Goal: Task Accomplishment & Management: Use online tool/utility

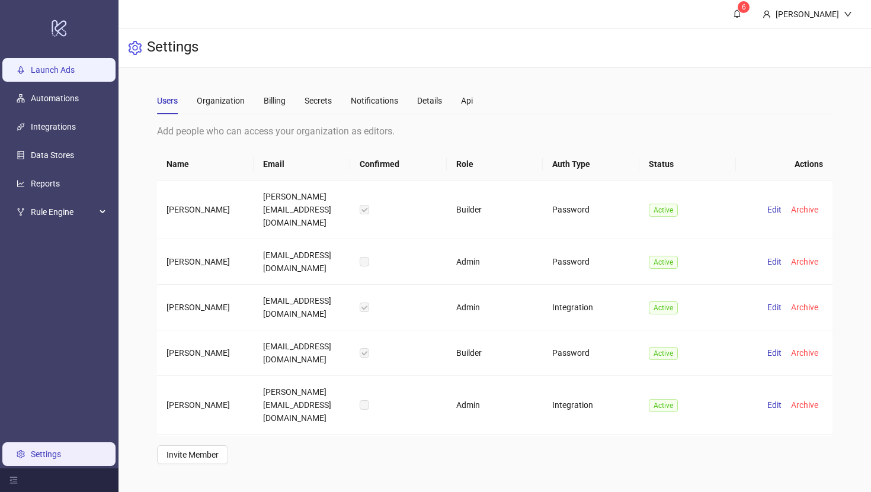
click at [57, 70] on link "Launch Ads" at bounding box center [53, 69] width 44 height 9
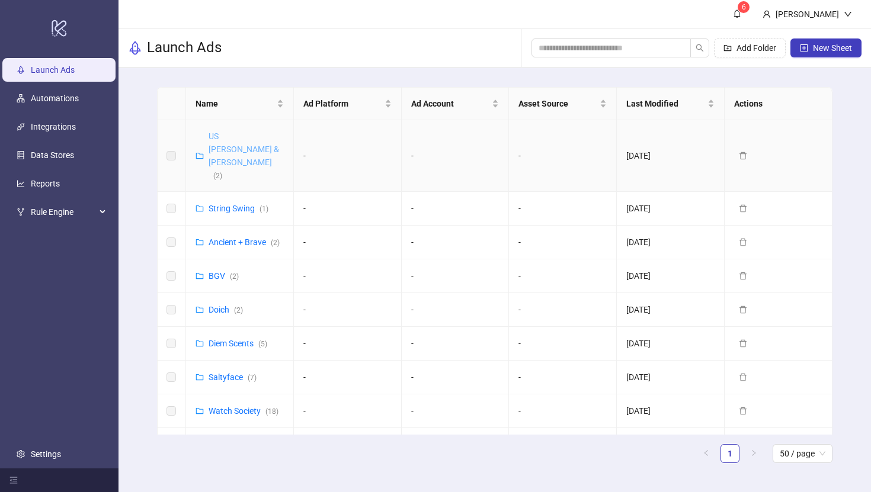
click at [232, 135] on link "US [PERSON_NAME] & [PERSON_NAME] ( 2 )" at bounding box center [244, 156] width 71 height 49
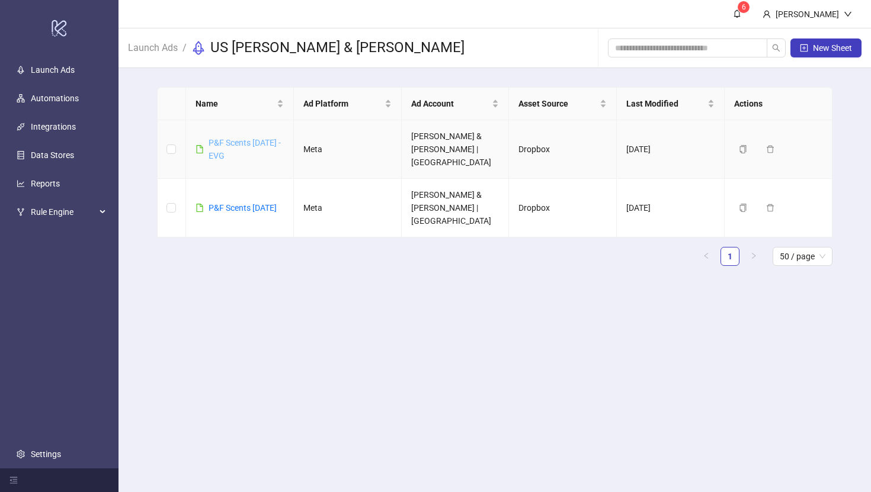
click at [232, 138] on link "P&F Scents [DATE] - EVG" at bounding box center [245, 149] width 72 height 23
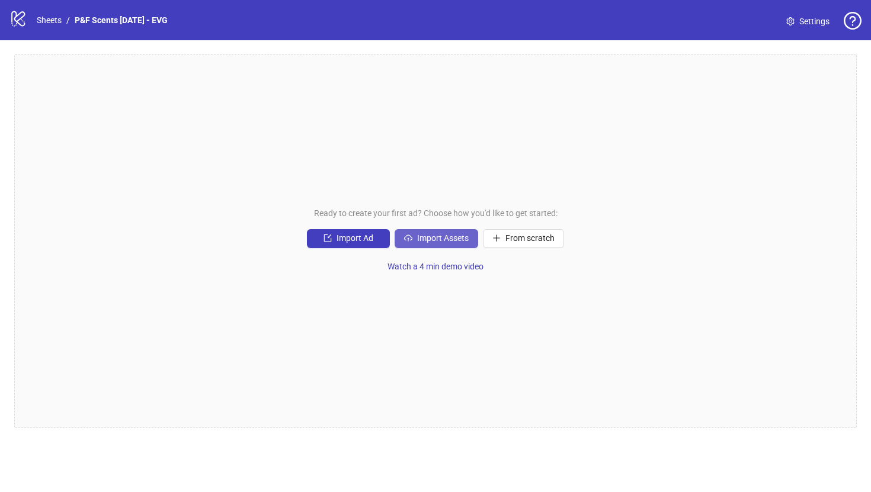
click at [446, 235] on span "Import Assets" at bounding box center [443, 237] width 52 height 9
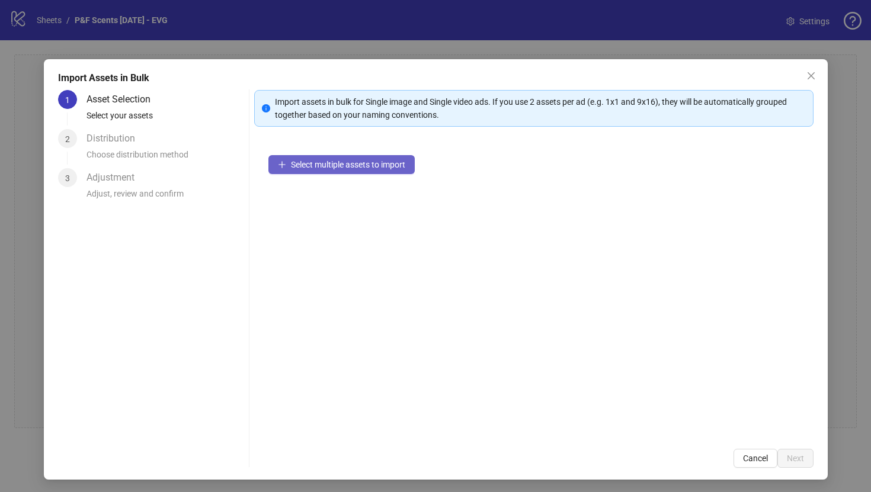
click at [364, 164] on span "Select multiple assets to import" at bounding box center [348, 164] width 114 height 9
click at [309, 169] on span "Select multiple assets to import" at bounding box center [348, 164] width 114 height 9
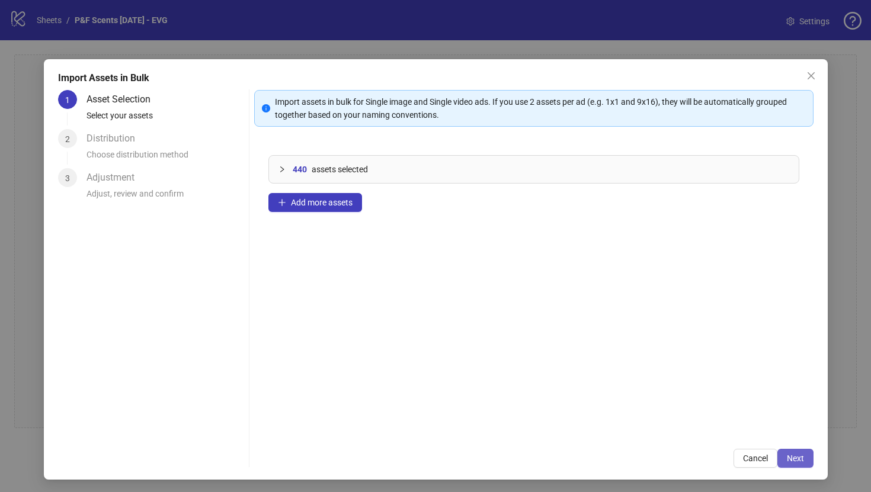
click at [802, 456] on span "Next" at bounding box center [795, 458] width 17 height 9
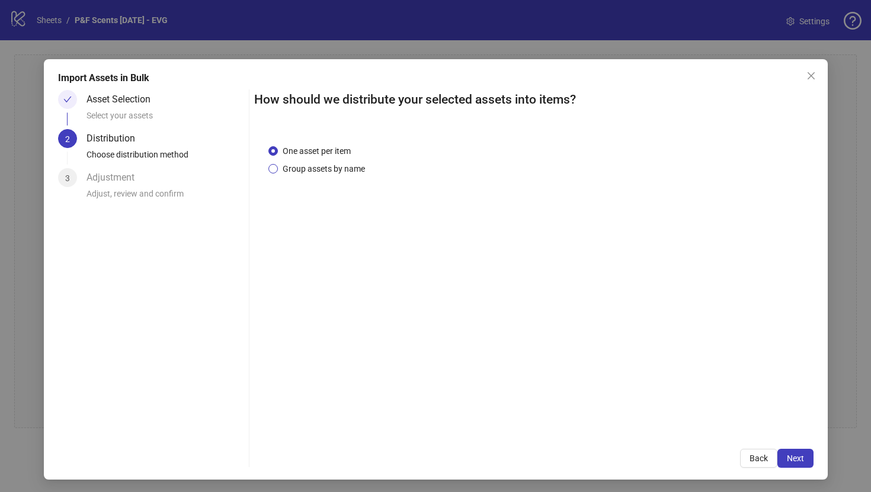
click at [331, 171] on span "Group assets by name" at bounding box center [324, 168] width 92 height 13
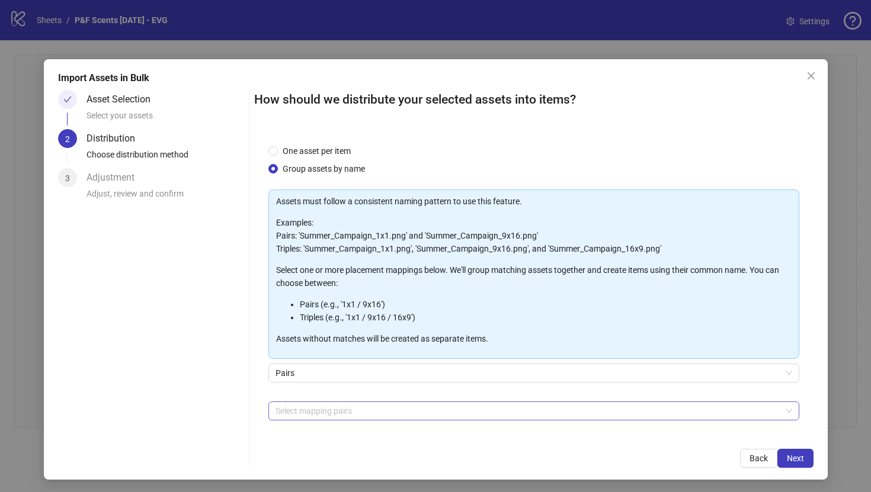
click at [322, 417] on div at bounding box center [528, 411] width 514 height 17
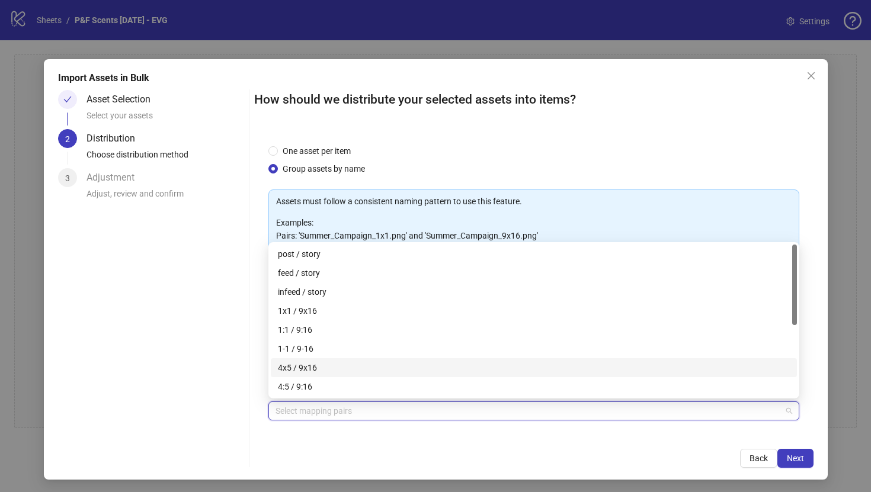
click at [325, 368] on div "4x5 / 9x16" at bounding box center [534, 368] width 512 height 13
click at [343, 313] on div "1x1 / 9x16" at bounding box center [534, 311] width 512 height 13
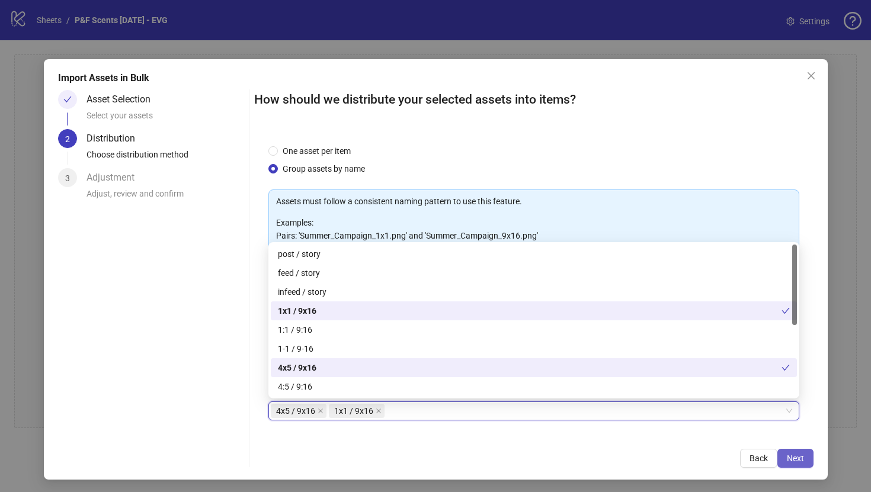
click at [790, 463] on span "Next" at bounding box center [795, 458] width 17 height 9
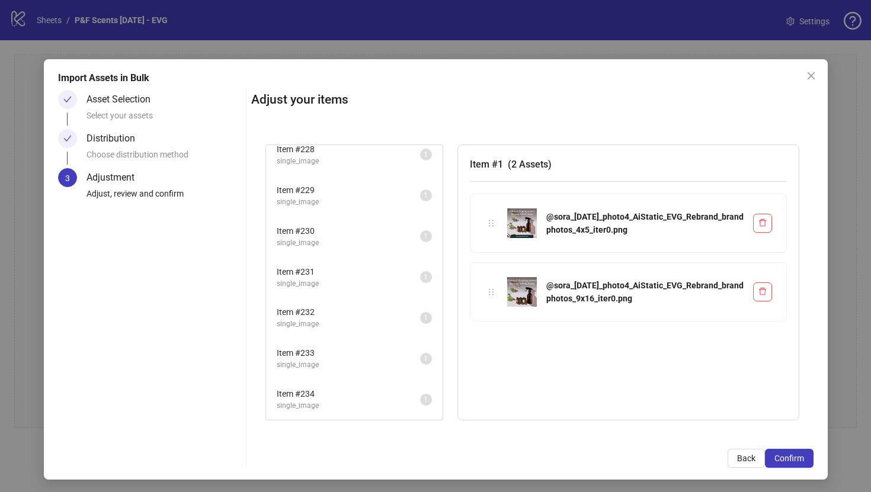
scroll to position [2, 0]
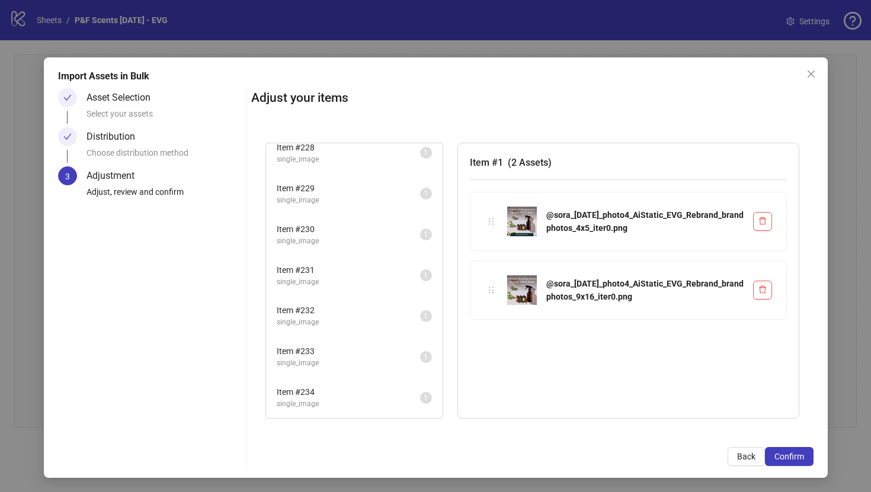
click at [319, 306] on span "Item # 232" at bounding box center [348, 310] width 143 height 13
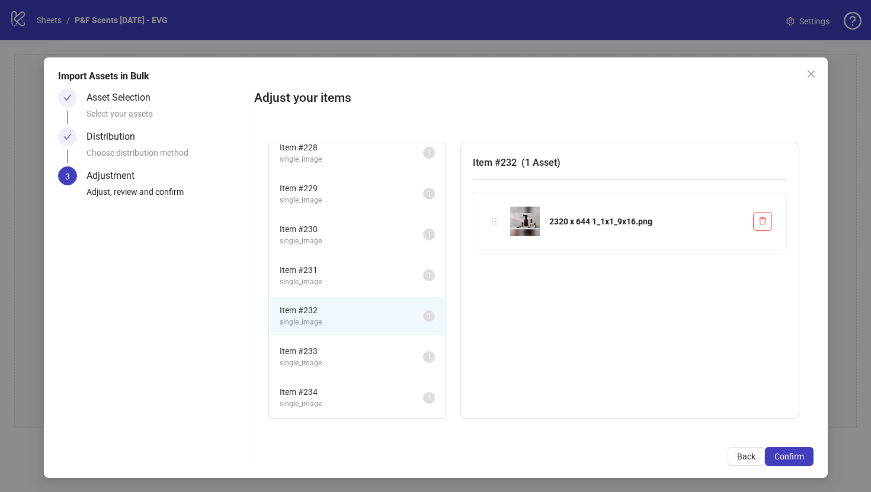
click at [324, 326] on span "single_image" at bounding box center [351, 322] width 143 height 11
click at [325, 361] on span "single_image" at bounding box center [351, 363] width 143 height 11
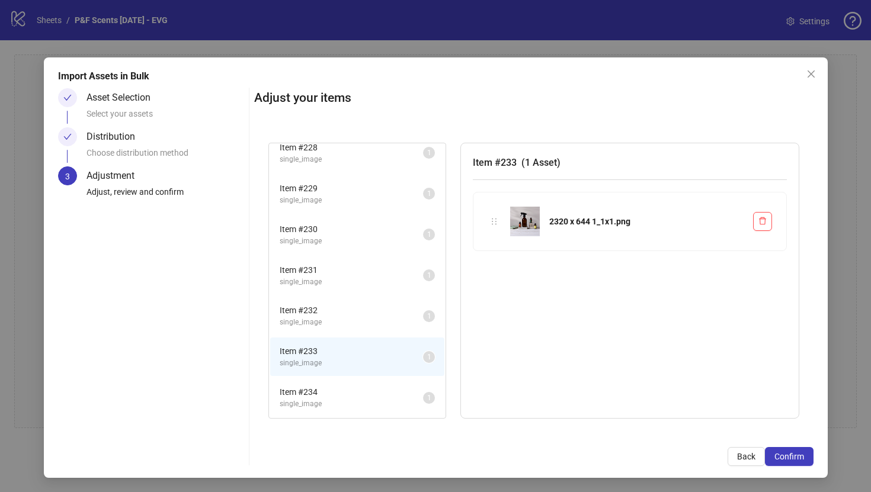
click at [324, 387] on span "Item # 234" at bounding box center [351, 392] width 143 height 13
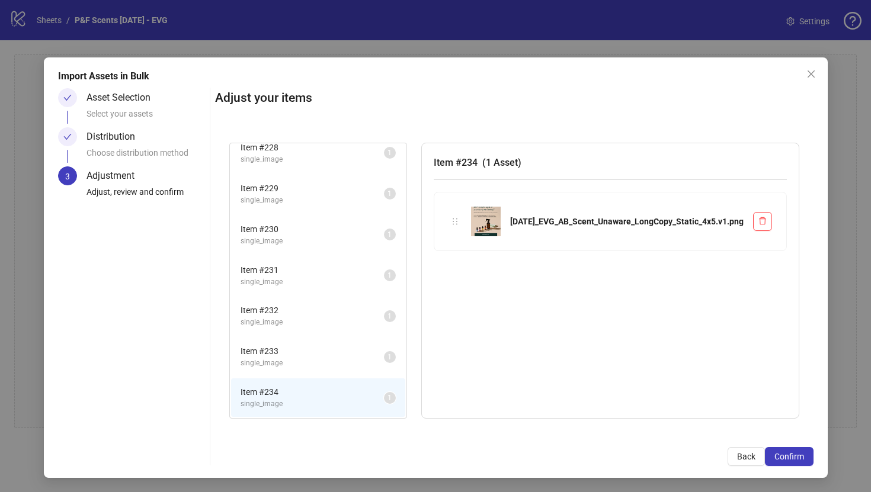
click at [321, 348] on span "Item # 233" at bounding box center [312, 351] width 143 height 13
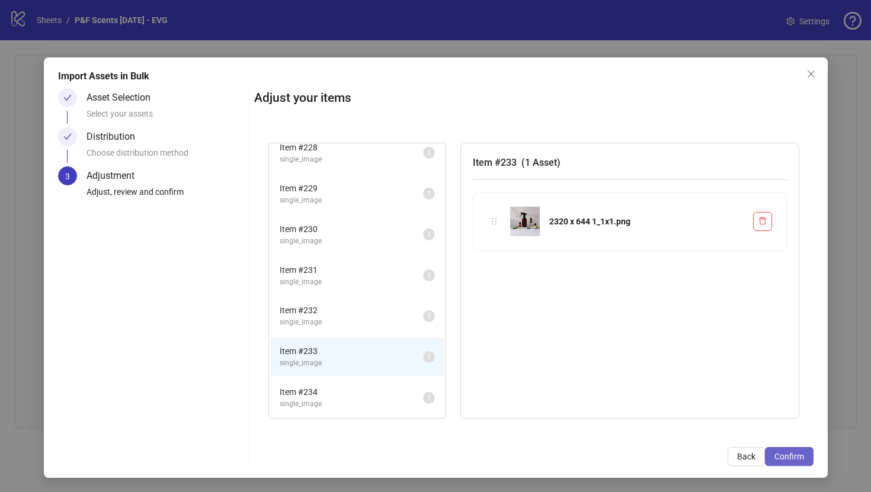
click at [788, 455] on span "Confirm" at bounding box center [790, 456] width 30 height 9
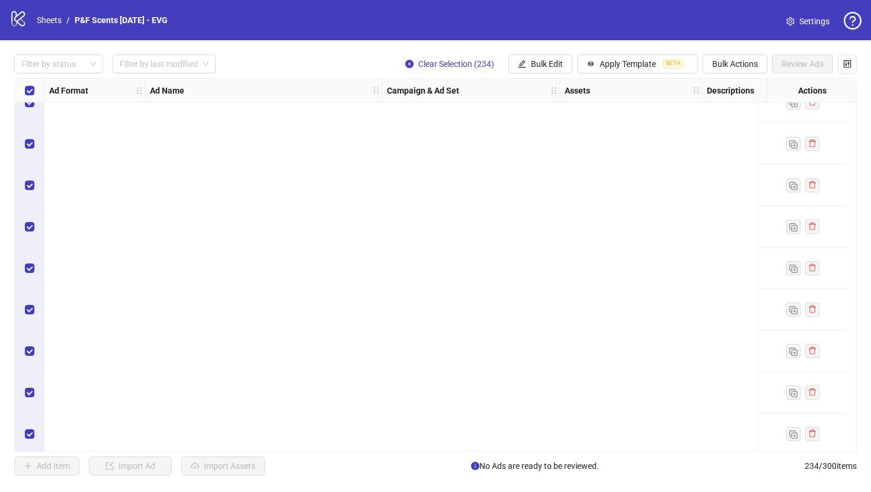
scroll to position [9363, 0]
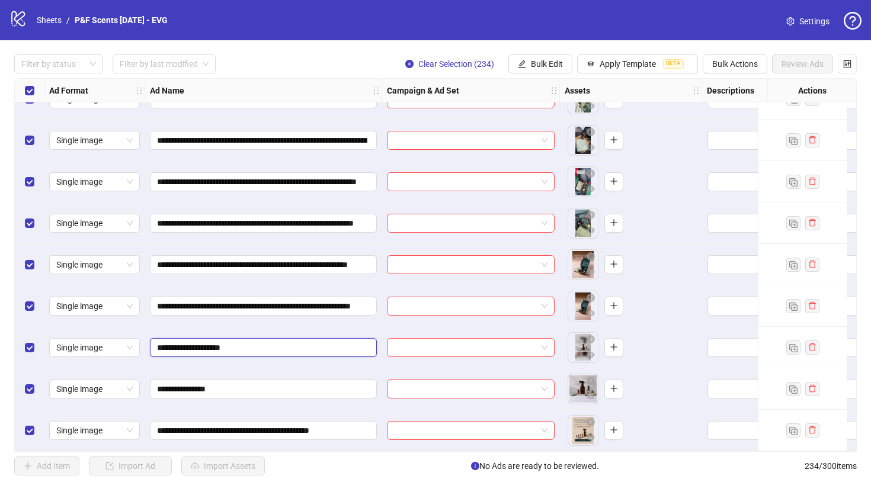
click at [235, 341] on input "**********" at bounding box center [262, 347] width 210 height 13
click at [616, 385] on icon "plus" at bounding box center [614, 389] width 8 height 8
click at [405, 61] on icon "close-circle" at bounding box center [409, 64] width 8 height 8
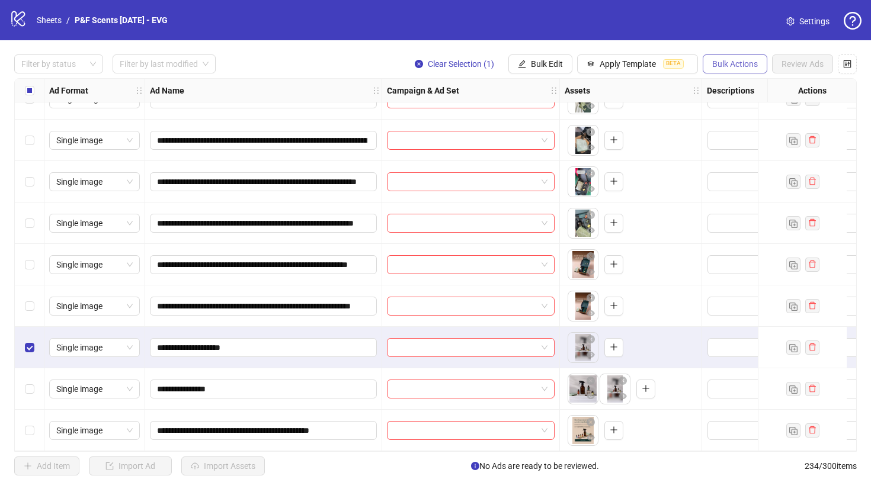
click at [730, 58] on button "Bulk Actions" at bounding box center [735, 64] width 65 height 19
click at [747, 87] on span "Delete" at bounding box center [751, 88] width 81 height 13
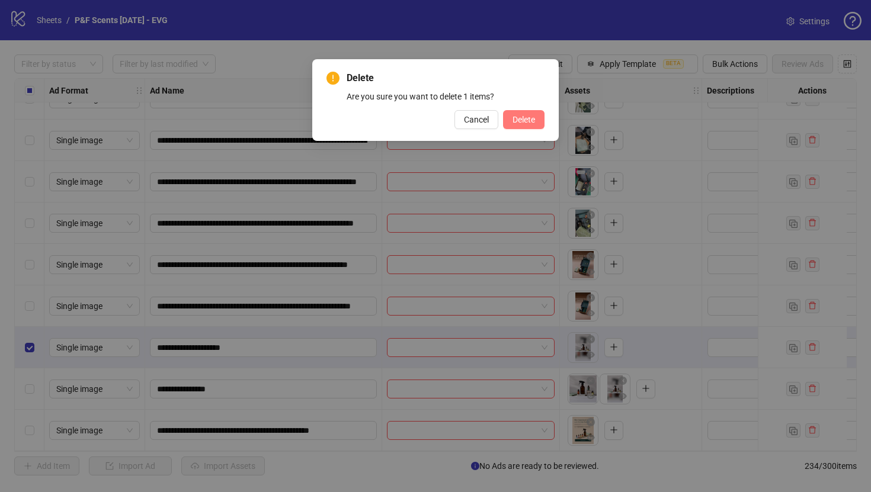
click at [536, 118] on button "Delete" at bounding box center [523, 119] width 41 height 19
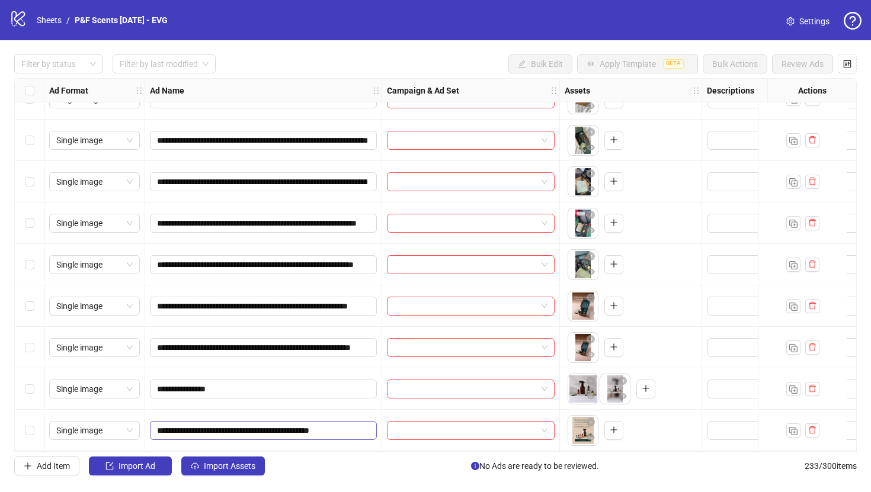
scroll to position [0, 4]
click at [292, 428] on input "**********" at bounding box center [262, 430] width 210 height 13
click at [616, 430] on icon "plus" at bounding box center [613, 430] width 7 height 1
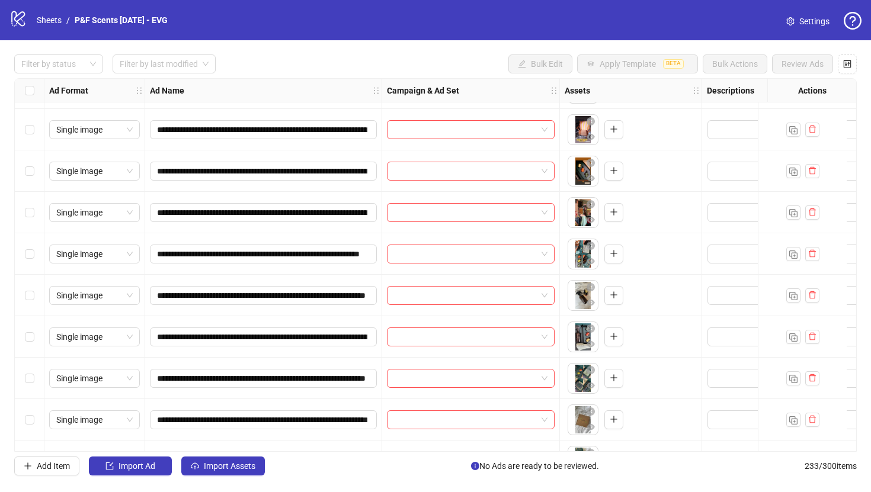
scroll to position [9321, 0]
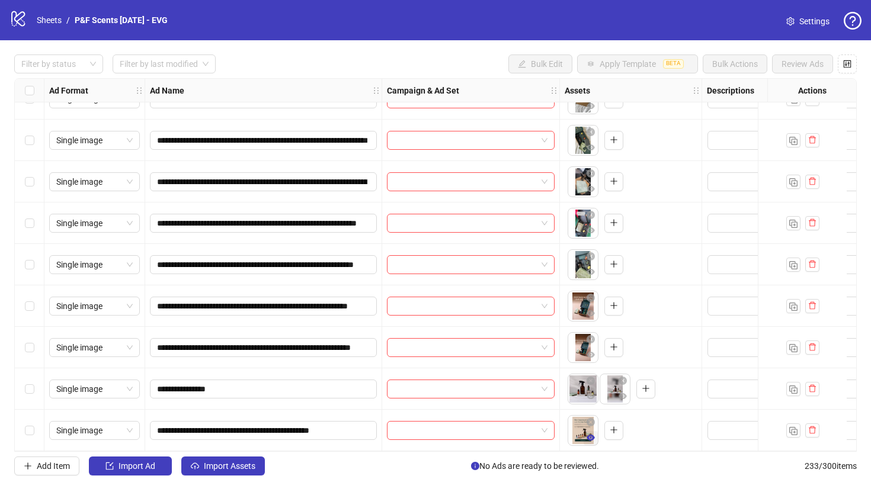
click at [591, 434] on icon "eye" at bounding box center [591, 438] width 8 height 8
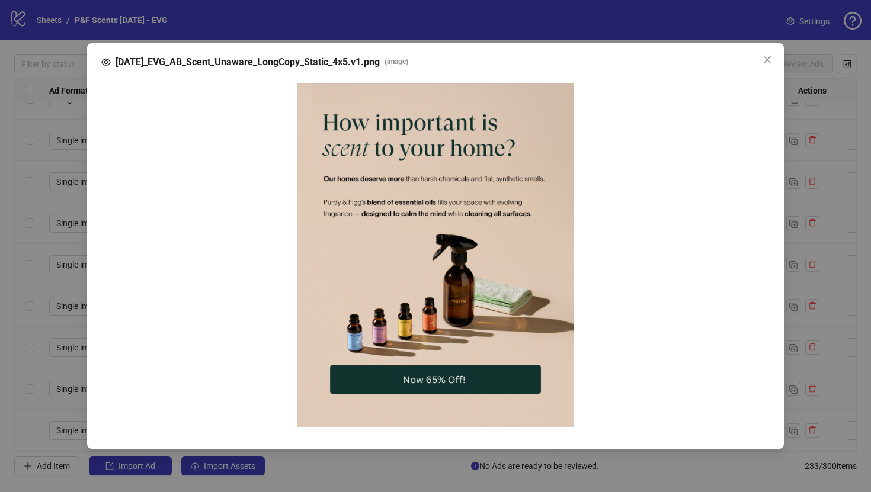
click at [429, 245] on img at bounding box center [435, 256] width 276 height 345
click at [770, 60] on icon "close" at bounding box center [767, 59] width 9 height 9
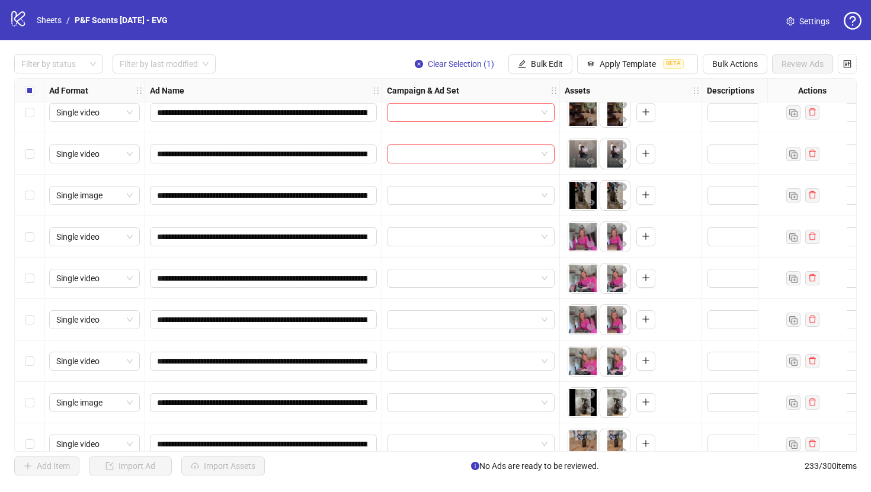
scroll to position [3107, 0]
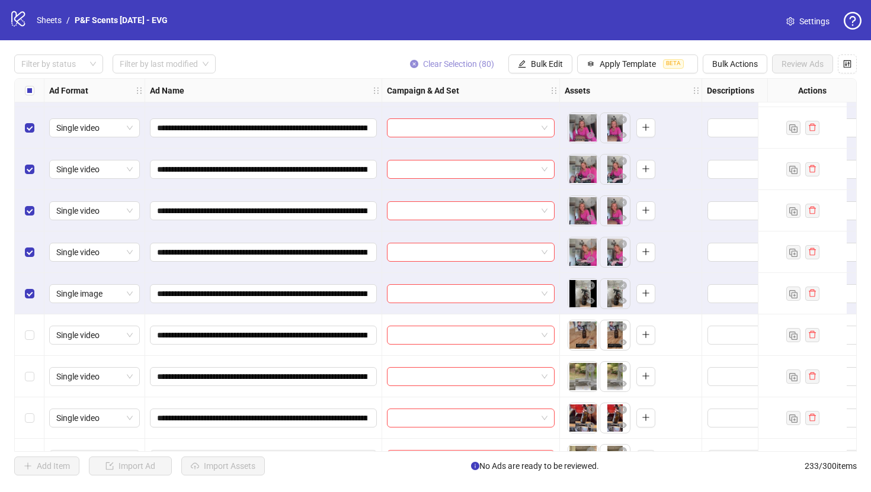
click at [410, 62] on icon "close-circle" at bounding box center [414, 64] width 8 height 8
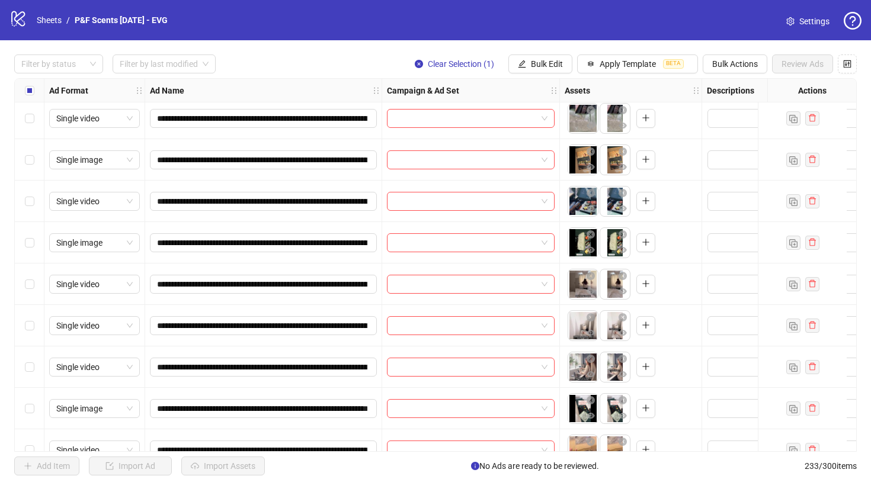
scroll to position [1959, 0]
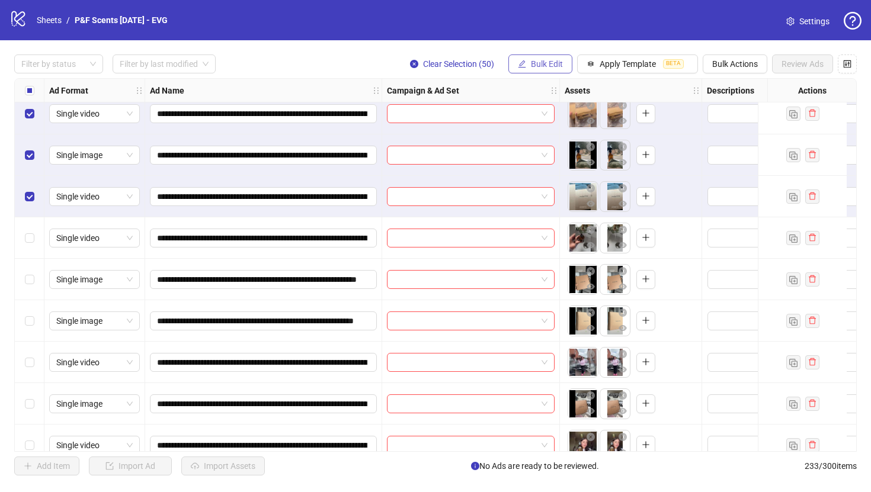
click at [540, 69] on span "Bulk Edit" at bounding box center [547, 63] width 32 height 9
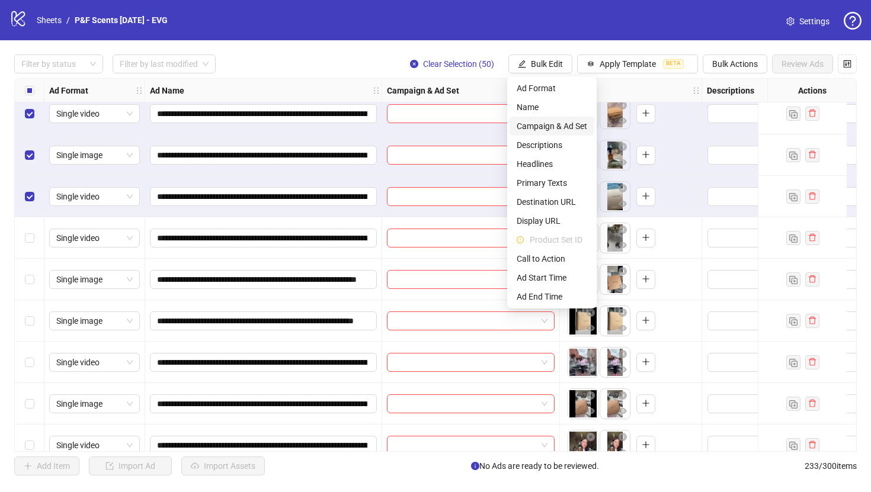
click at [557, 124] on span "Campaign & Ad Set" at bounding box center [552, 126] width 71 height 13
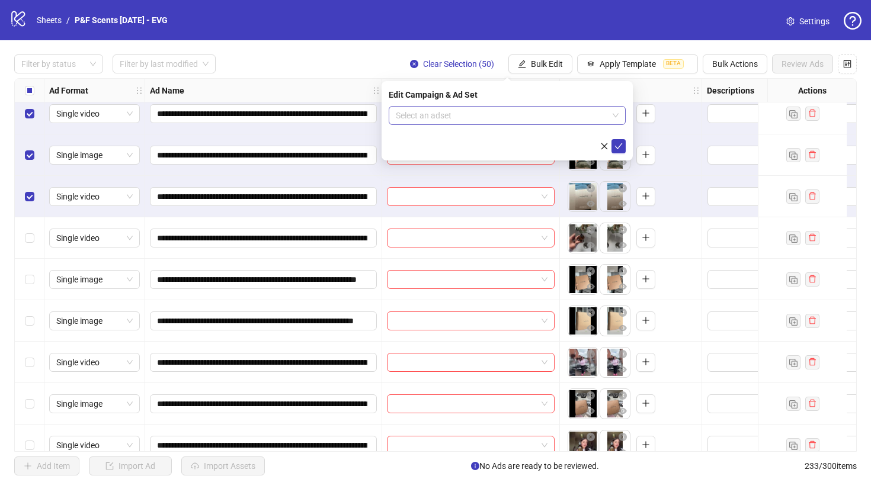
click at [540, 114] on input "search" at bounding box center [502, 116] width 212 height 18
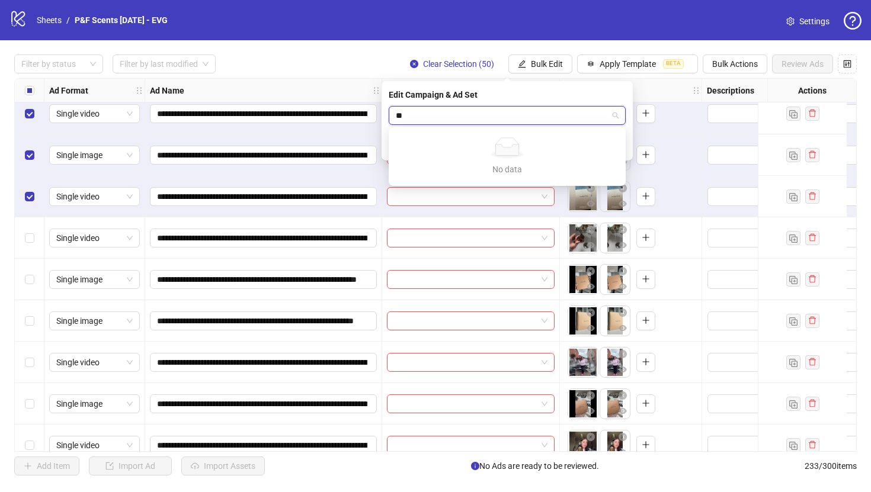
type input "*"
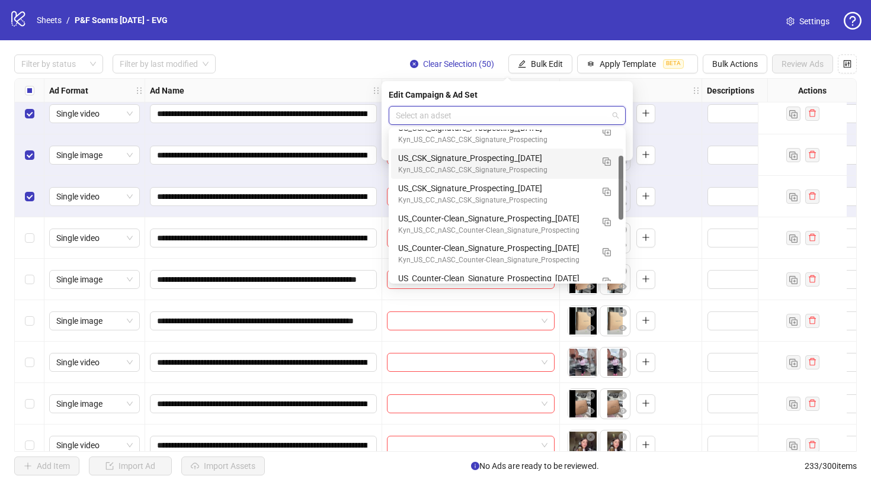
scroll to position [72, 0]
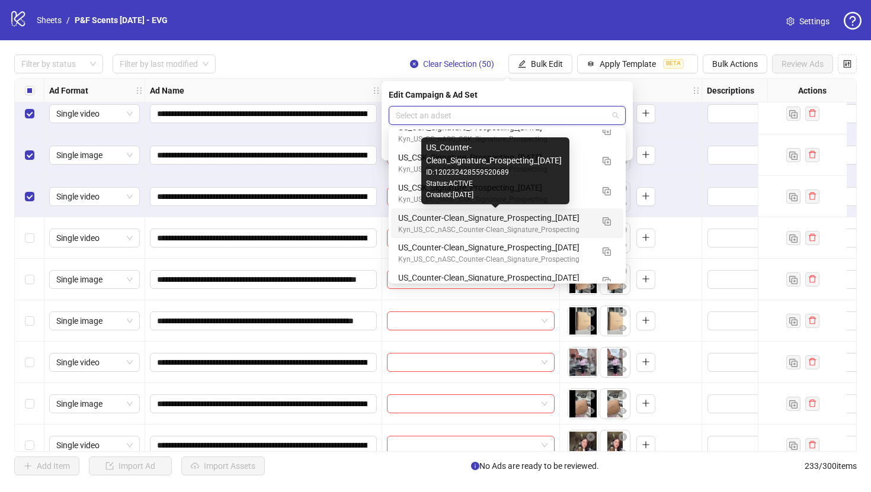
click at [507, 217] on div "US_Counter-Clean_Signature_Prospecting_[DATE]" at bounding box center [495, 218] width 194 height 13
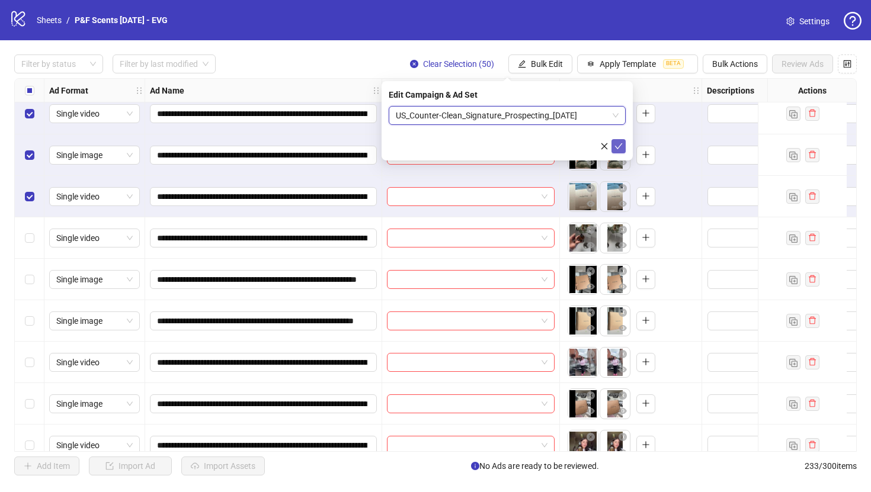
click at [618, 145] on icon "check" at bounding box center [619, 146] width 8 height 8
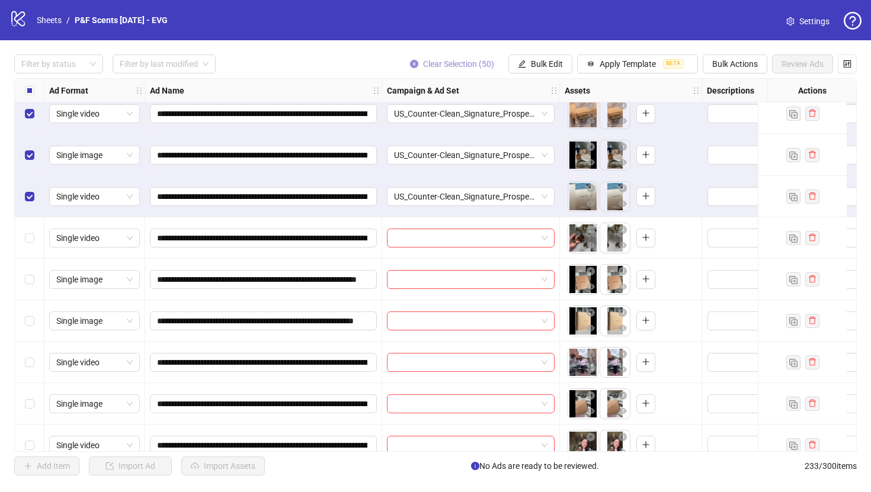
click at [412, 61] on icon "close-circle" at bounding box center [414, 64] width 8 height 8
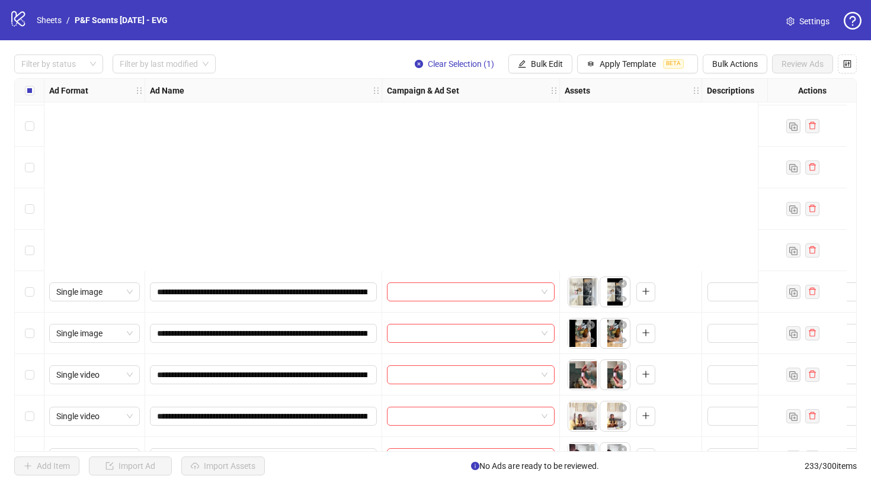
scroll to position [4788, 0]
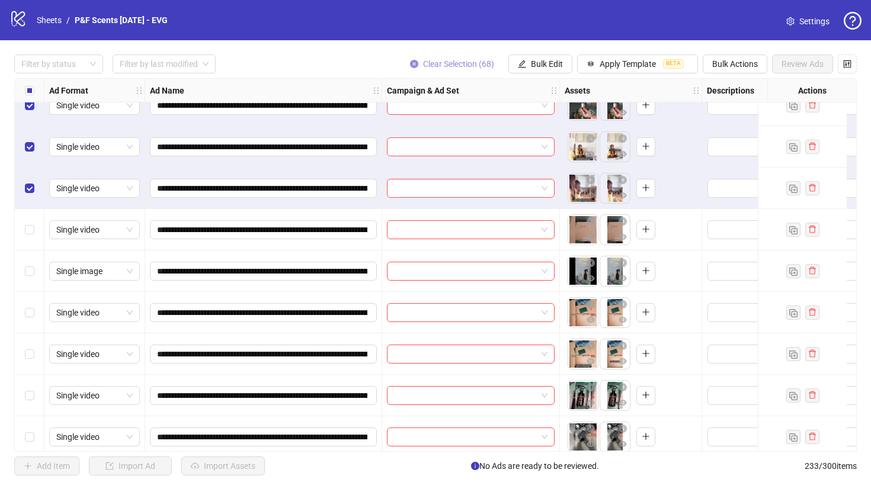
click at [410, 60] on icon "close-circle" at bounding box center [414, 64] width 8 height 8
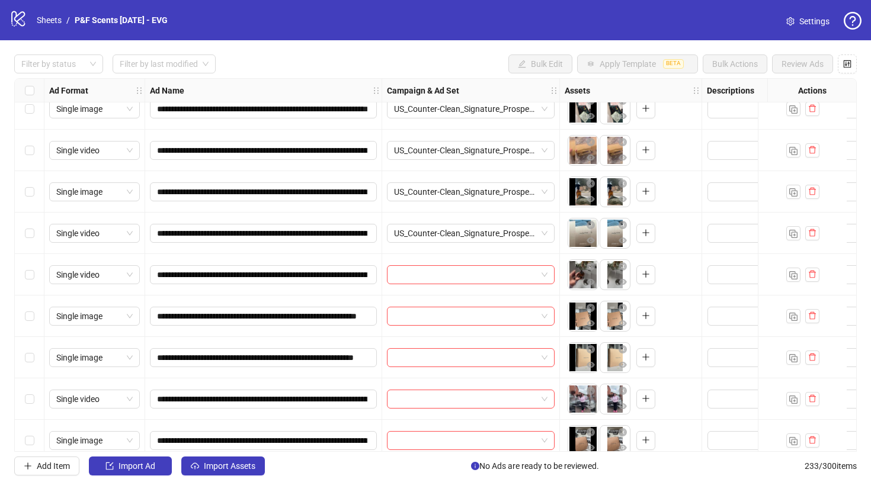
scroll to position [1890, 0]
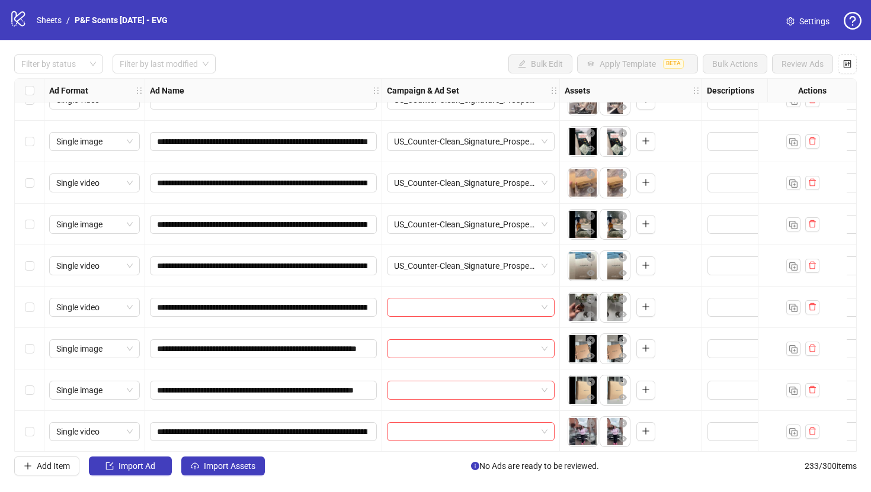
click at [34, 309] on div "Select row 51" at bounding box center [30, 307] width 30 height 41
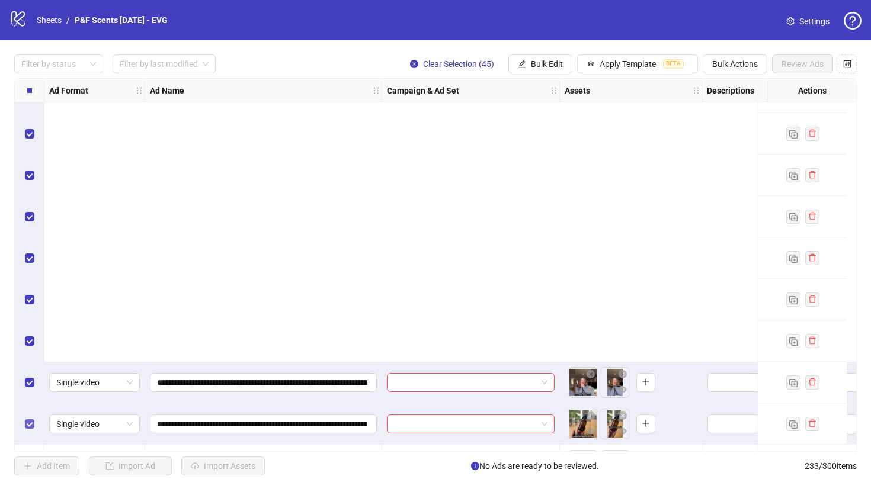
scroll to position [3946, 0]
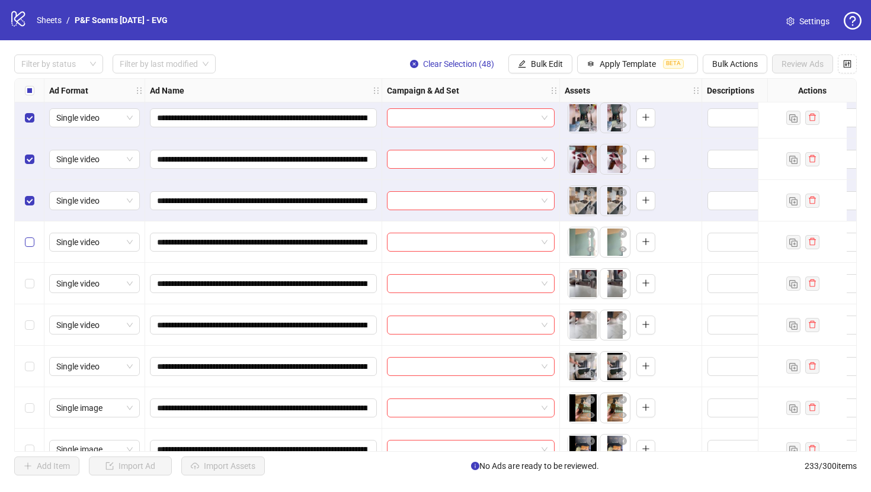
click at [28, 236] on label "Select row 99" at bounding box center [29, 242] width 9 height 13
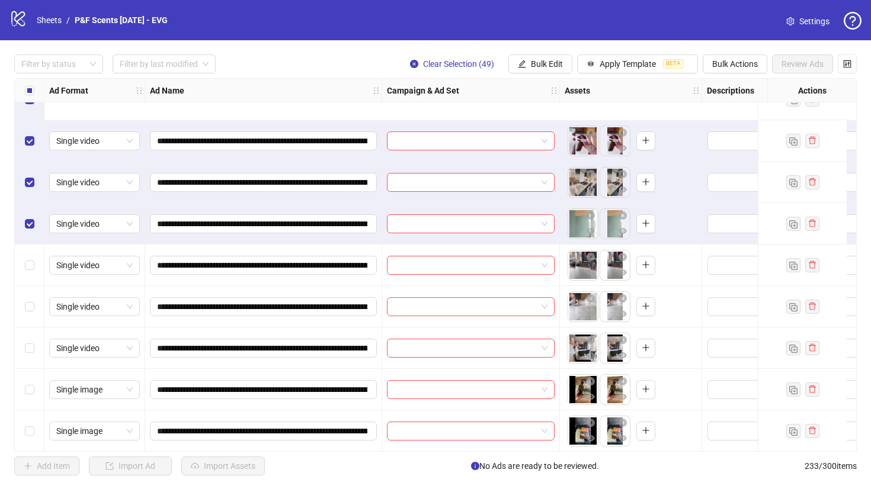
scroll to position [4058, 0]
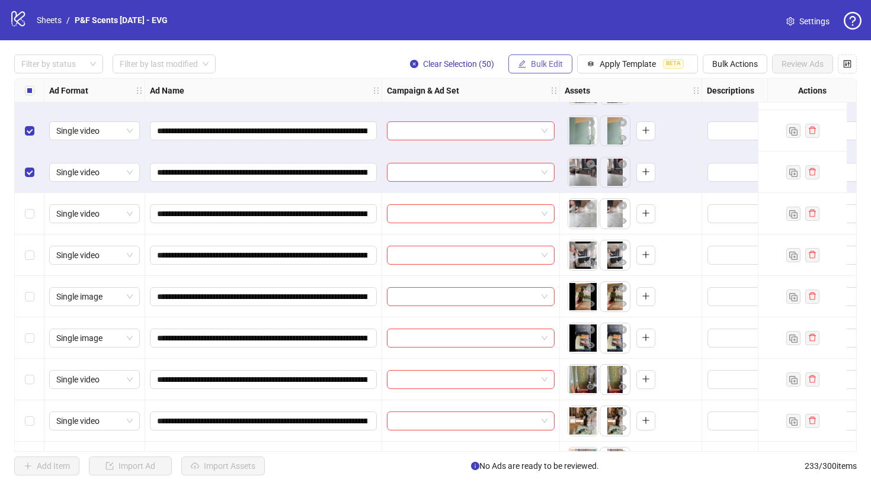
click at [543, 65] on span "Bulk Edit" at bounding box center [547, 63] width 32 height 9
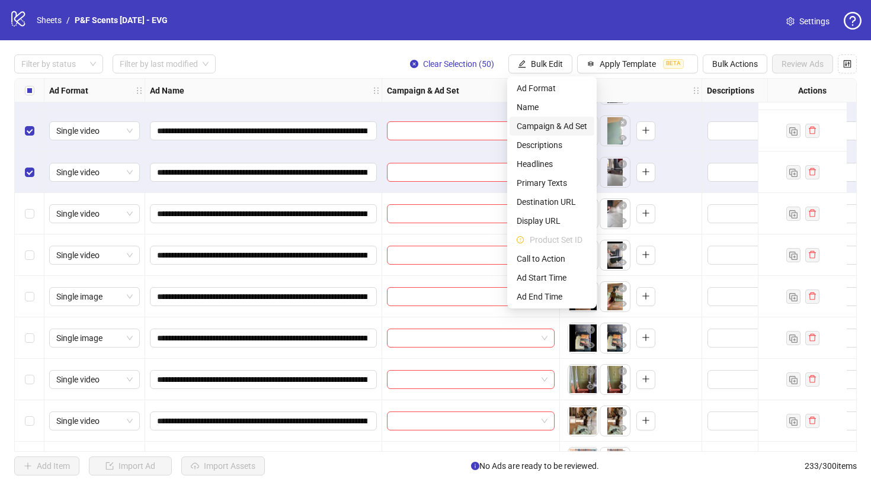
click at [541, 126] on span "Campaign & Ad Set" at bounding box center [552, 126] width 71 height 13
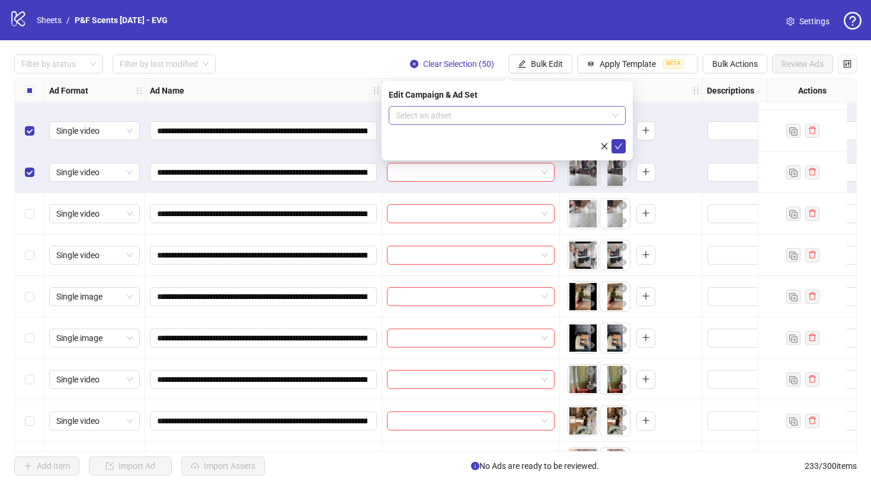
click at [542, 109] on input "search" at bounding box center [502, 116] width 212 height 18
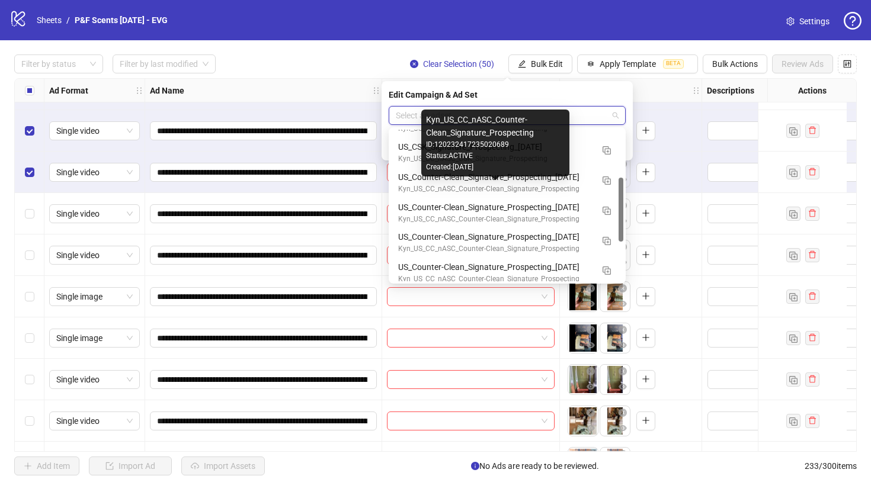
scroll to position [112, 0]
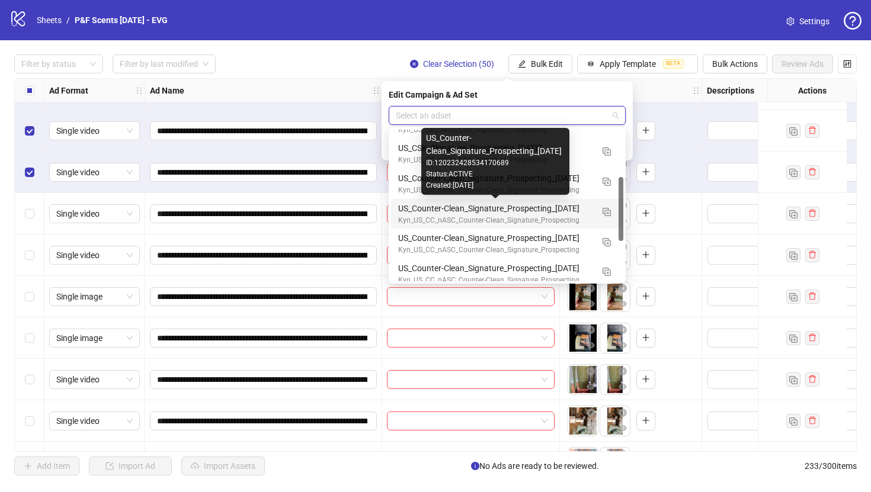
click at [575, 206] on div "US_Counter-Clean_Signature_Prospecting_[DATE]" at bounding box center [495, 208] width 194 height 13
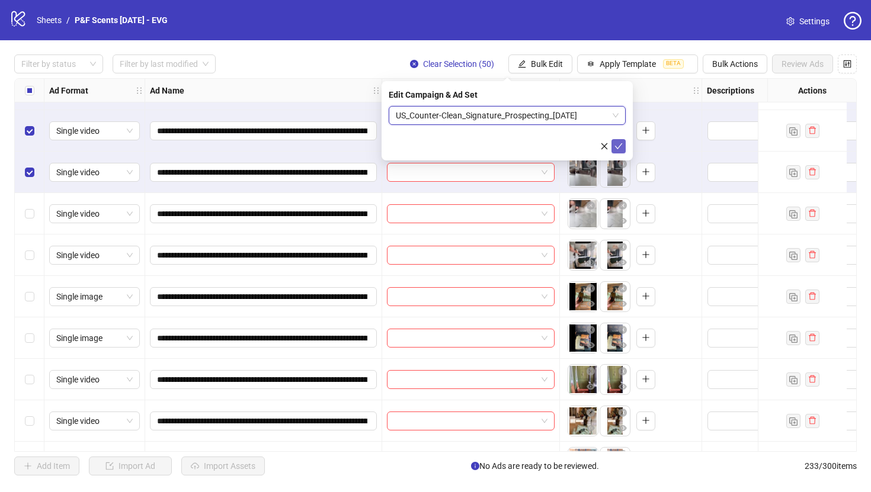
click at [618, 142] on icon "check" at bounding box center [619, 146] width 8 height 8
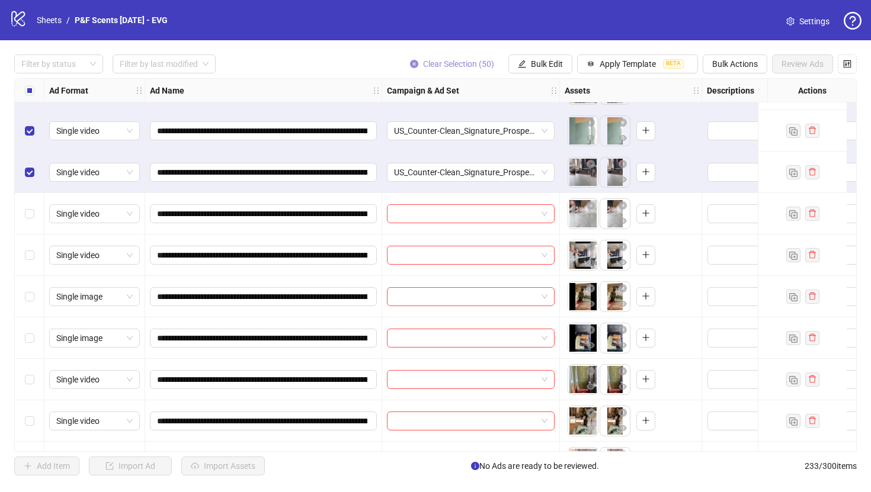
click at [409, 59] on button "Clear Selection (50)" at bounding box center [452, 64] width 103 height 19
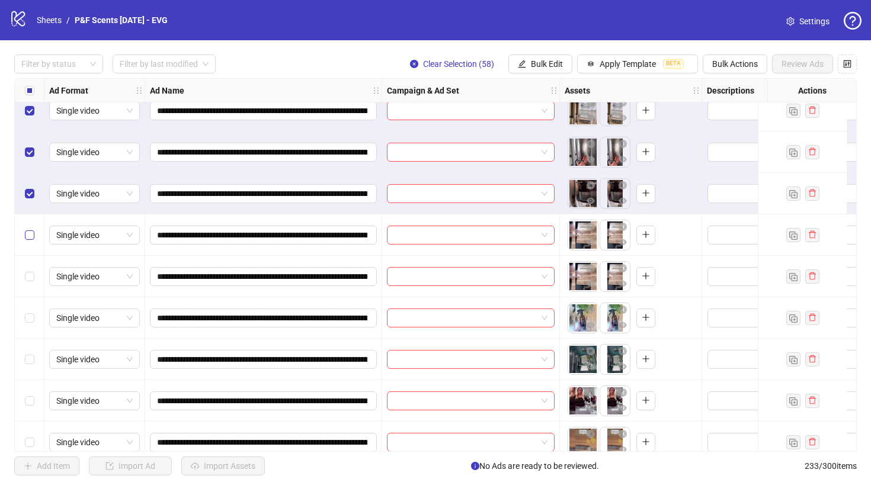
scroll to position [6390, 0]
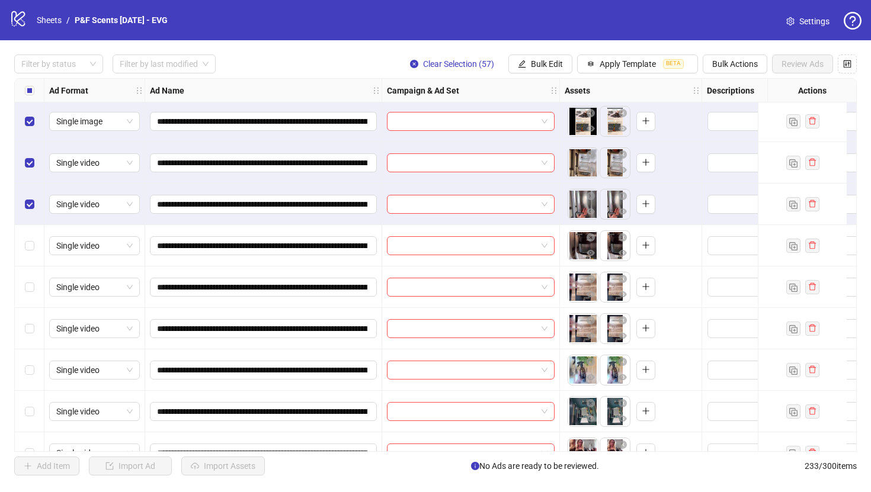
click at [29, 196] on div "Select row 157" at bounding box center [30, 204] width 30 height 41
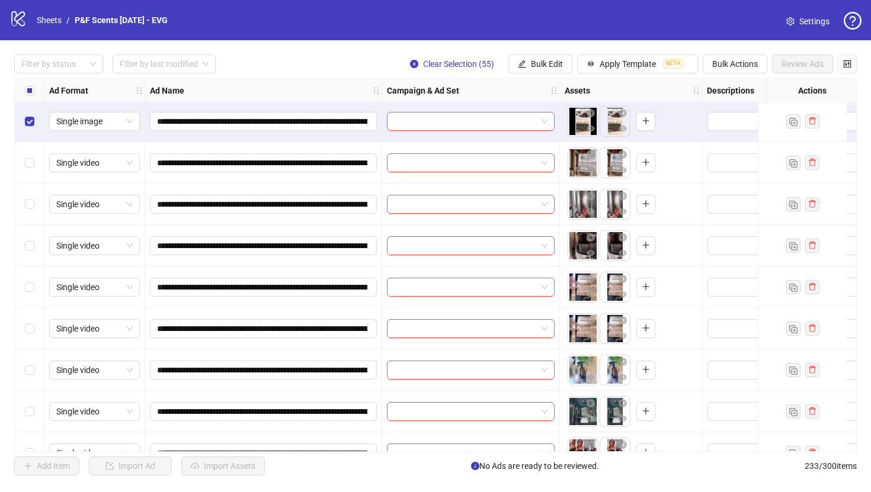
click at [29, 114] on div "Select row 155" at bounding box center [30, 121] width 30 height 41
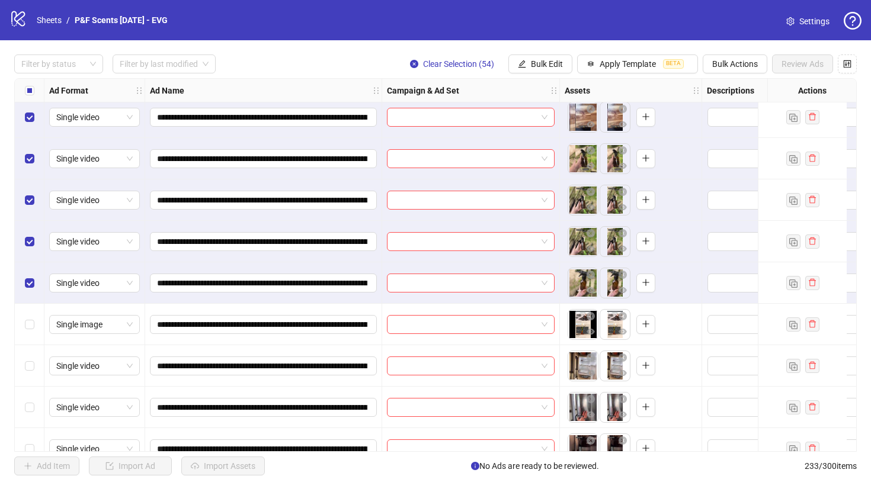
scroll to position [6166, 0]
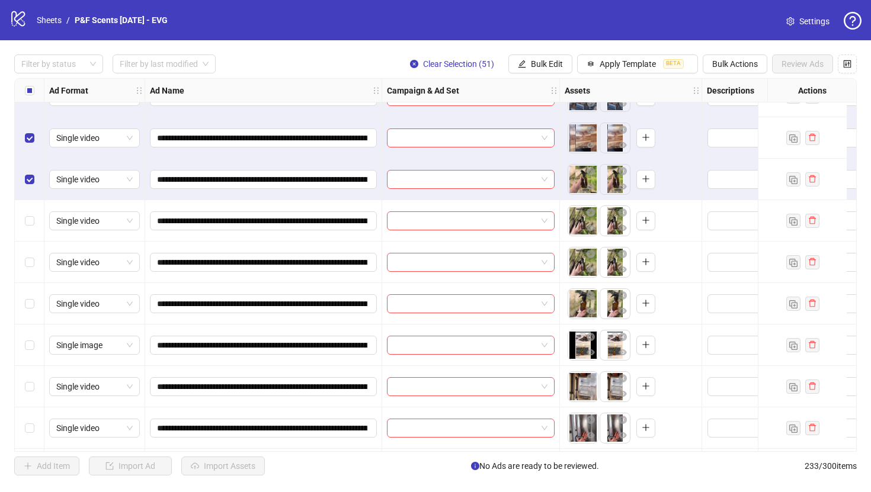
click at [30, 172] on div "Select row 151" at bounding box center [30, 179] width 30 height 41
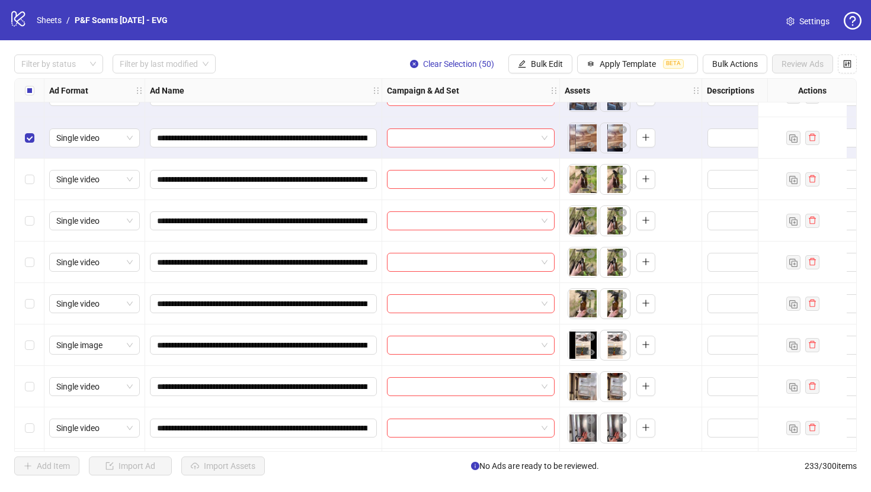
scroll to position [6166, 0]
click at [542, 65] on span "Bulk Edit" at bounding box center [547, 63] width 32 height 9
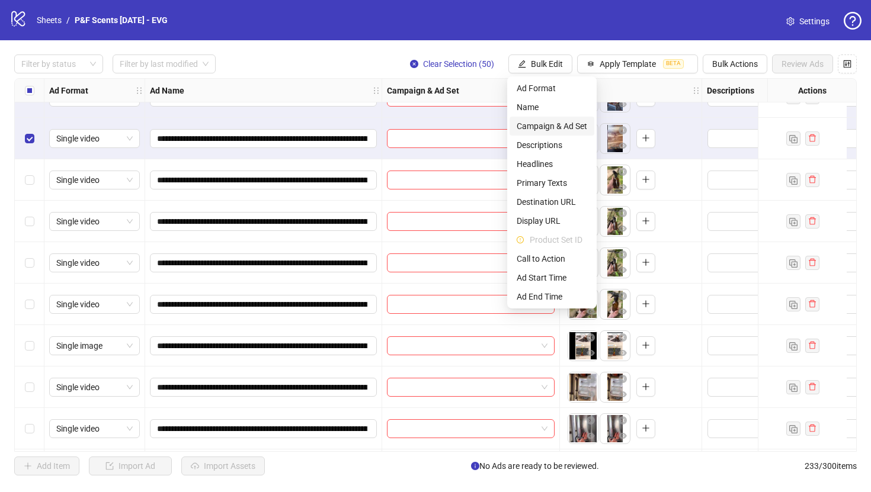
click at [558, 122] on span "Campaign & Ad Set" at bounding box center [552, 126] width 71 height 13
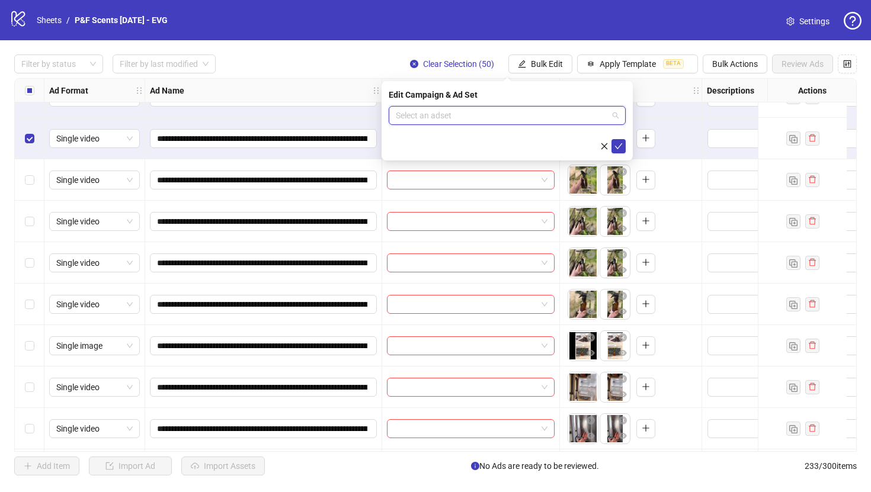
click at [557, 119] on input "search" at bounding box center [502, 116] width 212 height 18
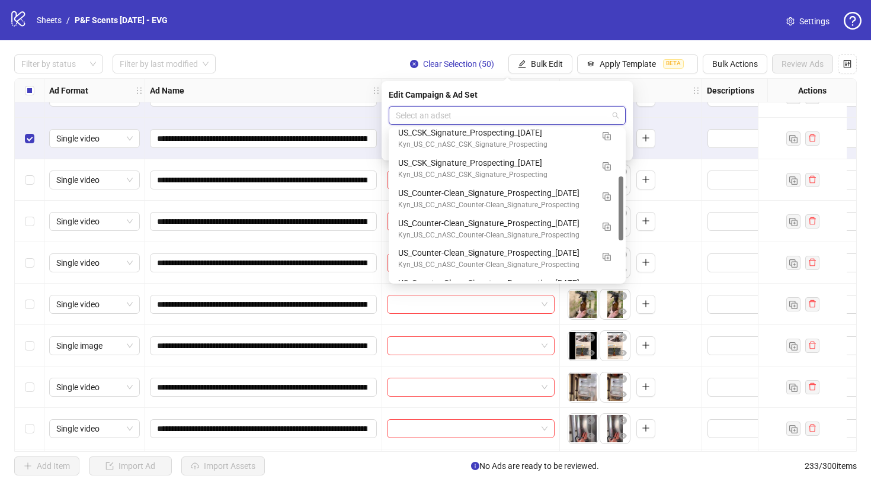
scroll to position [122, 0]
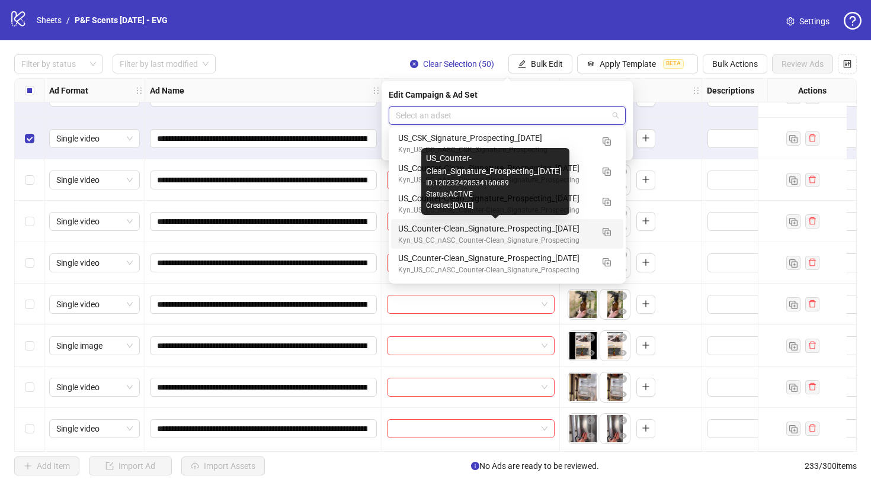
click at [554, 225] on div "US_Counter-Clean_Signature_Prospecting_[DATE]" at bounding box center [495, 228] width 194 height 13
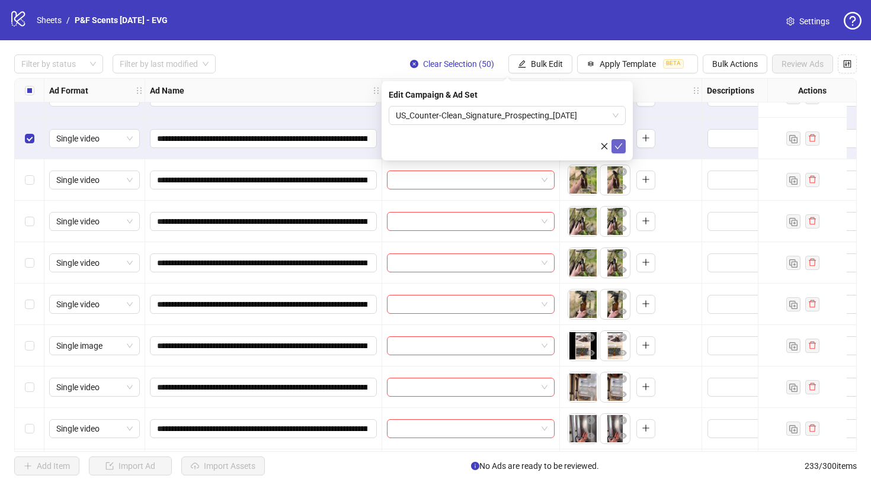
click at [622, 140] on button "submit" at bounding box center [619, 146] width 14 height 14
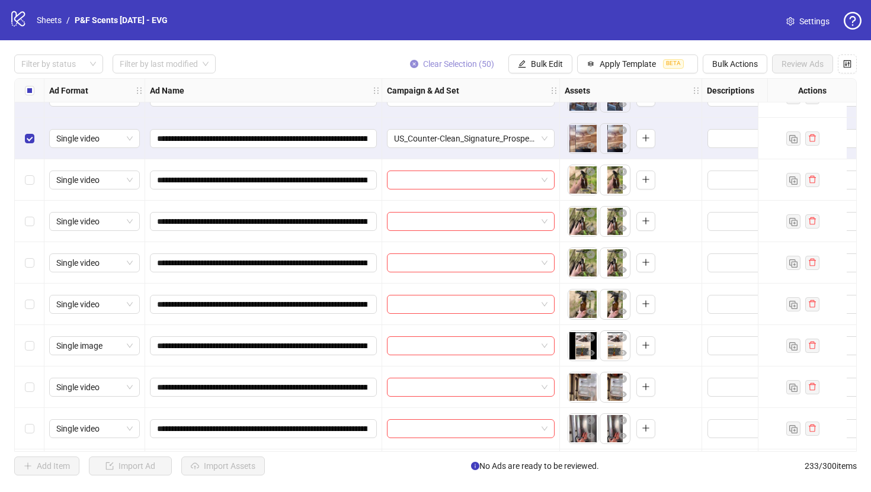
click at [413, 62] on icon "close-circle" at bounding box center [414, 64] width 8 height 8
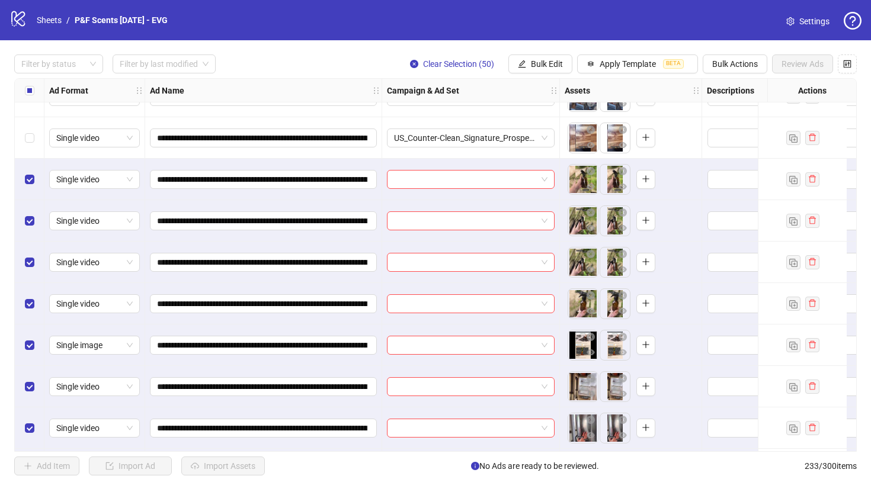
scroll to position [6167, 0]
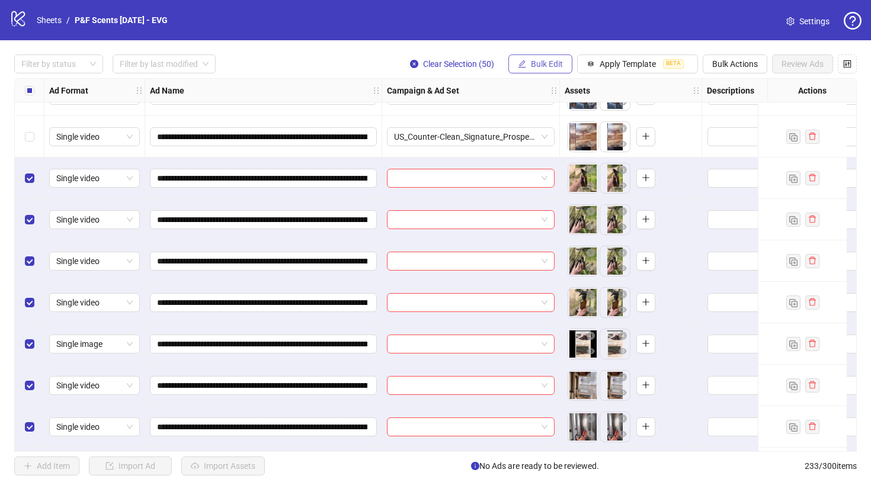
click at [526, 60] on button "Bulk Edit" at bounding box center [540, 64] width 64 height 19
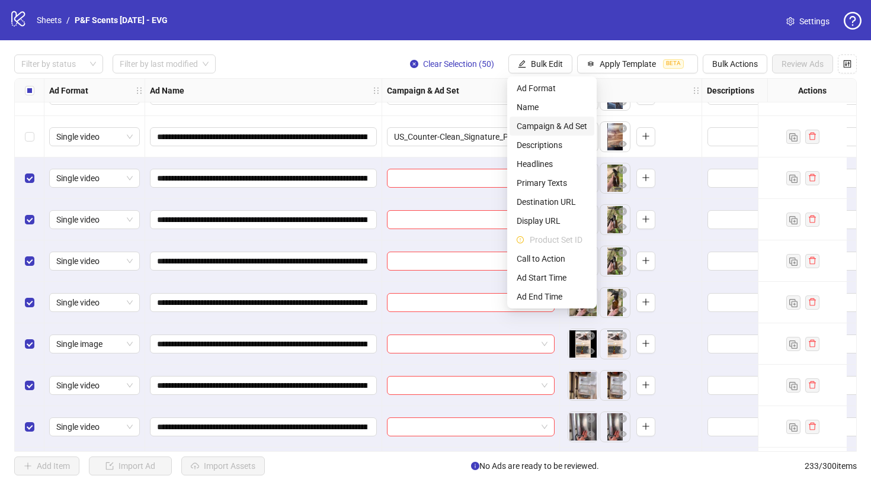
click at [561, 124] on span "Campaign & Ad Set" at bounding box center [552, 126] width 71 height 13
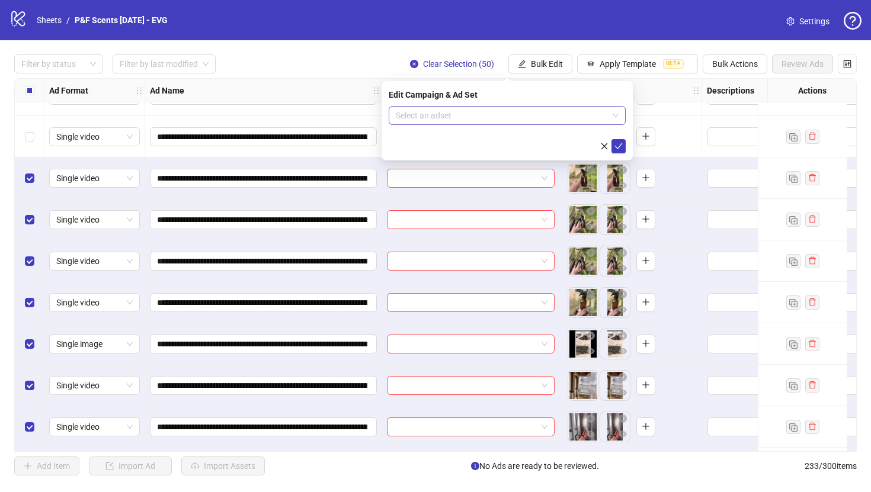
click at [540, 113] on input "search" at bounding box center [502, 116] width 212 height 18
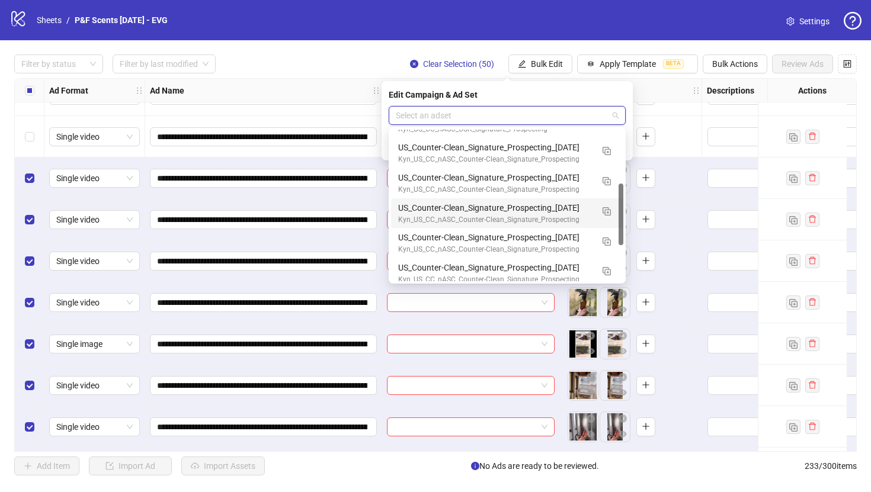
scroll to position [145, 0]
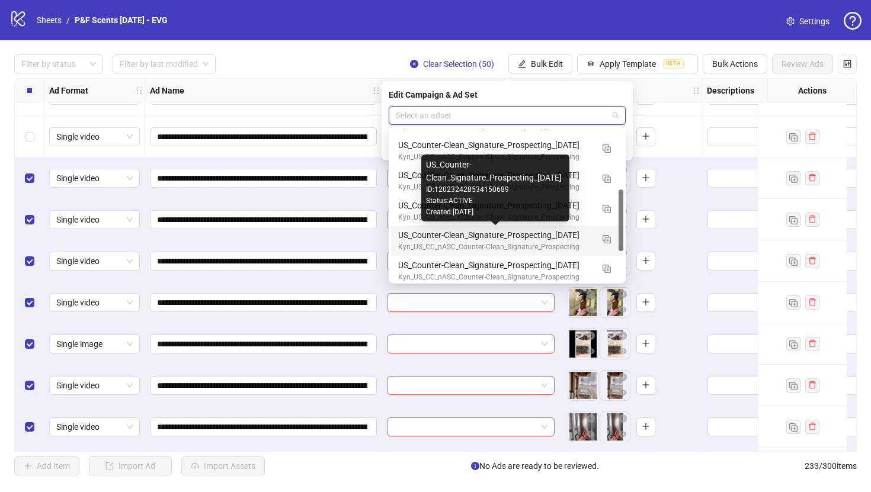
click at [553, 234] on div "US_Counter-Clean_Signature_Prospecting_[DATE]" at bounding box center [495, 235] width 194 height 13
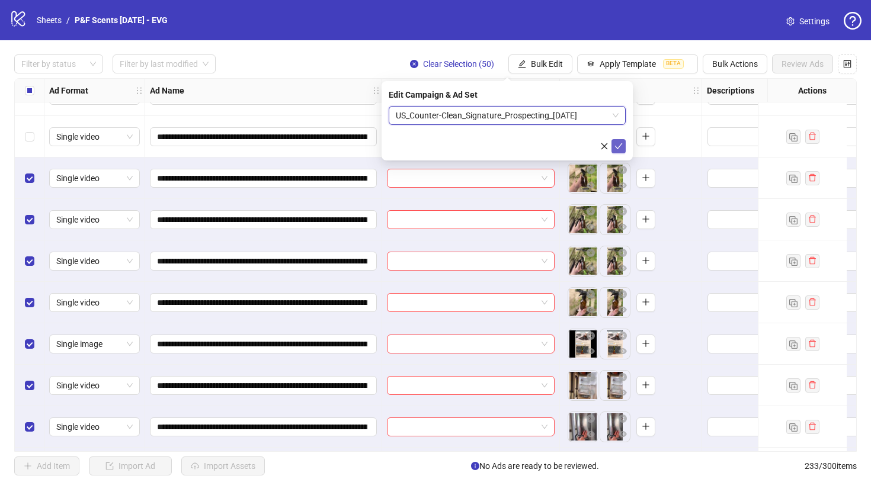
click at [619, 144] on icon "check" at bounding box center [619, 146] width 8 height 8
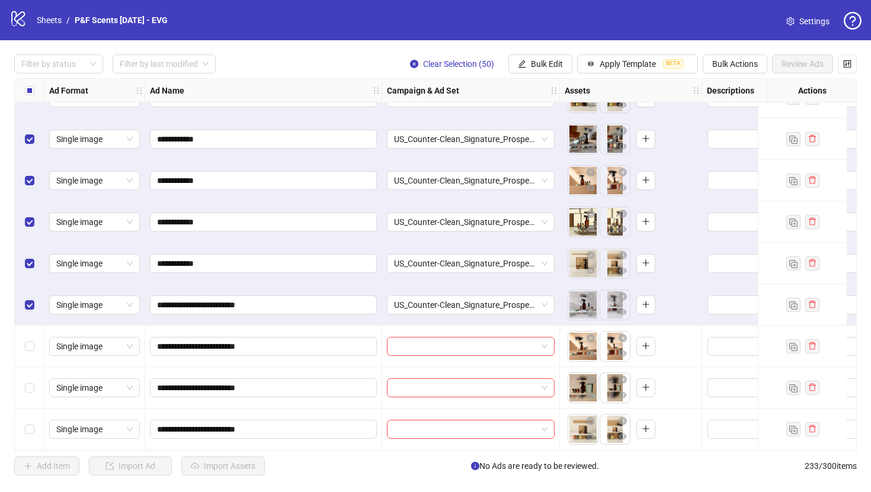
scroll to position [8225, 0]
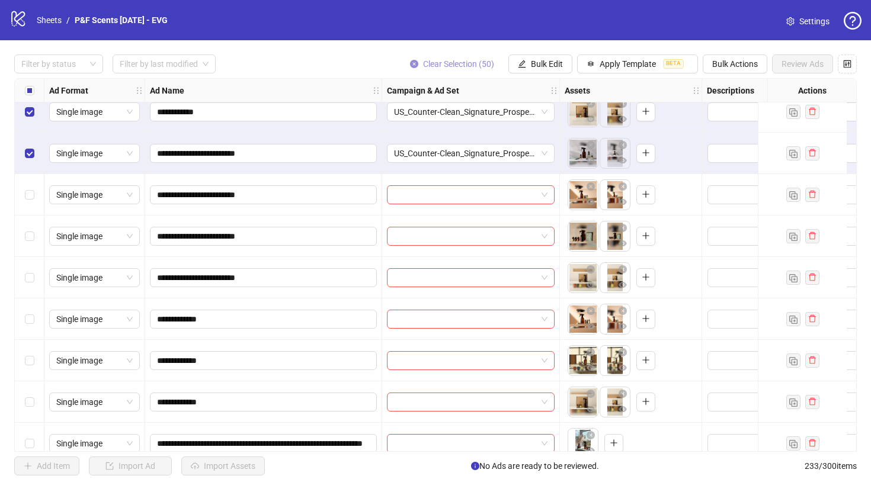
click at [411, 65] on icon "close-circle" at bounding box center [414, 64] width 8 height 8
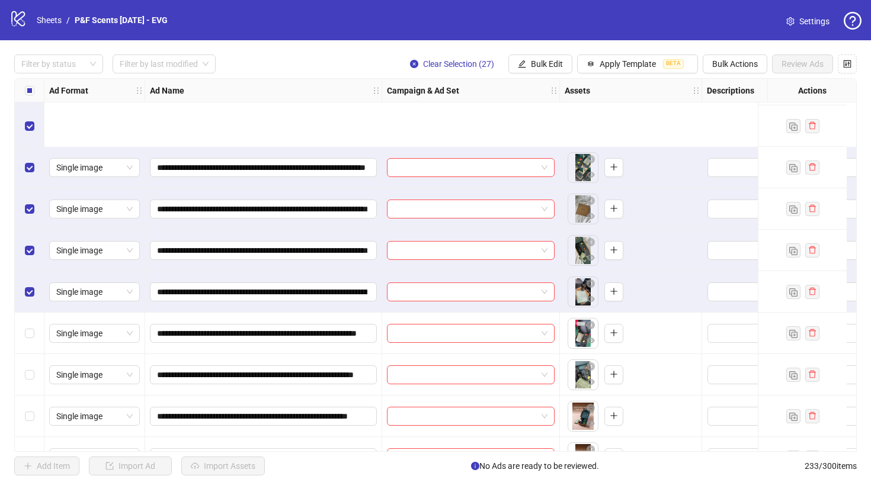
scroll to position [9321, 0]
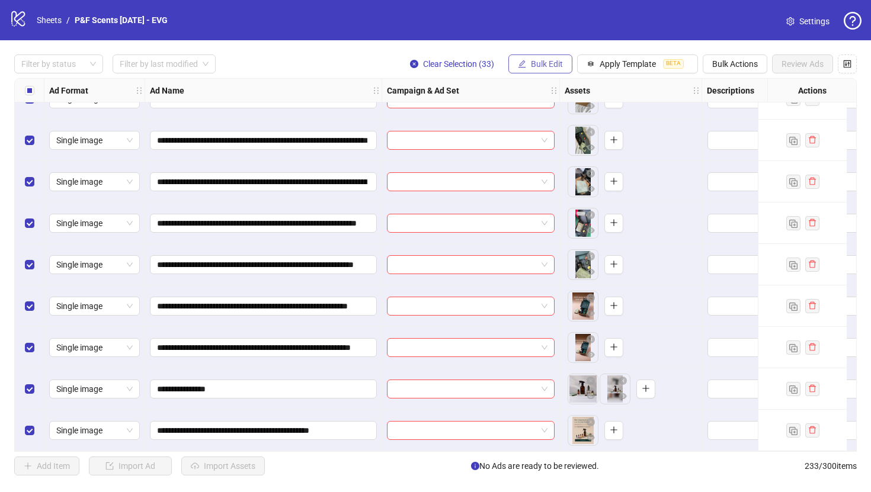
click at [554, 64] on span "Bulk Edit" at bounding box center [547, 63] width 32 height 9
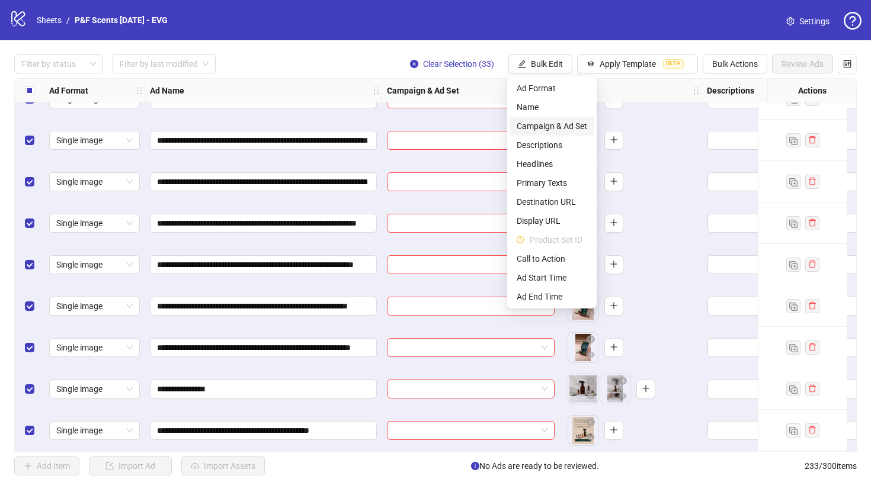
click at [552, 132] on span "Campaign & Ad Set" at bounding box center [552, 126] width 71 height 13
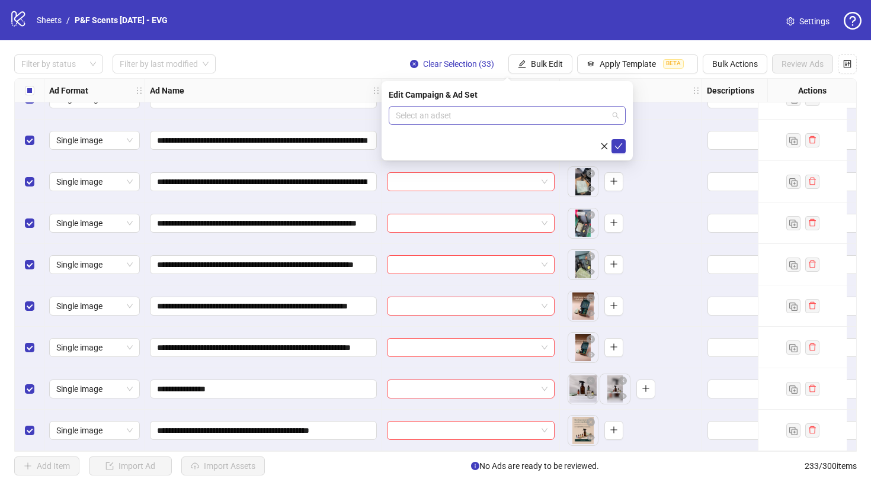
click at [552, 123] on input "search" at bounding box center [502, 116] width 212 height 18
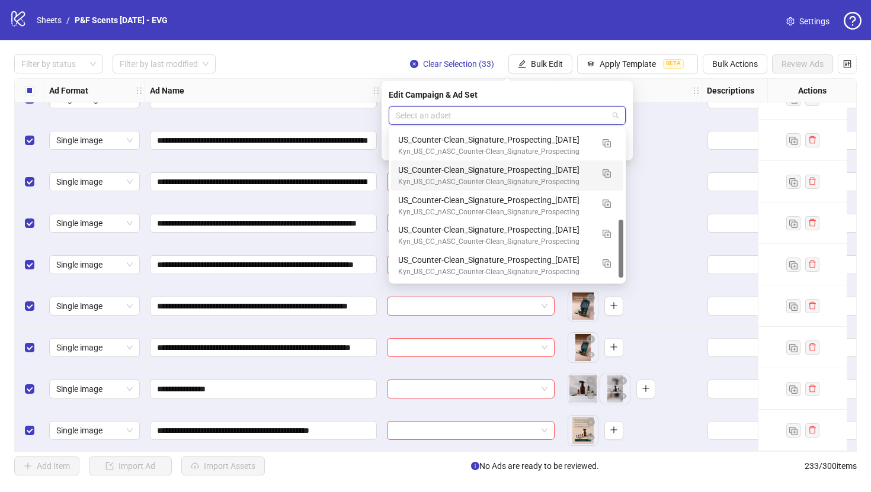
scroll to position [232, 0]
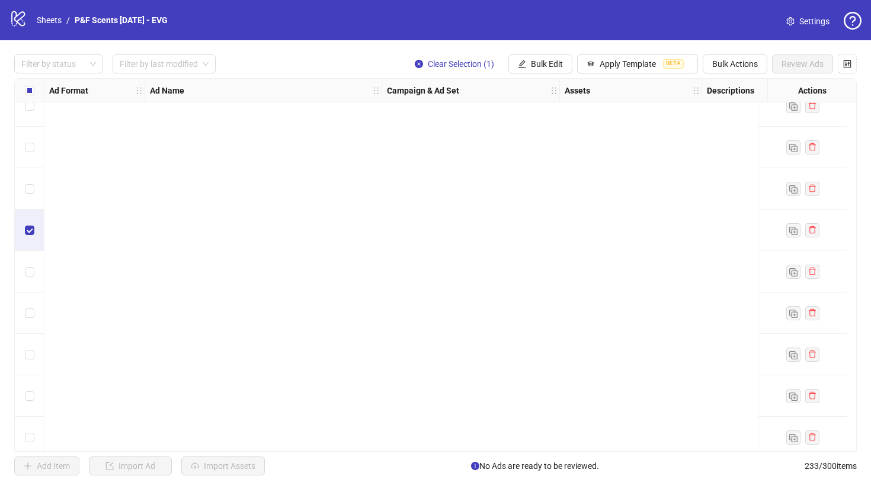
scroll to position [9321, 0]
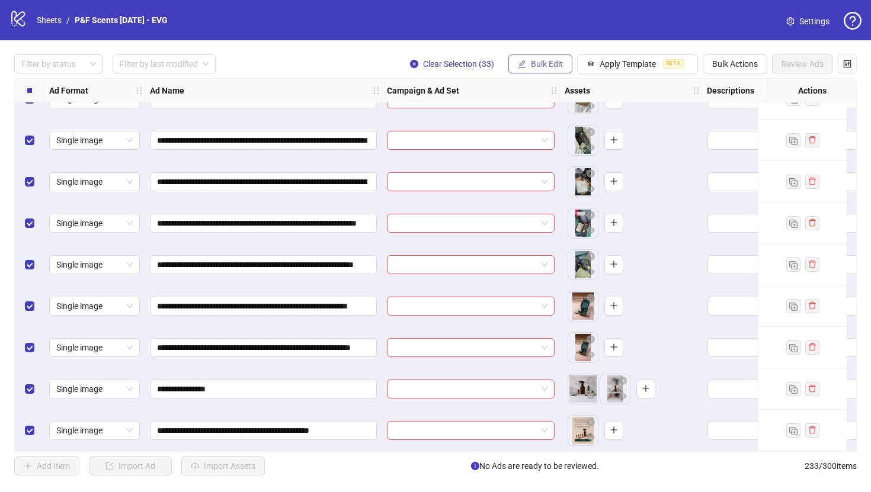
click at [536, 62] on span "Bulk Edit" at bounding box center [547, 63] width 32 height 9
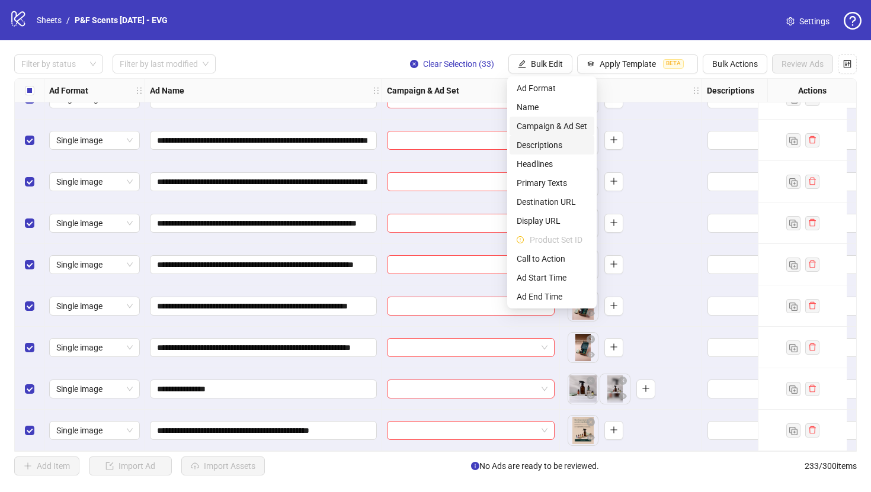
click at [546, 126] on span "Campaign & Ad Set" at bounding box center [552, 126] width 71 height 13
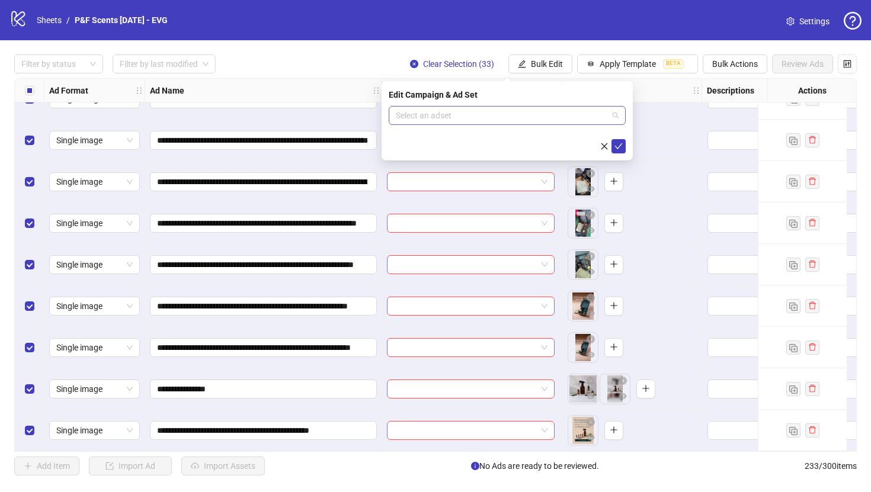
click at [543, 116] on input "search" at bounding box center [502, 116] width 212 height 18
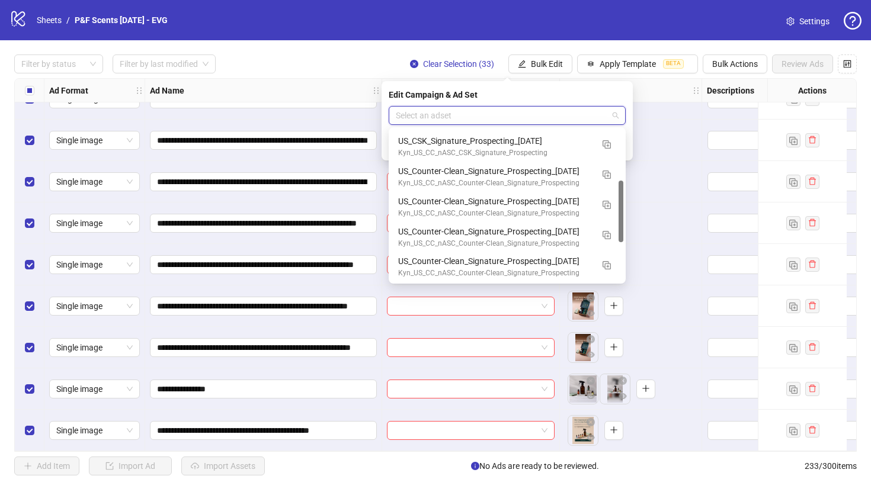
scroll to position [123, 0]
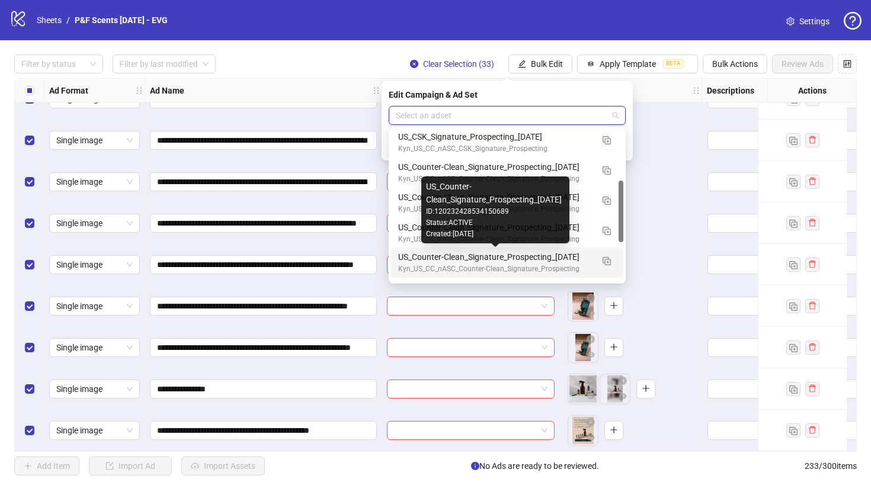
click at [524, 258] on div "US_Counter-Clean_Signature_Prospecting_[DATE]" at bounding box center [495, 257] width 194 height 13
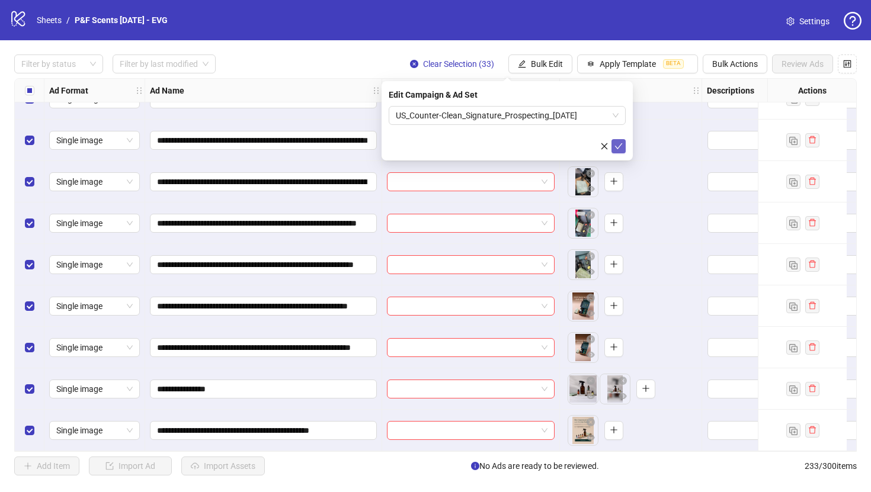
click at [620, 143] on icon "check" at bounding box center [619, 146] width 8 height 8
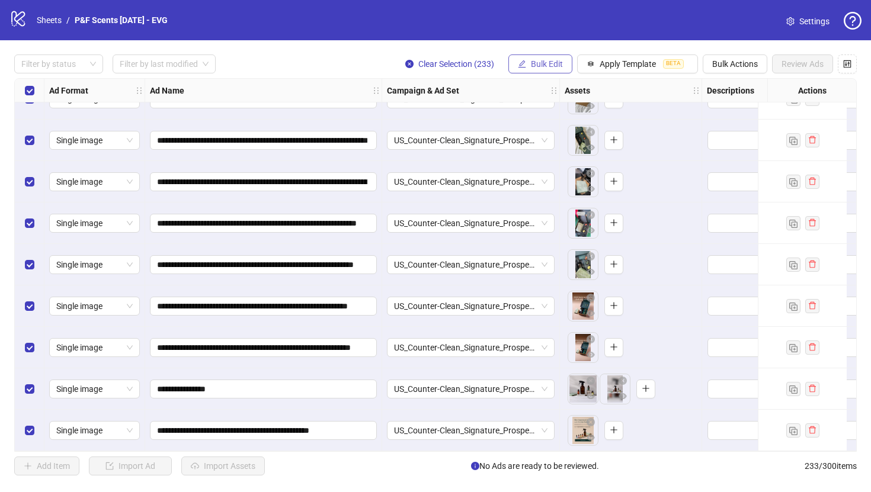
click at [549, 64] on span "Bulk Edit" at bounding box center [547, 63] width 32 height 9
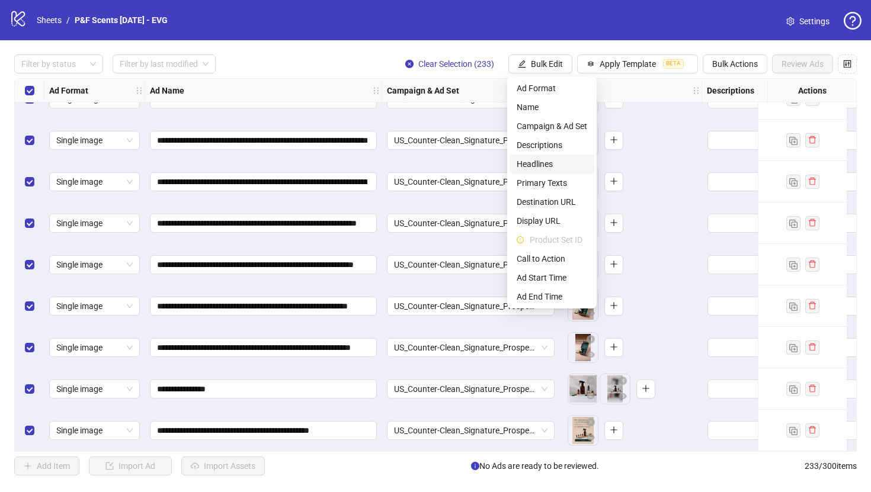
click at [548, 165] on span "Headlines" at bounding box center [552, 164] width 71 height 13
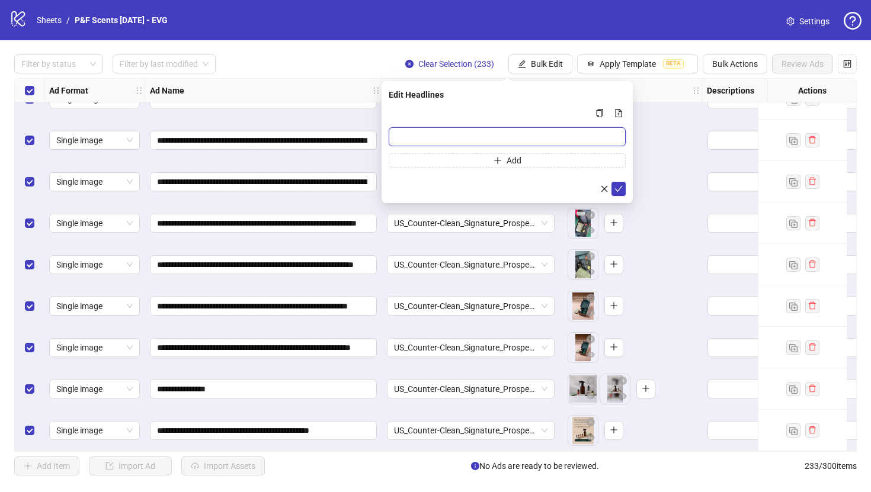
click at [539, 133] on input "Multi-input container - paste or copy values" at bounding box center [507, 136] width 237 height 19
paste input "**********"
type input "**********"
click at [632, 186] on div "**********" at bounding box center [507, 142] width 251 height 122
click at [615, 186] on icon "check" at bounding box center [619, 189] width 8 height 8
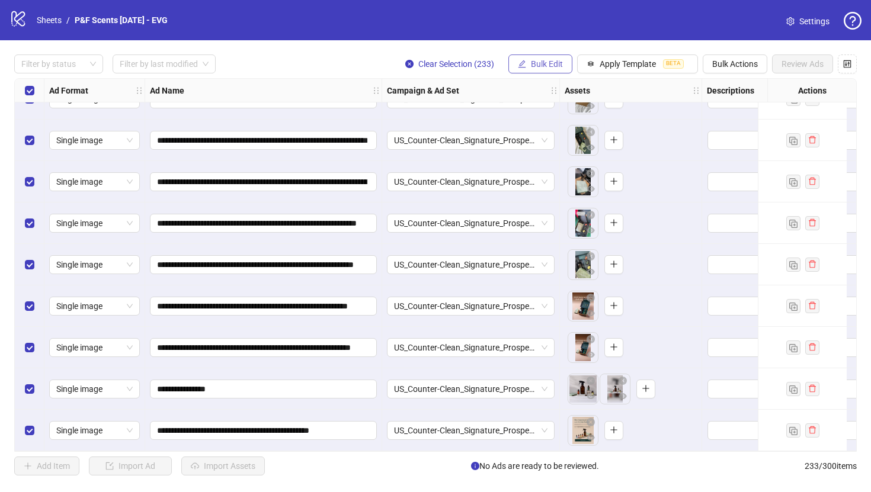
click at [545, 66] on span "Bulk Edit" at bounding box center [547, 63] width 32 height 9
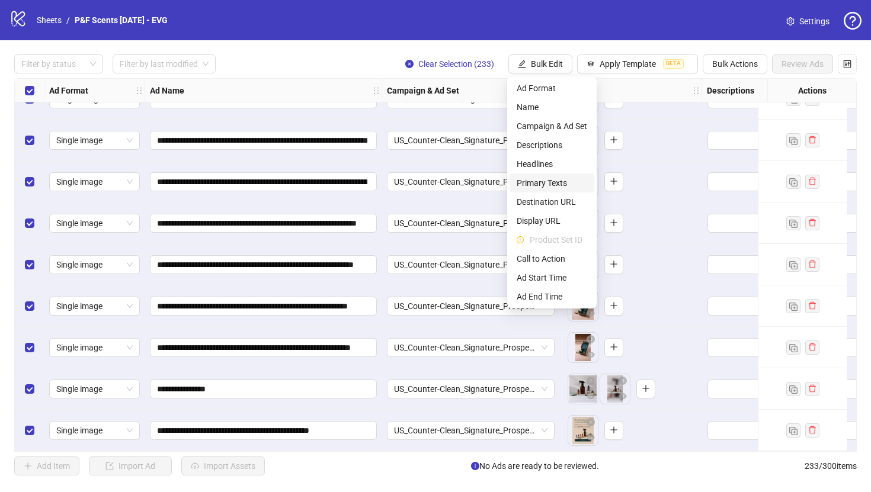
click at [541, 180] on span "Primary Texts" at bounding box center [552, 183] width 71 height 13
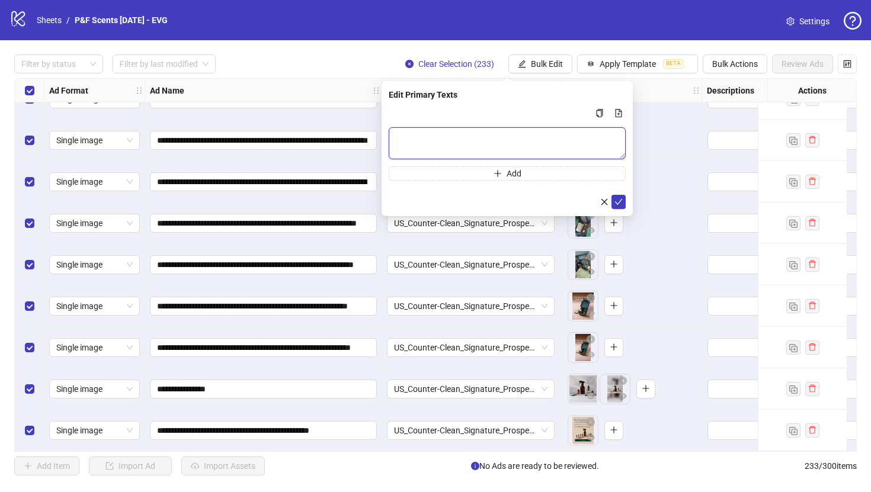
click at [532, 132] on textarea "Multi-text input container - paste or copy values" at bounding box center [507, 143] width 237 height 32
paste textarea "**********"
type textarea "**********"
click at [621, 200] on icon "check" at bounding box center [619, 202] width 8 height 8
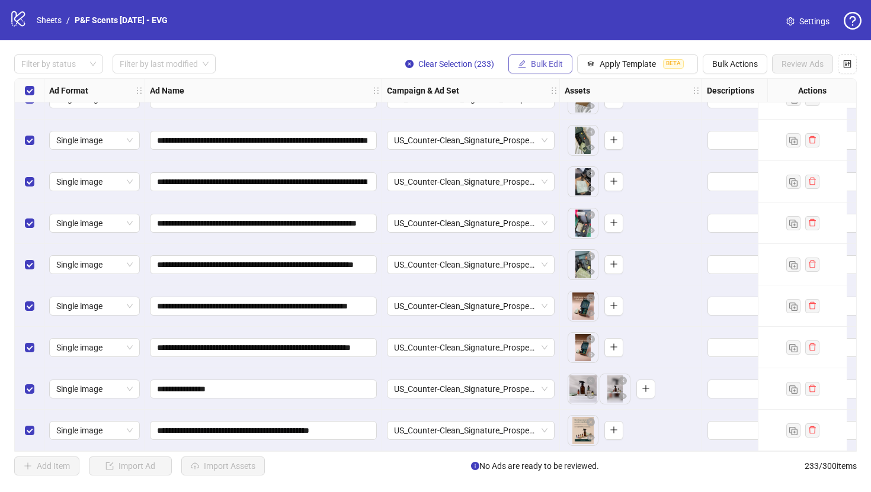
click at [544, 61] on span "Bulk Edit" at bounding box center [547, 63] width 32 height 9
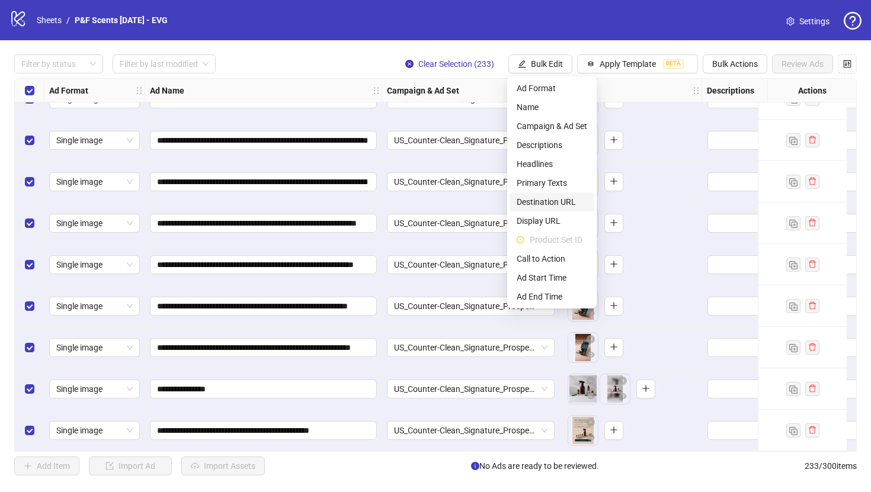
click at [546, 201] on span "Destination URL" at bounding box center [552, 202] width 71 height 13
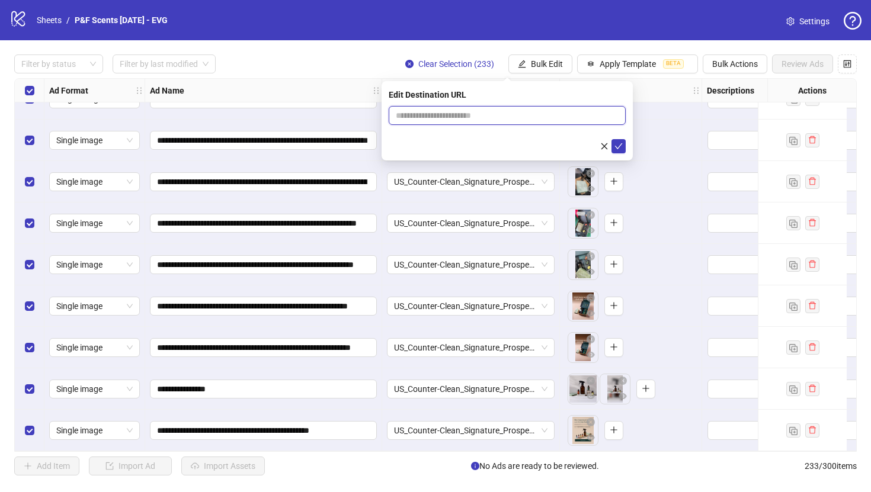
click at [502, 117] on input "text" at bounding box center [502, 115] width 213 height 13
paste input "**********"
type input "**********"
click at [621, 143] on icon "check" at bounding box center [619, 146] width 8 height 6
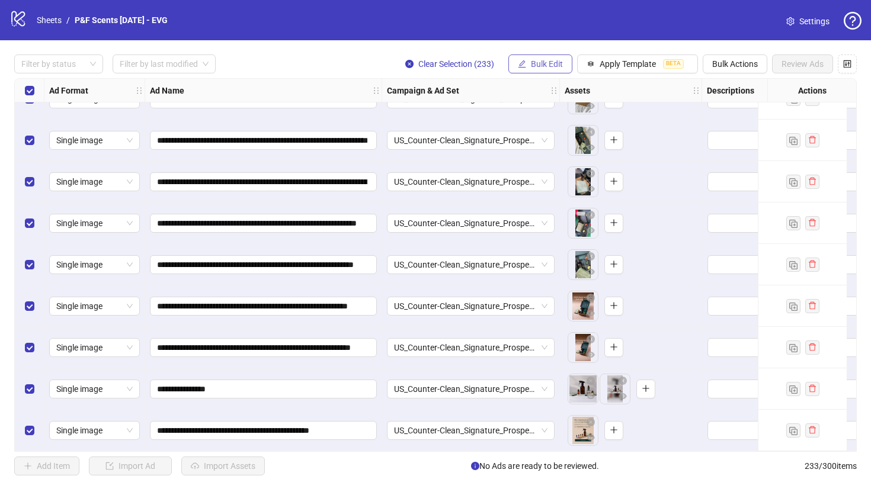
click at [552, 63] on span "Bulk Edit" at bounding box center [547, 63] width 32 height 9
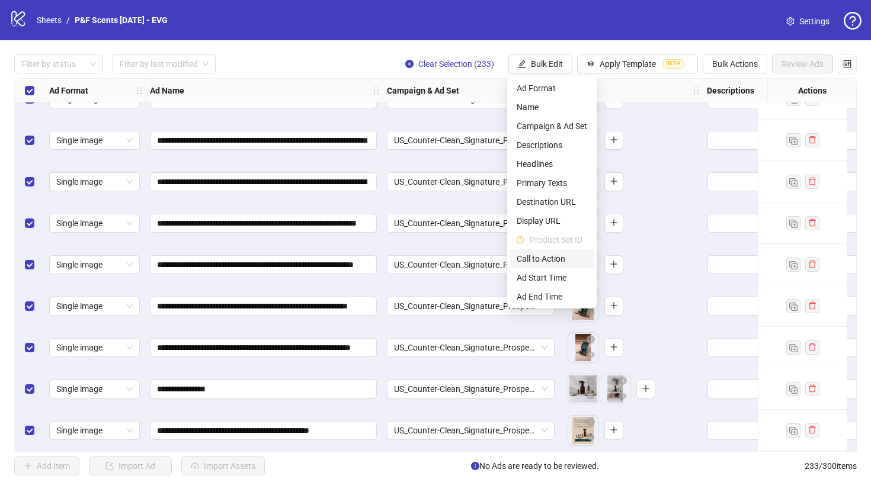
click at [549, 261] on span "Call to Action" at bounding box center [552, 258] width 71 height 13
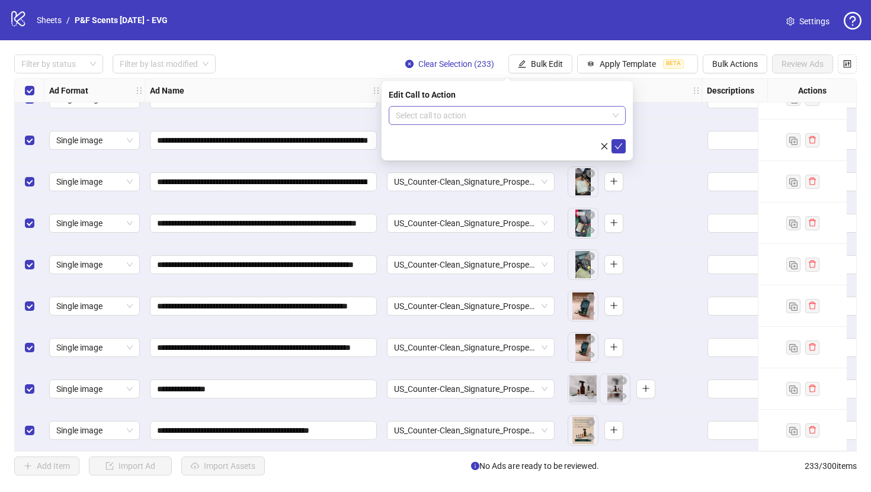
click at [547, 112] on input "search" at bounding box center [502, 116] width 212 height 18
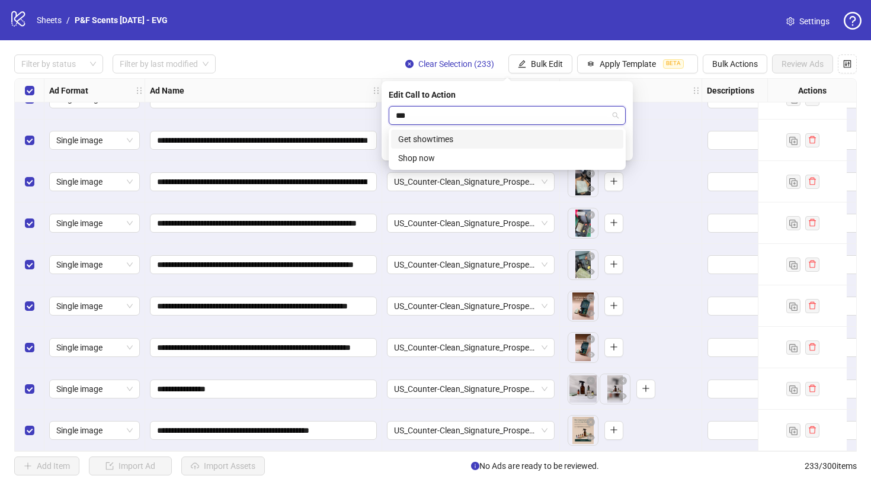
type input "****"
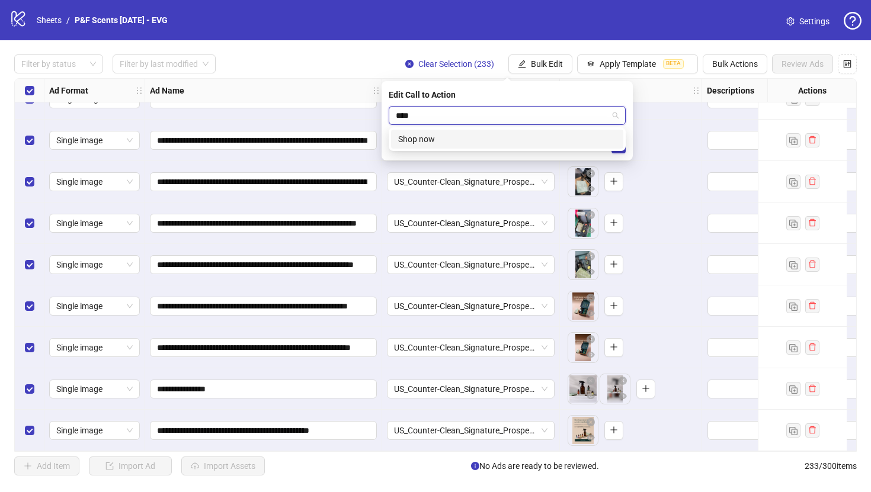
click at [546, 134] on div "Shop now" at bounding box center [507, 139] width 218 height 13
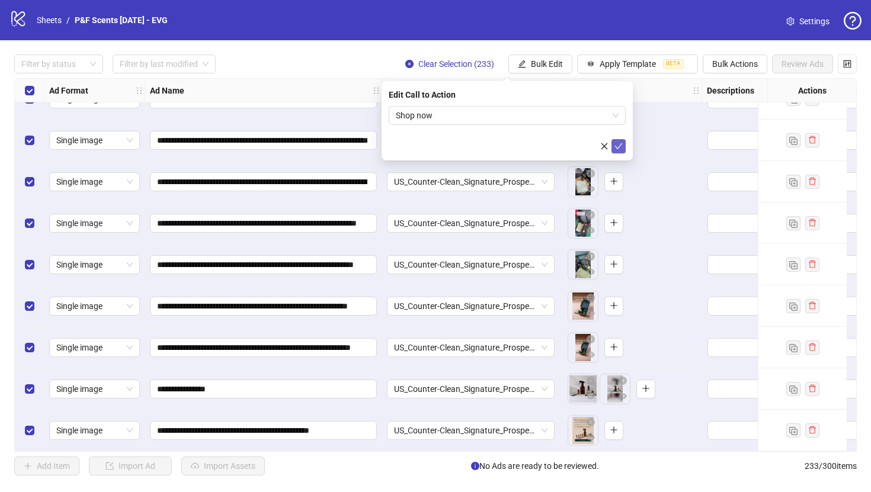
click at [618, 146] on icon "check" at bounding box center [619, 146] width 8 height 8
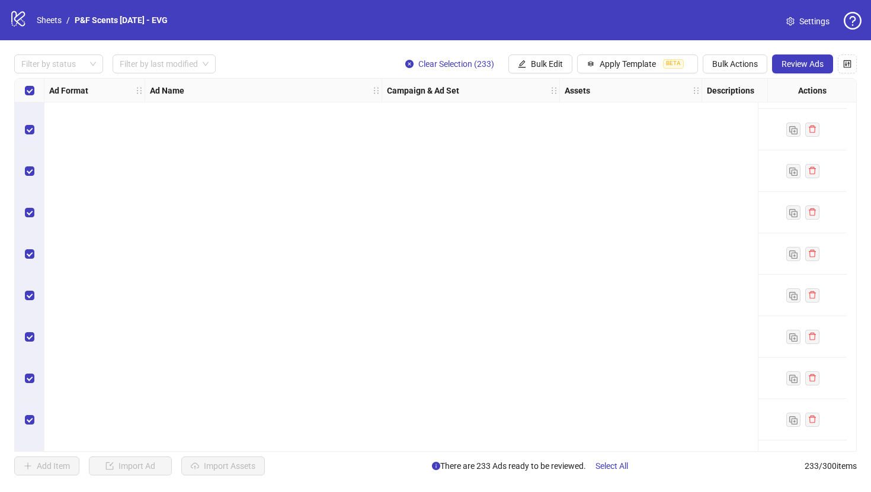
scroll to position [7449, 0]
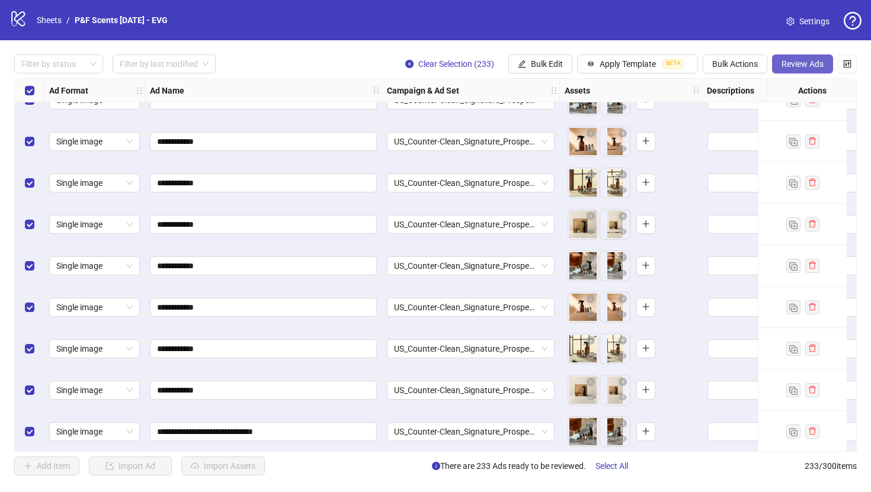
click at [809, 62] on span "Review Ads" at bounding box center [803, 63] width 42 height 9
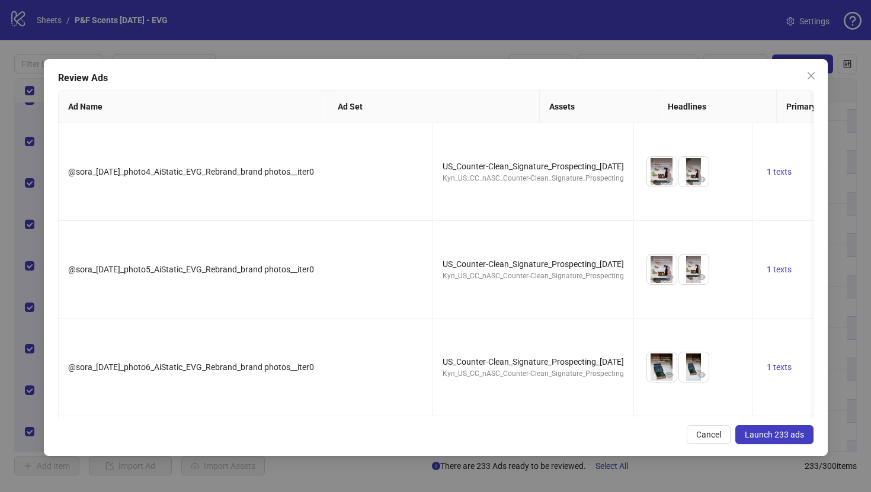
click at [799, 438] on span "Launch 233 ads" at bounding box center [774, 434] width 59 height 9
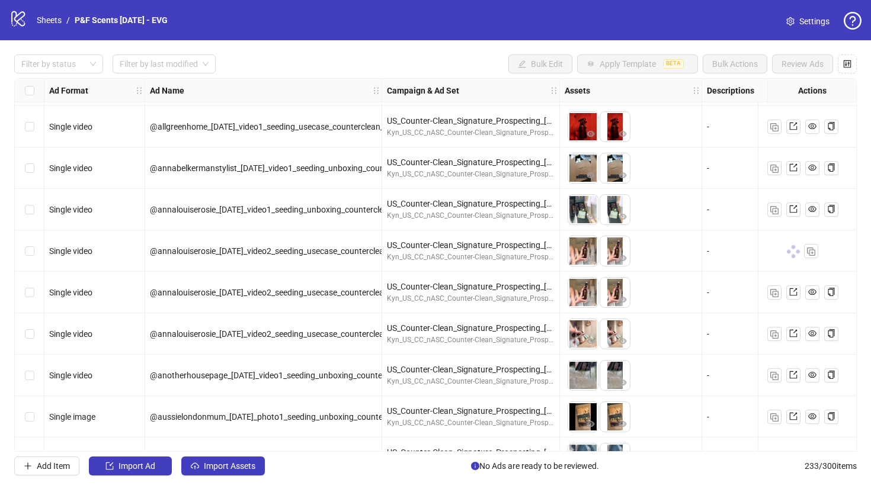
scroll to position [1336, 0]
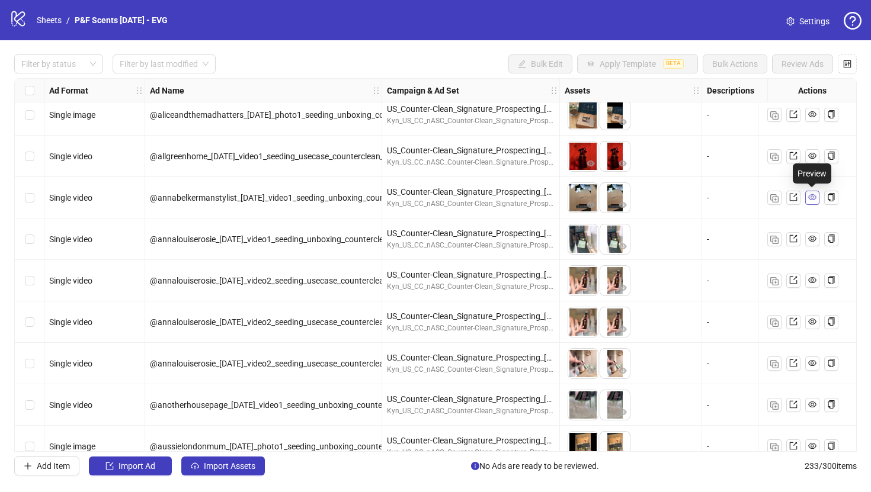
click at [813, 195] on icon "eye" at bounding box center [812, 197] width 8 height 8
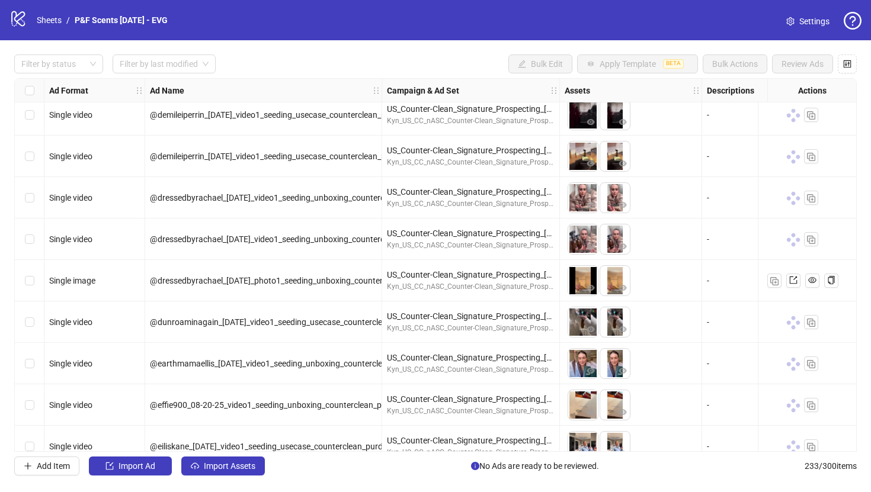
scroll to position [2631, 0]
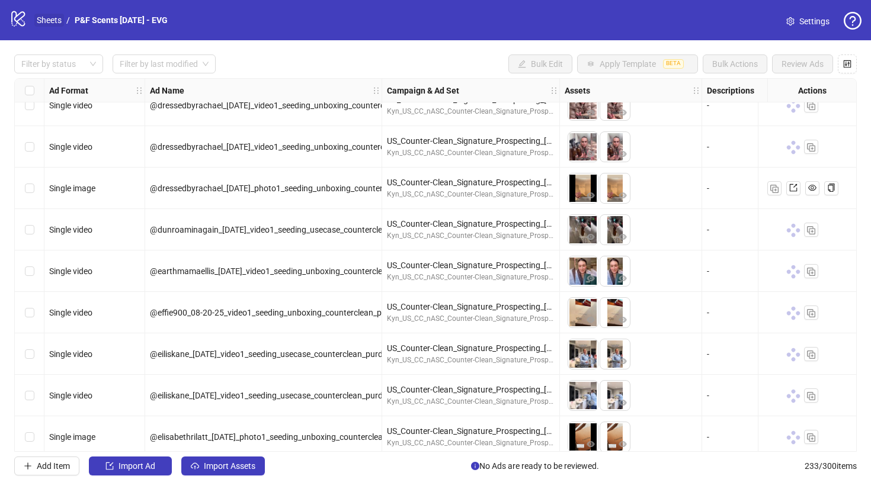
click at [53, 20] on link "Sheets" at bounding box center [49, 20] width 30 height 13
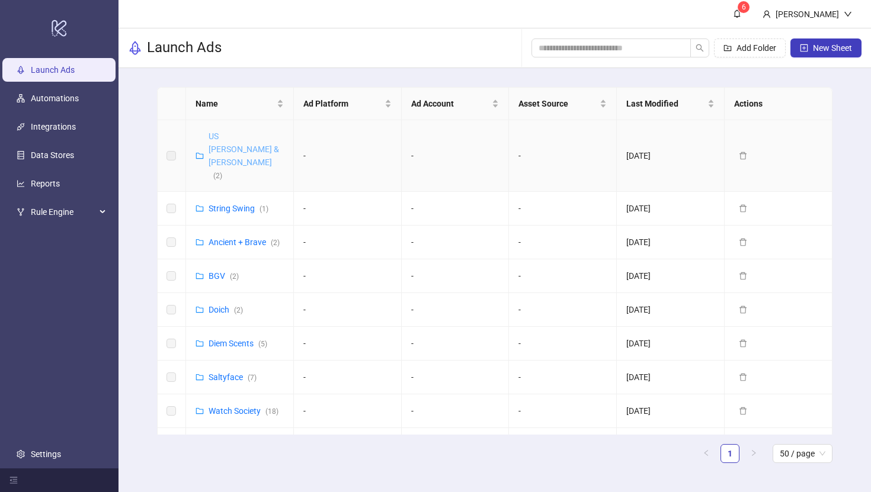
click at [223, 136] on link "US Purdy & Figg ( 2 )" at bounding box center [244, 156] width 71 height 49
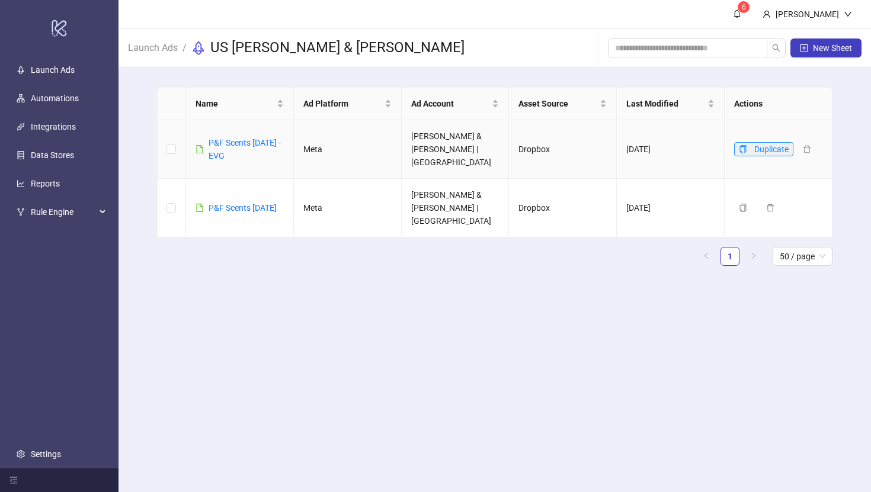
click at [746, 145] on span "button" at bounding box center [743, 149] width 8 height 9
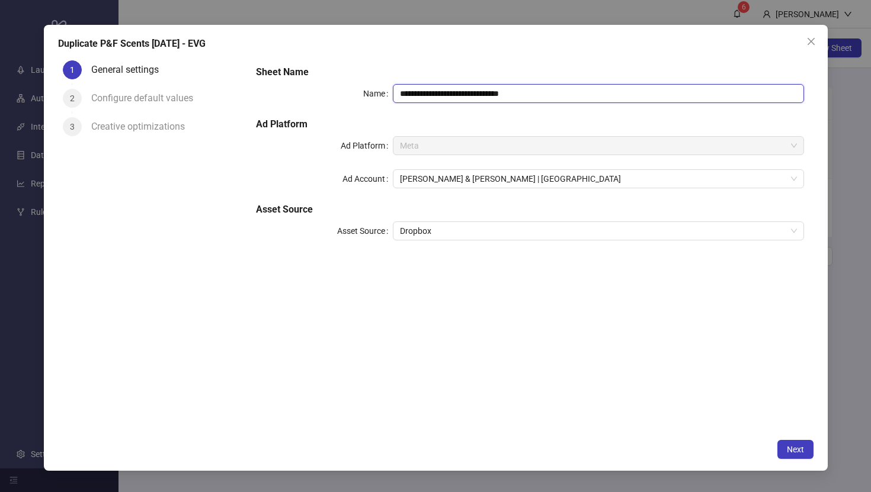
drag, startPoint x: 539, startPoint y: 94, endPoint x: 496, endPoint y: 92, distance: 43.3
click at [496, 92] on input "**********" at bounding box center [598, 93] width 411 height 19
click at [459, 92] on input "**********" at bounding box center [598, 93] width 411 height 19
click at [540, 91] on input "**********" at bounding box center [598, 93] width 411 height 19
click at [460, 94] on input "**********" at bounding box center [598, 93] width 411 height 19
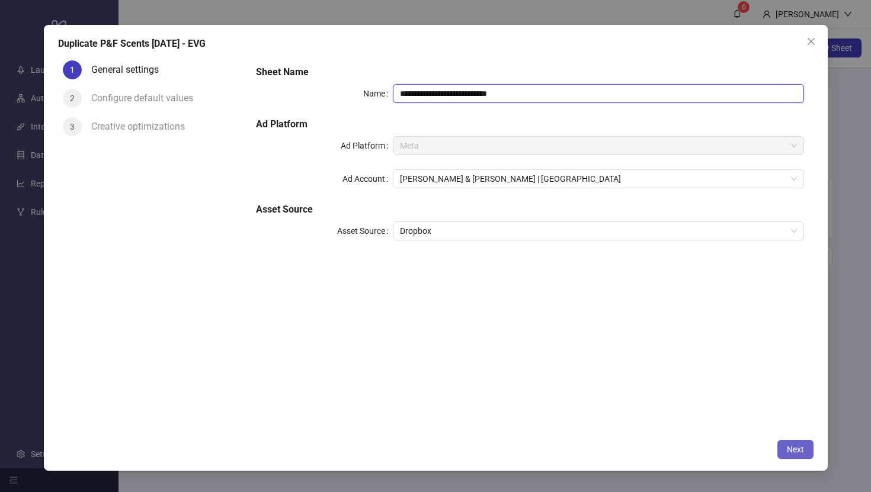
type input "**********"
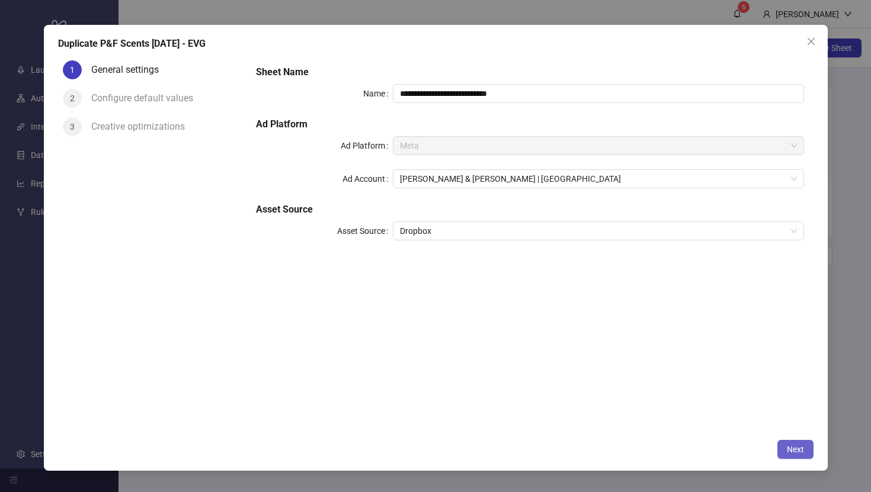
click at [795, 447] on span "Next" at bounding box center [795, 449] width 17 height 9
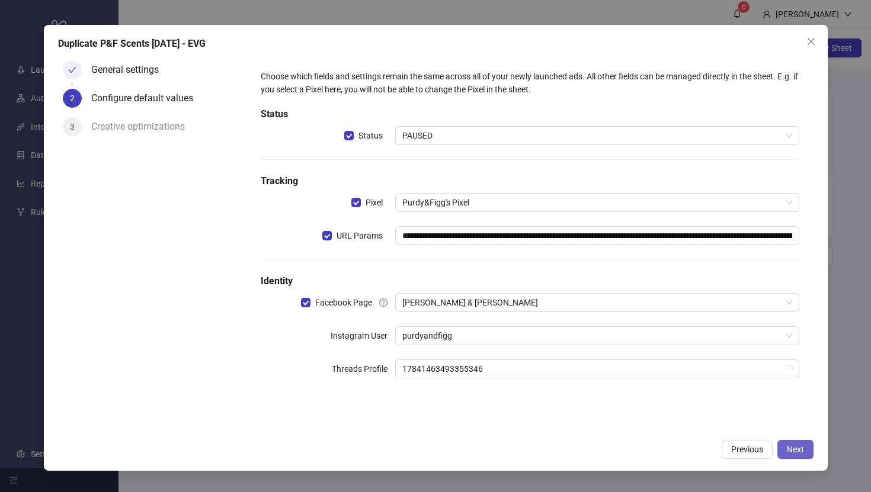
click at [794, 452] on span "Next" at bounding box center [795, 449] width 17 height 9
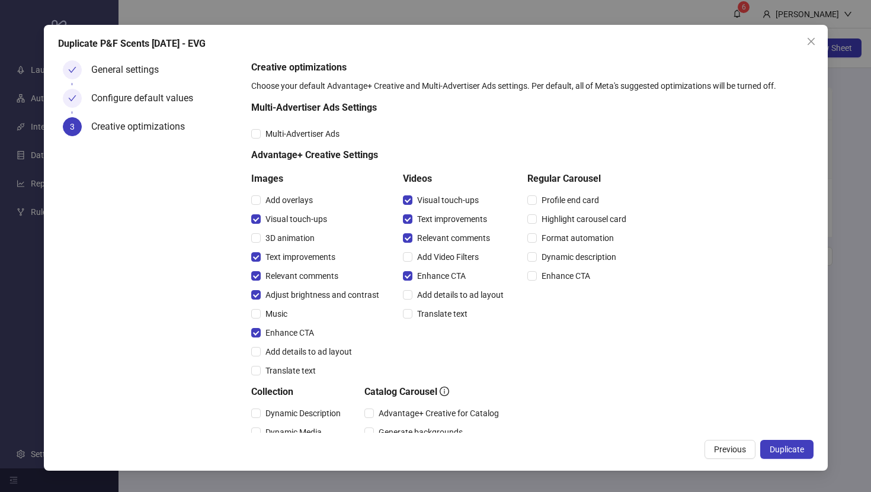
click at [794, 452] on span "Duplicate" at bounding box center [787, 449] width 34 height 9
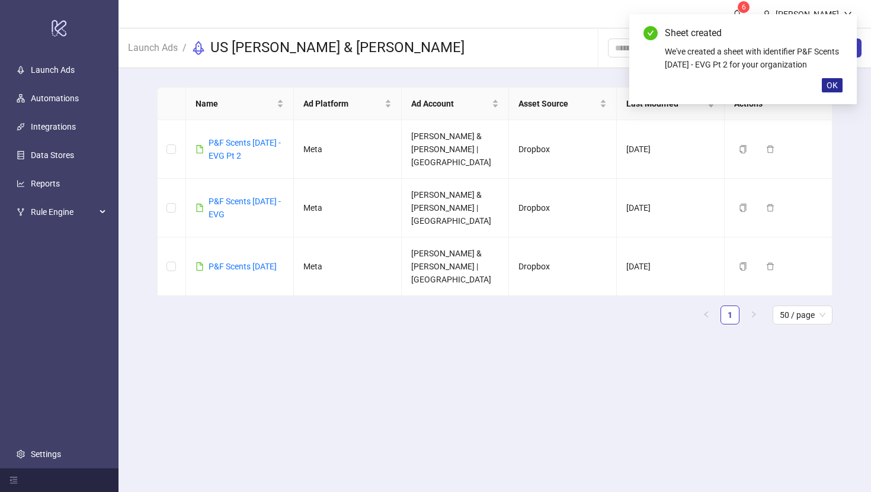
click at [836, 82] on span "OK" at bounding box center [832, 85] width 11 height 9
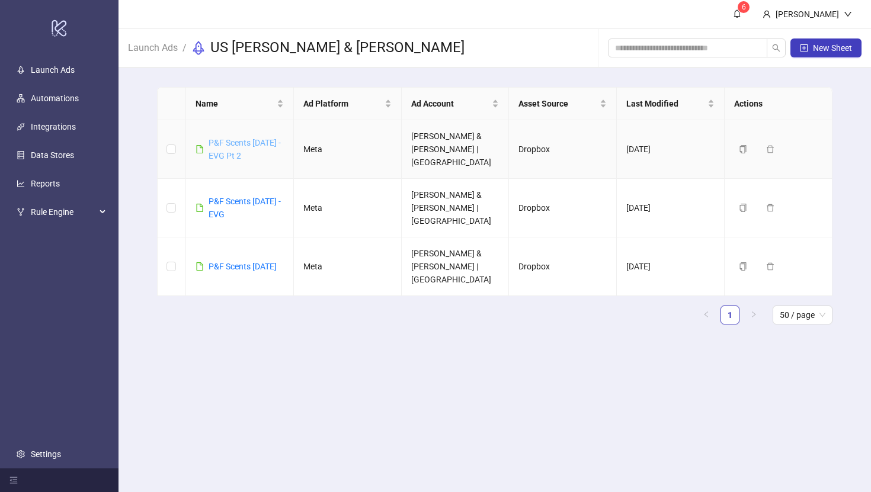
click at [243, 138] on link "P&F Scents [DATE] - EVG Pt 2" at bounding box center [245, 149] width 72 height 23
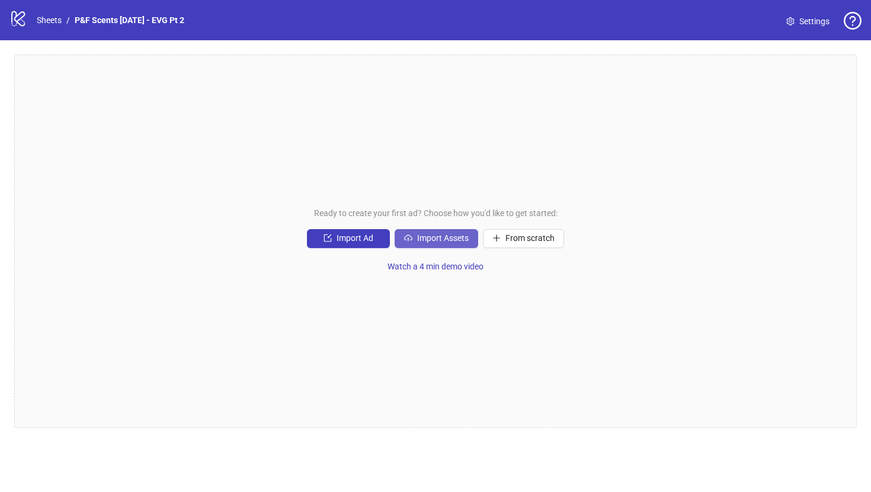
click at [453, 243] on span "Import Assets" at bounding box center [443, 237] width 52 height 9
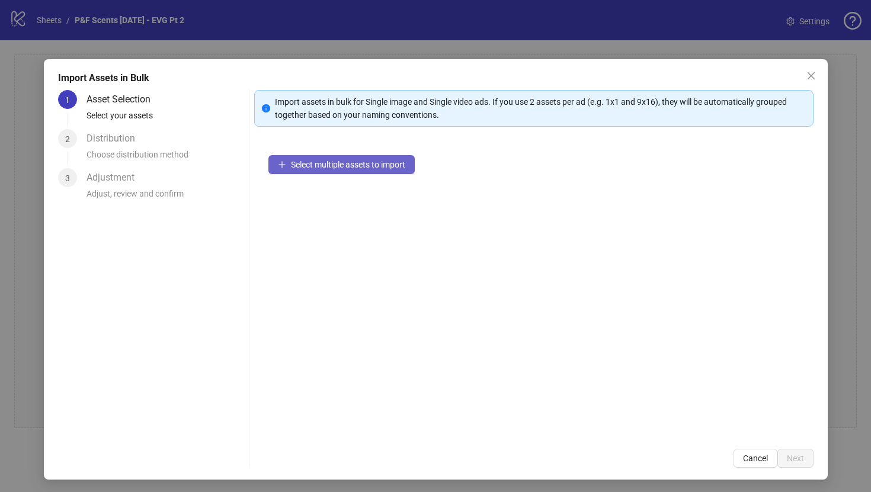
click at [355, 167] on span "Select multiple assets to import" at bounding box center [348, 164] width 114 height 9
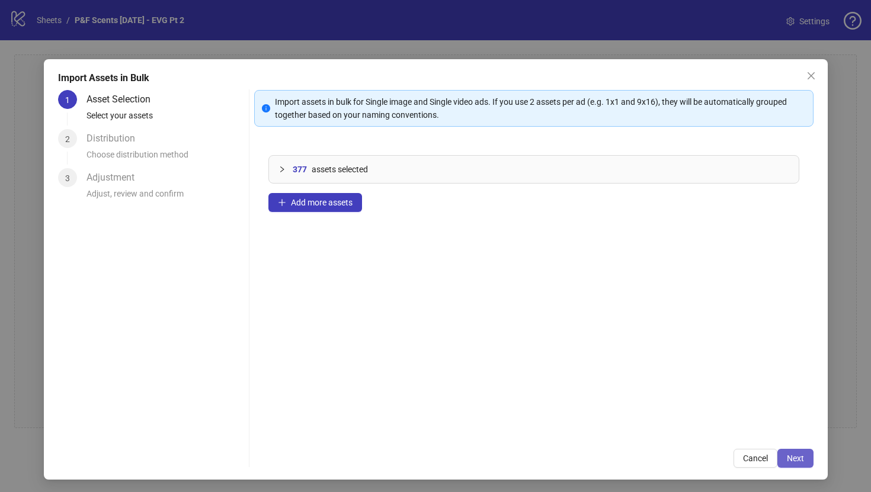
click at [792, 459] on span "Next" at bounding box center [795, 458] width 17 height 9
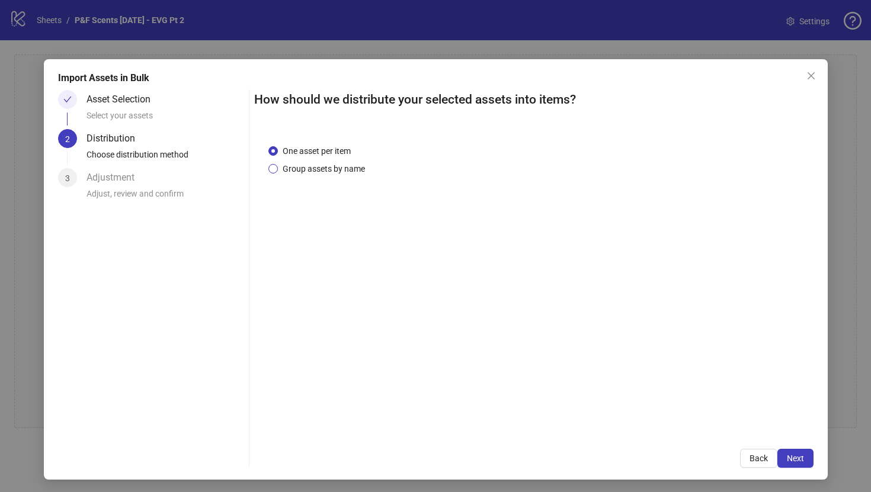
click at [313, 167] on span "Group assets by name" at bounding box center [324, 168] width 92 height 13
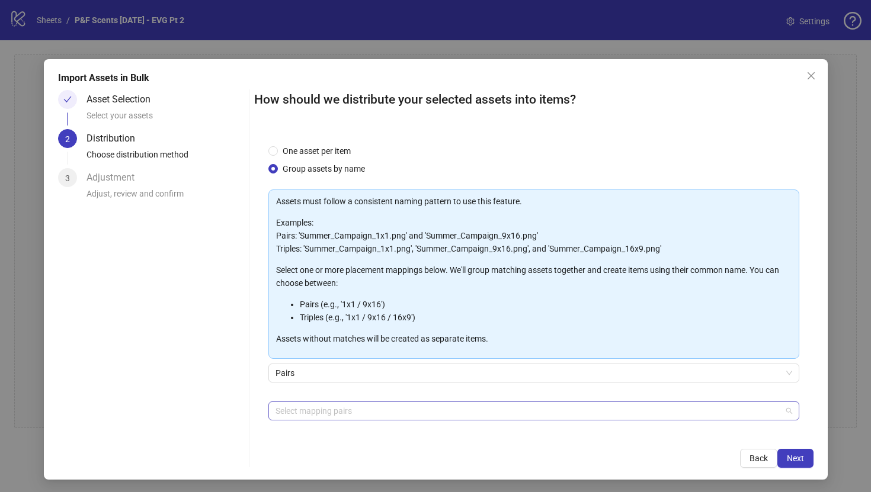
click at [379, 409] on div at bounding box center [528, 411] width 514 height 17
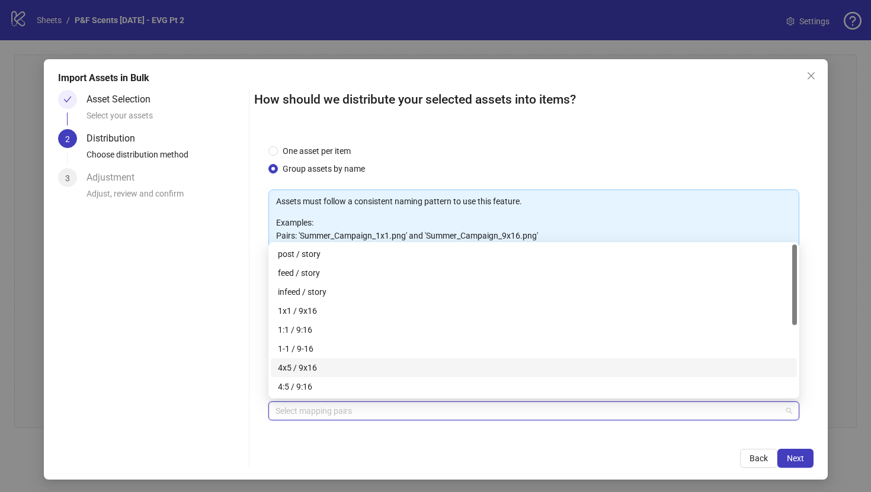
click at [361, 370] on div "4x5 / 9x16" at bounding box center [534, 368] width 512 height 13
click at [353, 315] on div "1x1 / 9x16" at bounding box center [534, 311] width 512 height 13
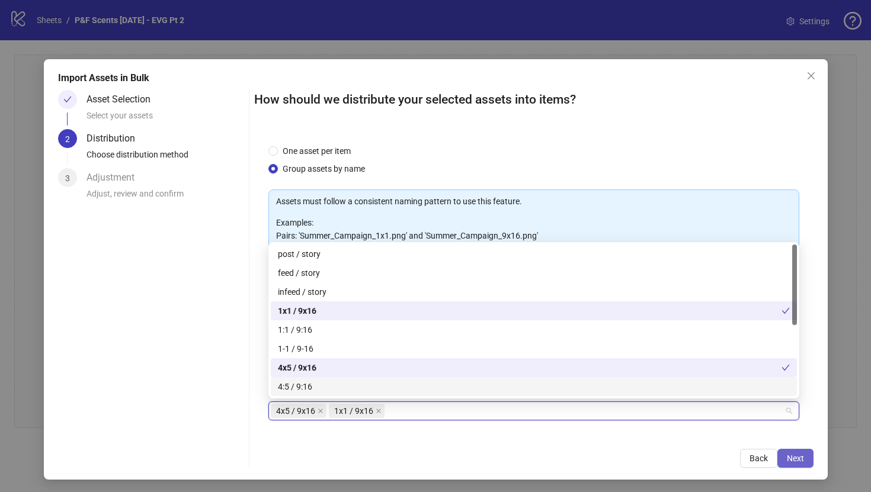
click at [795, 458] on span "Next" at bounding box center [795, 458] width 17 height 9
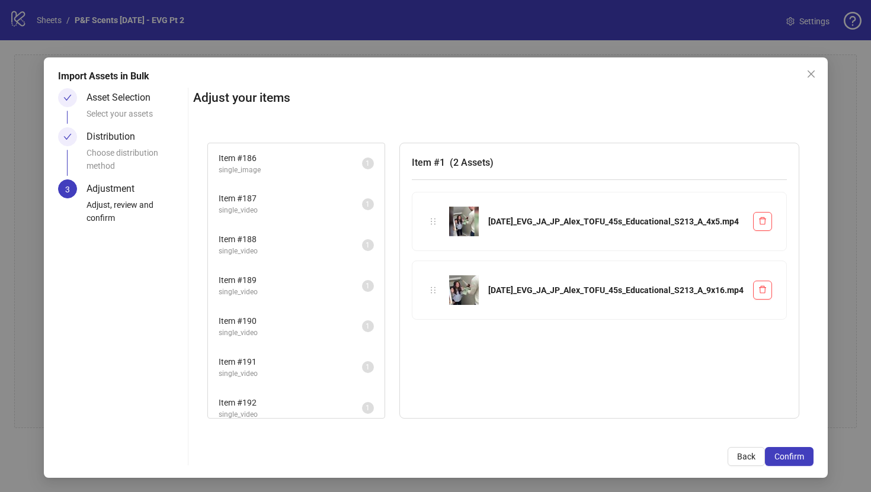
scroll to position [7559, 0]
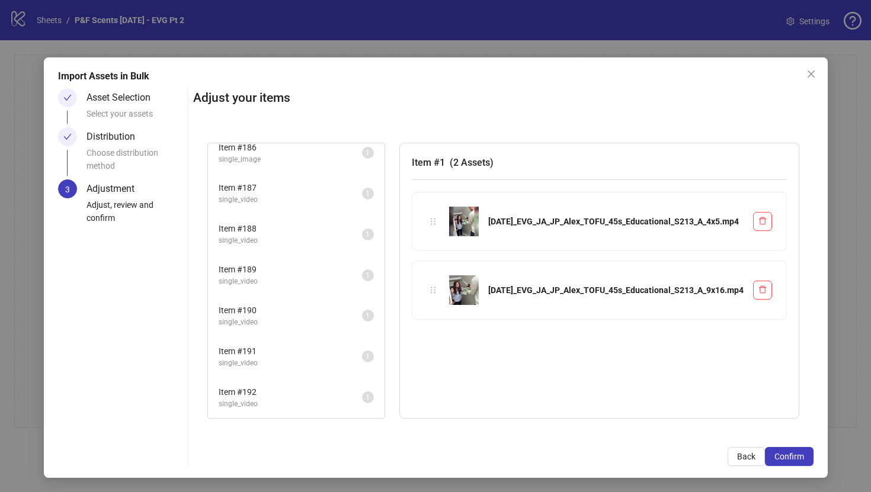
click at [280, 386] on span "Item # 192" at bounding box center [290, 392] width 143 height 13
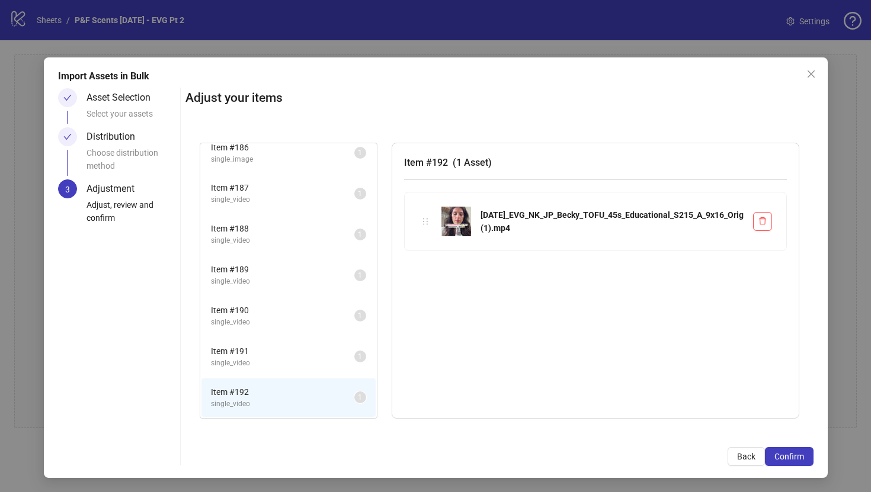
click at [276, 367] on span "single_video" at bounding box center [282, 363] width 143 height 11
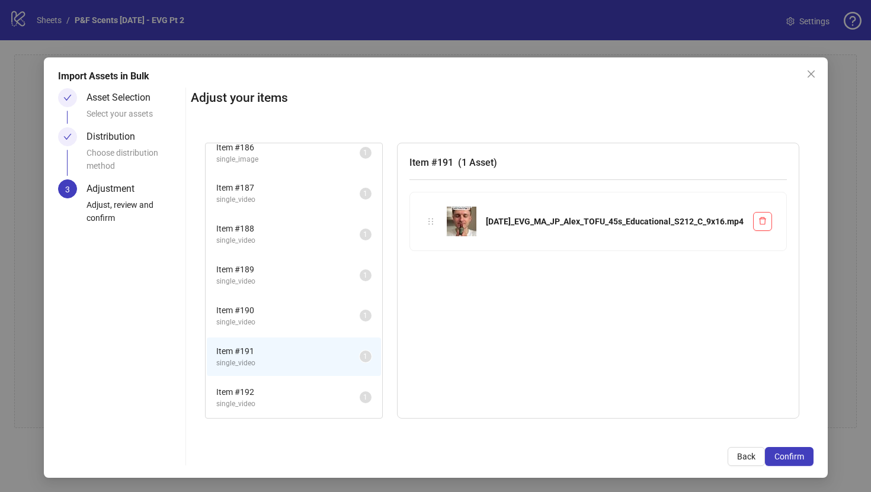
click at [276, 336] on div "Item # 190 single_video 1" at bounding box center [294, 316] width 177 height 41
click at [280, 319] on span "single_video" at bounding box center [287, 322] width 143 height 11
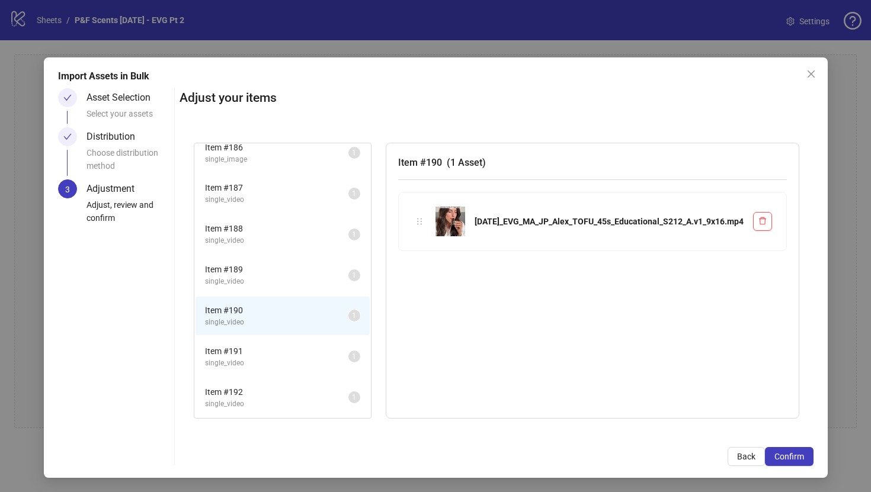
click at [289, 410] on span "single_video" at bounding box center [276, 404] width 143 height 11
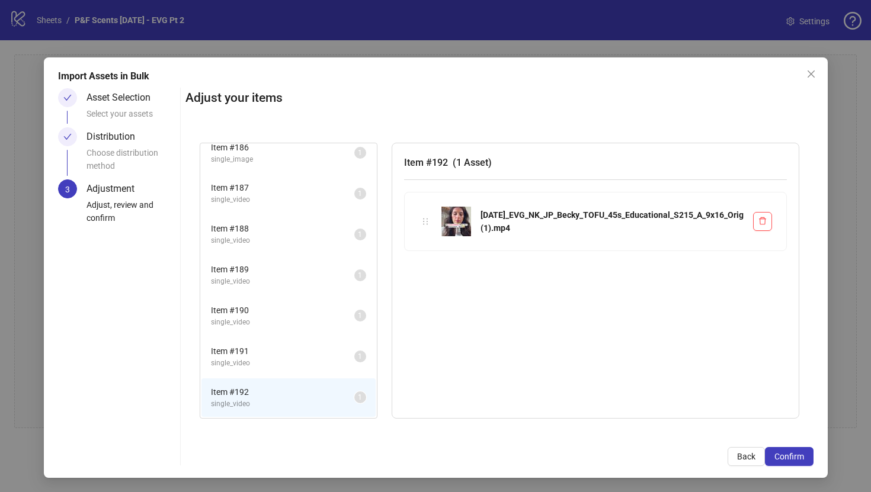
click at [265, 262] on li "Item # 189 single_video 1" at bounding box center [288, 275] width 174 height 39
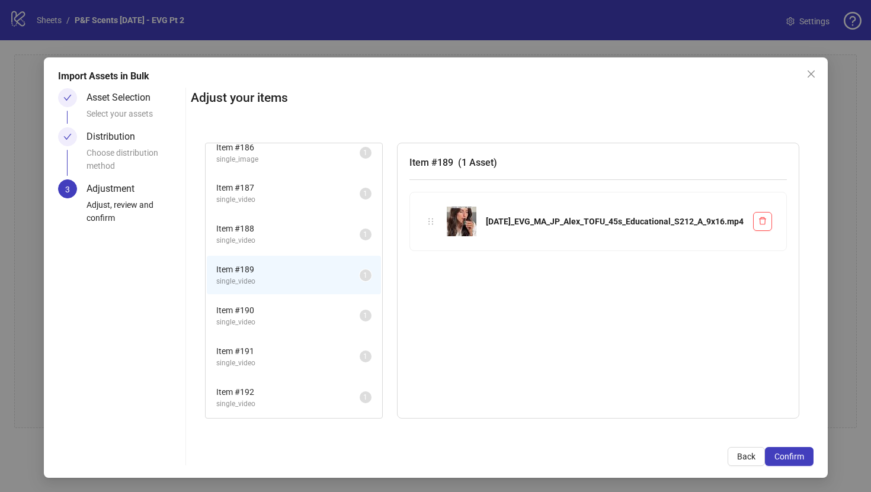
click at [265, 224] on span "Item # 188" at bounding box center [287, 228] width 143 height 13
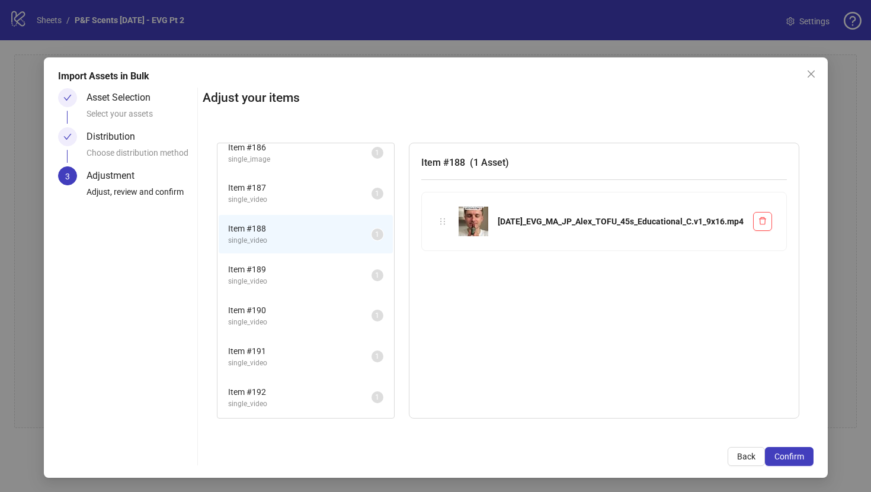
click at [267, 199] on span "single_video" at bounding box center [299, 199] width 143 height 11
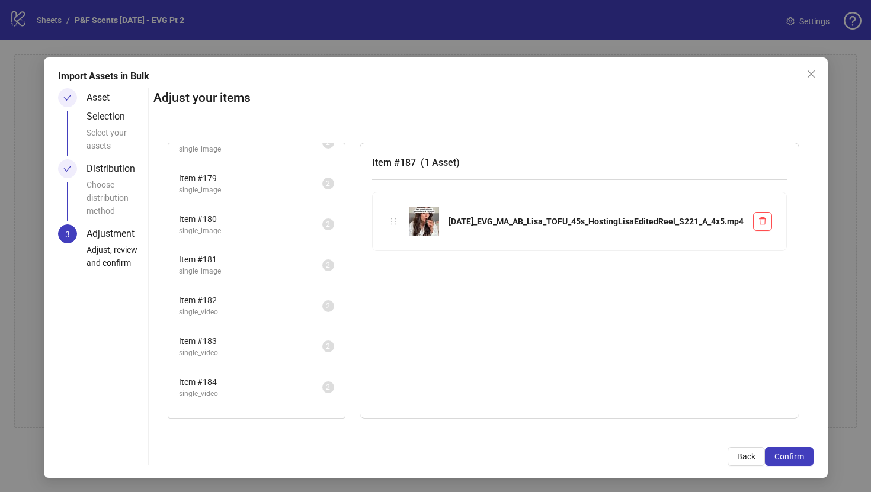
scroll to position [7059, 0]
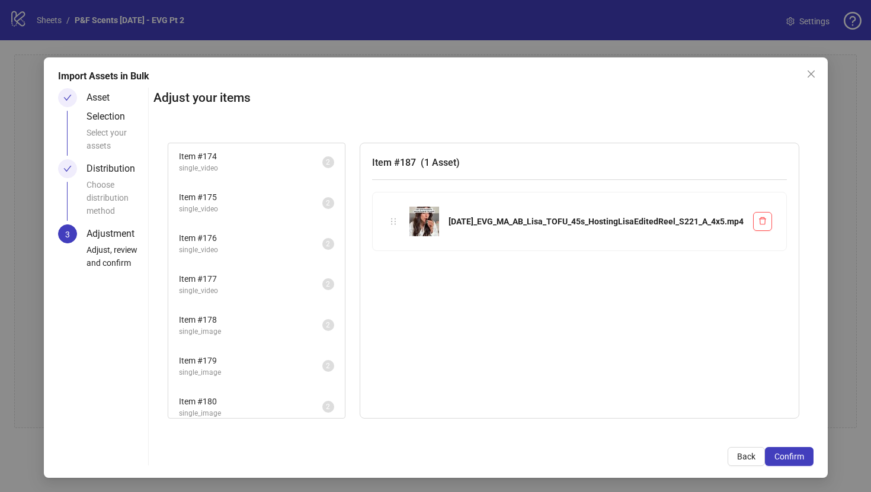
click at [267, 199] on span "Item # 175" at bounding box center [250, 197] width 143 height 13
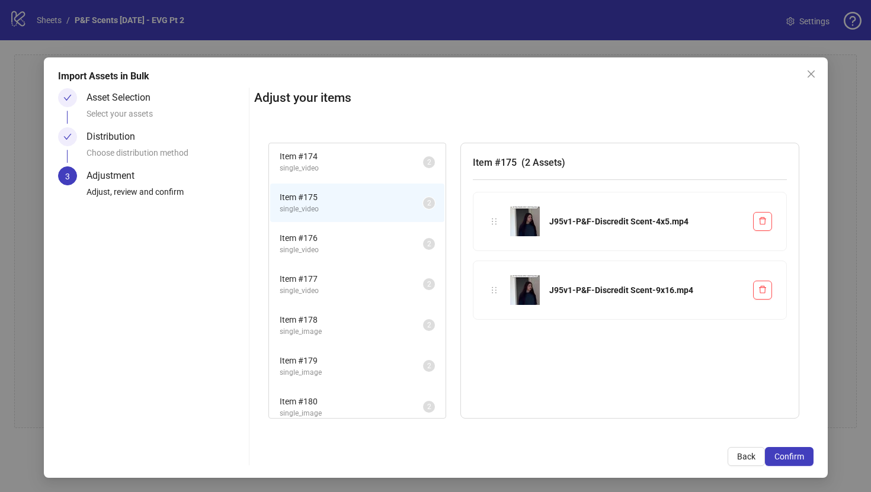
click at [314, 332] on span "single_image" at bounding box center [351, 332] width 143 height 11
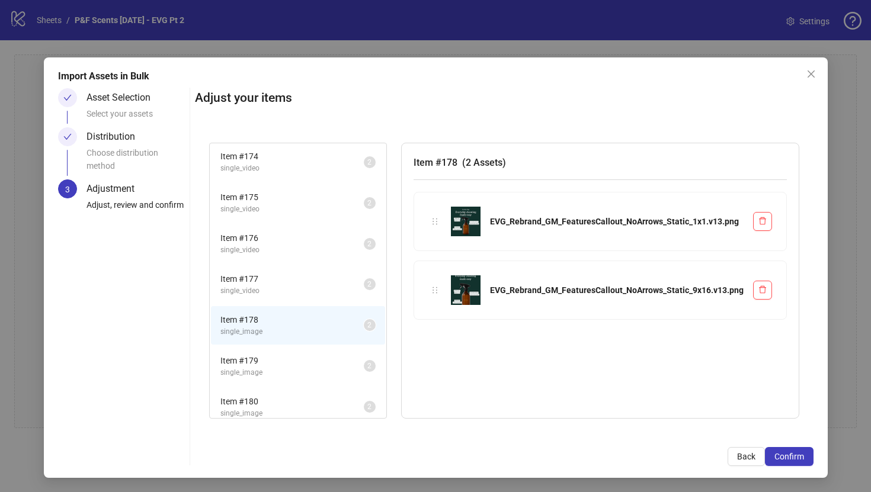
click at [318, 360] on span "Item # 179" at bounding box center [291, 360] width 143 height 13
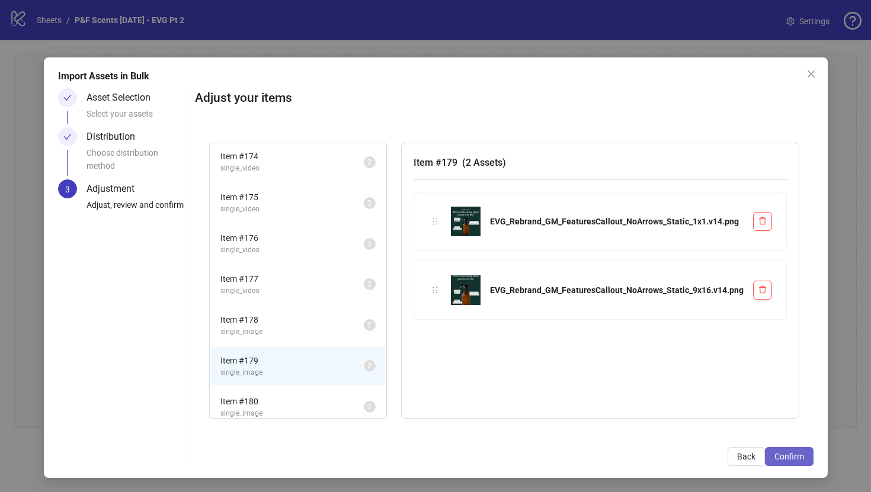
click at [799, 460] on span "Confirm" at bounding box center [790, 456] width 30 height 9
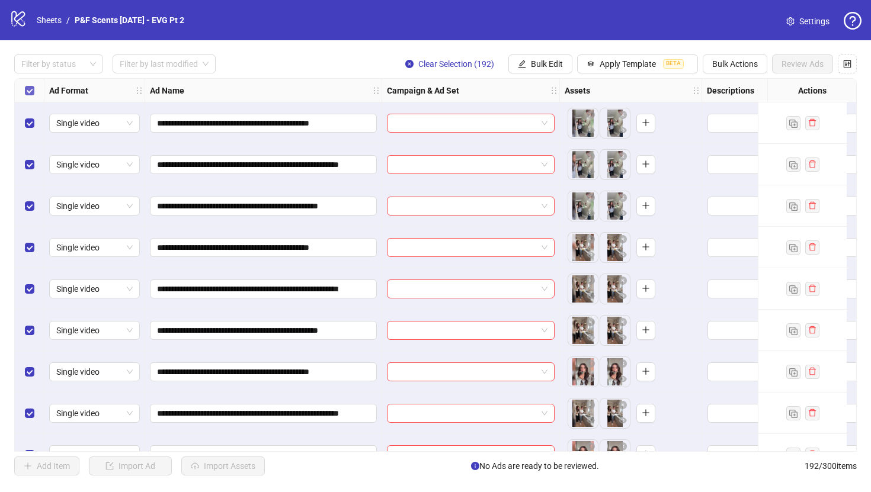
click at [27, 85] on label "Select all rows" at bounding box center [29, 90] width 9 height 13
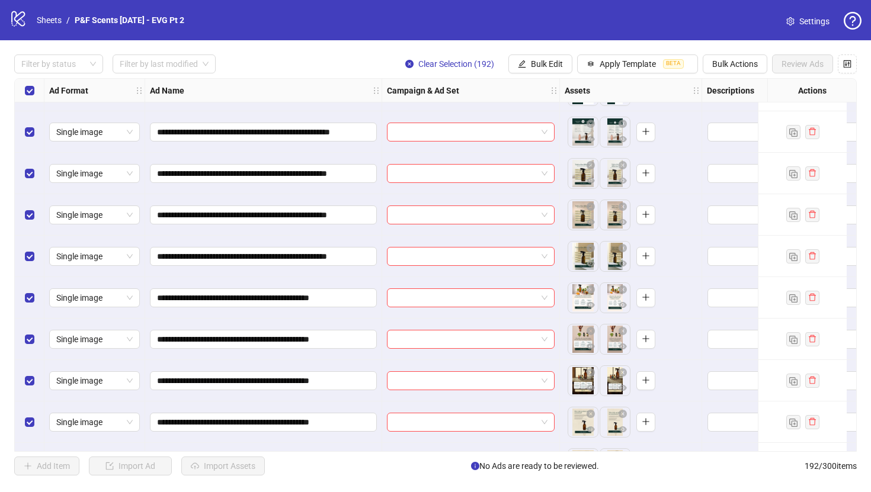
scroll to position [1981, 0]
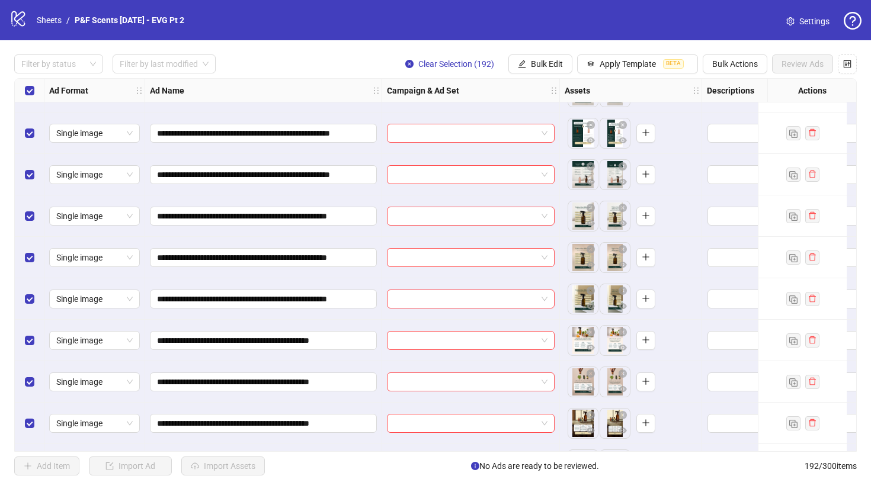
click at [31, 80] on div "Select all rows" at bounding box center [30, 91] width 30 height 24
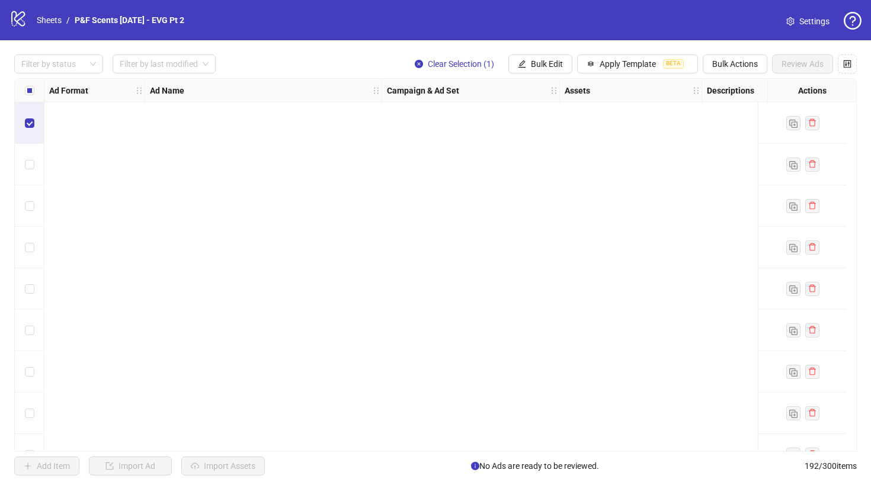
scroll to position [588, 0]
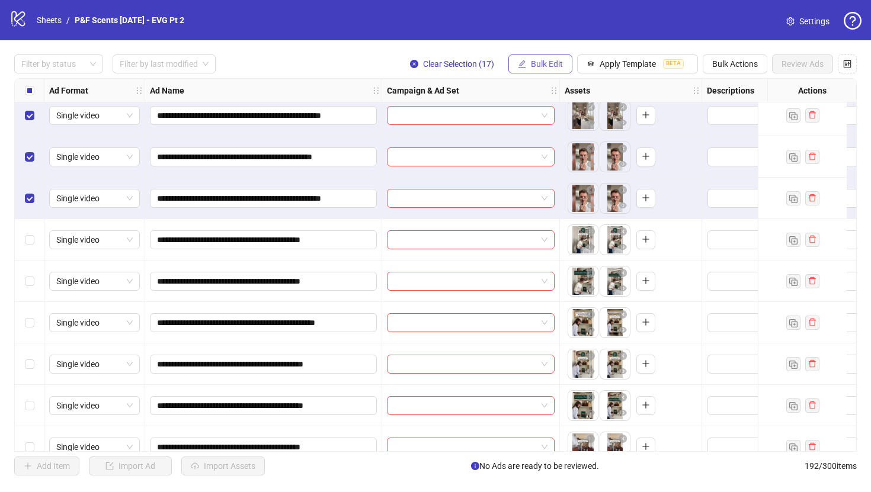
click at [555, 63] on span "Bulk Edit" at bounding box center [547, 63] width 32 height 9
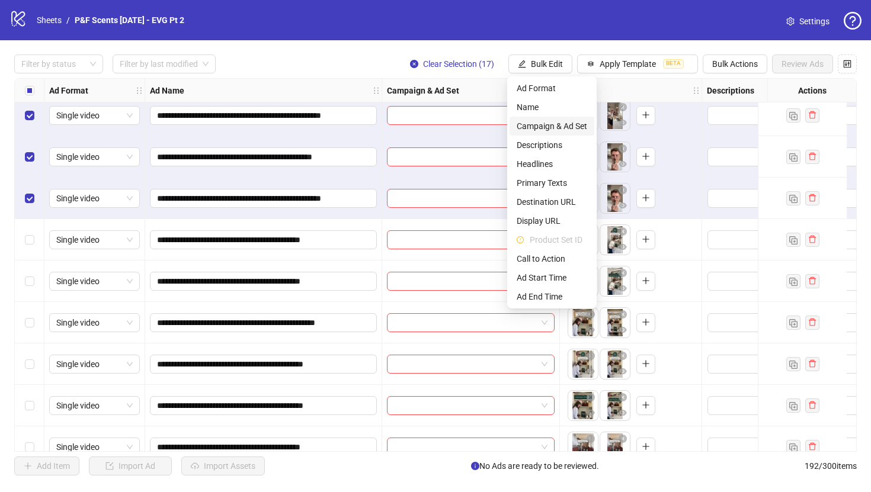
click at [555, 124] on span "Campaign & Ad Set" at bounding box center [552, 126] width 71 height 13
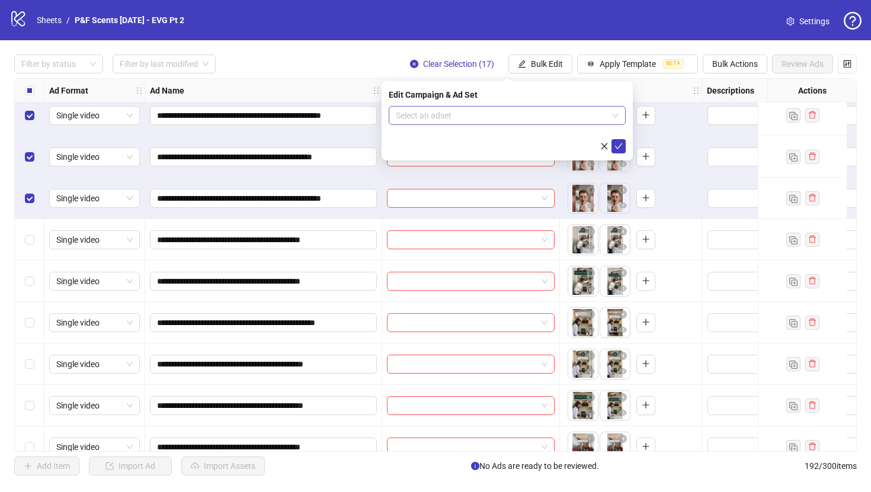
click at [535, 116] on input "search" at bounding box center [502, 116] width 212 height 18
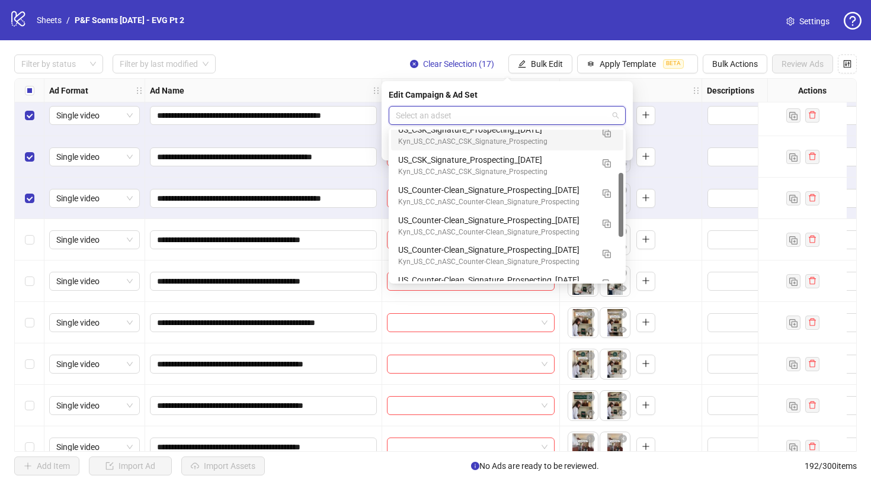
scroll to position [120, 0]
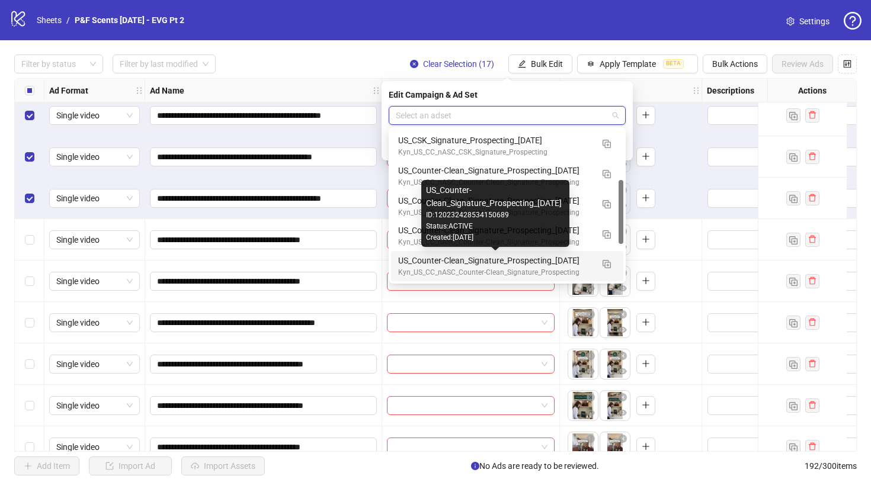
click at [576, 262] on div "US_Counter-Clean_Signature_Prospecting_[DATE]" at bounding box center [495, 260] width 194 height 13
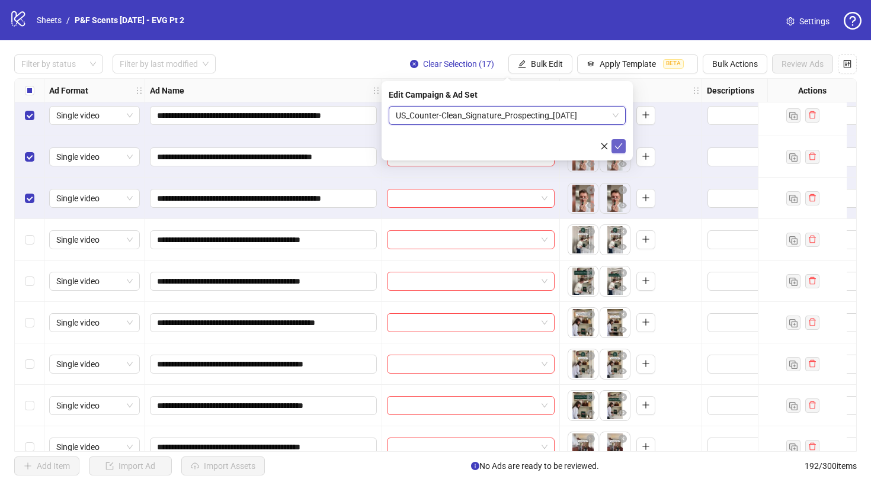
click at [618, 148] on icon "check" at bounding box center [619, 146] width 8 height 6
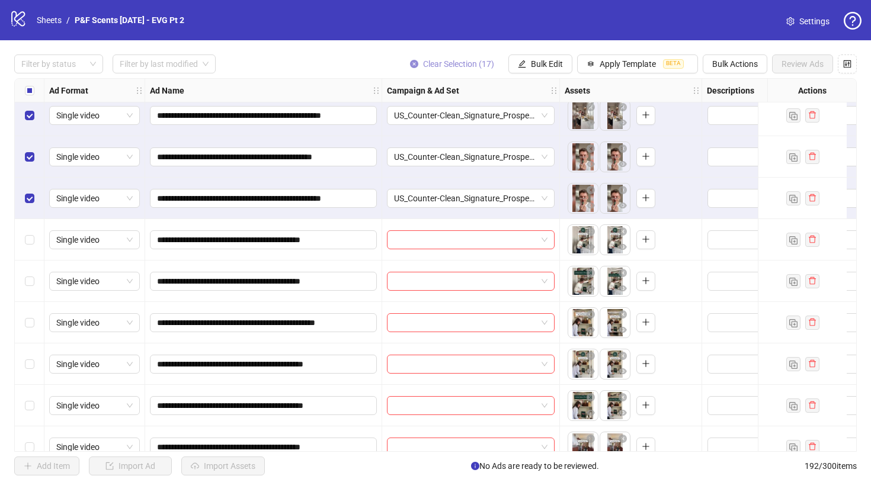
click at [413, 62] on icon "close-circle" at bounding box center [414, 64] width 8 height 8
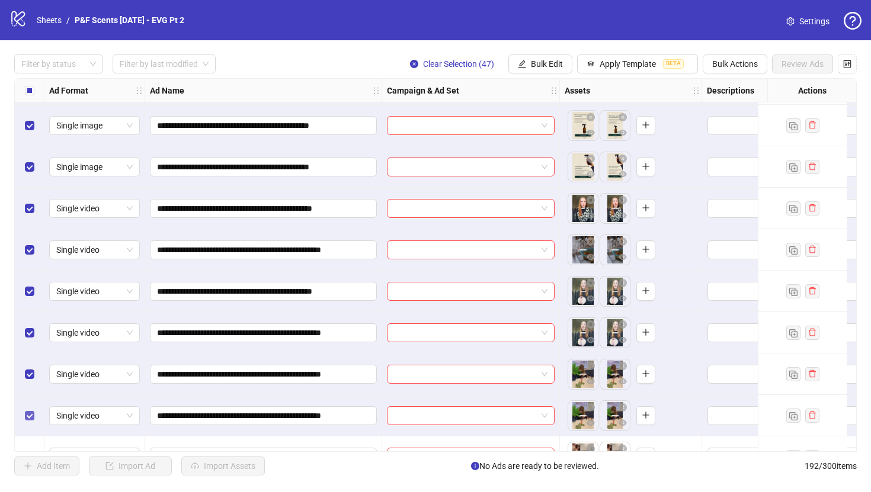
scroll to position [2418, 0]
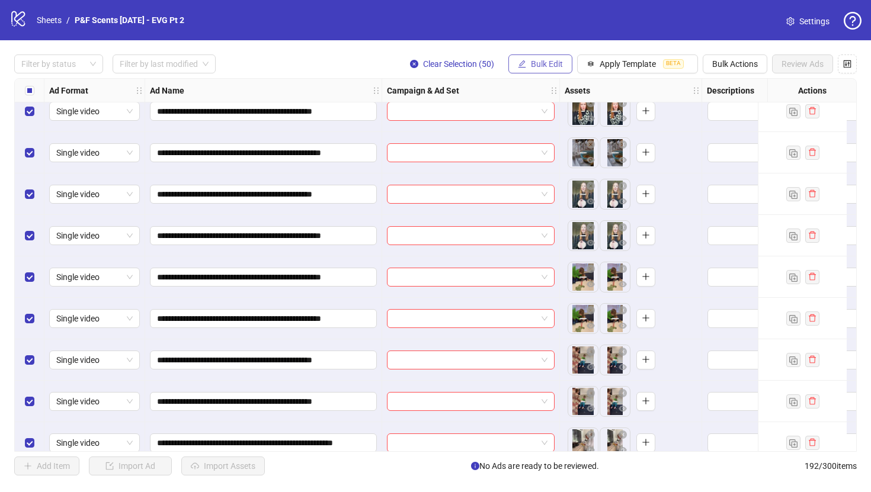
click at [545, 56] on button "Bulk Edit" at bounding box center [540, 64] width 64 height 19
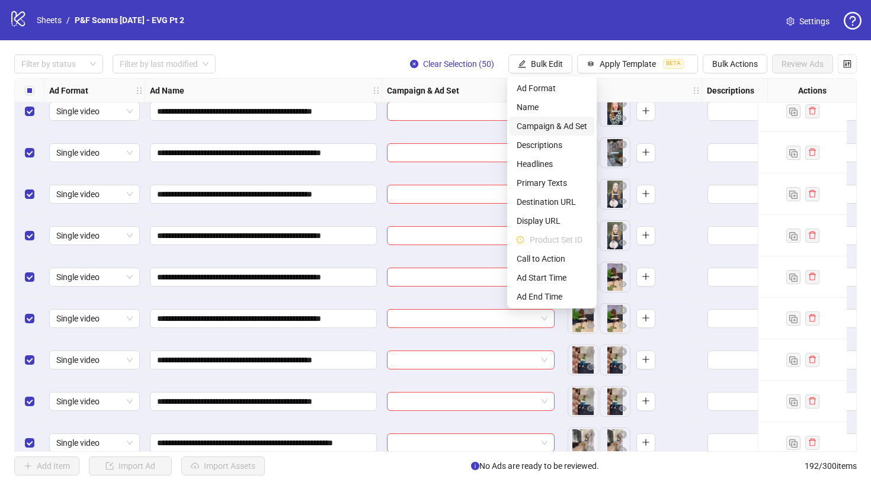
click at [559, 130] on span "Campaign & Ad Set" at bounding box center [552, 126] width 71 height 13
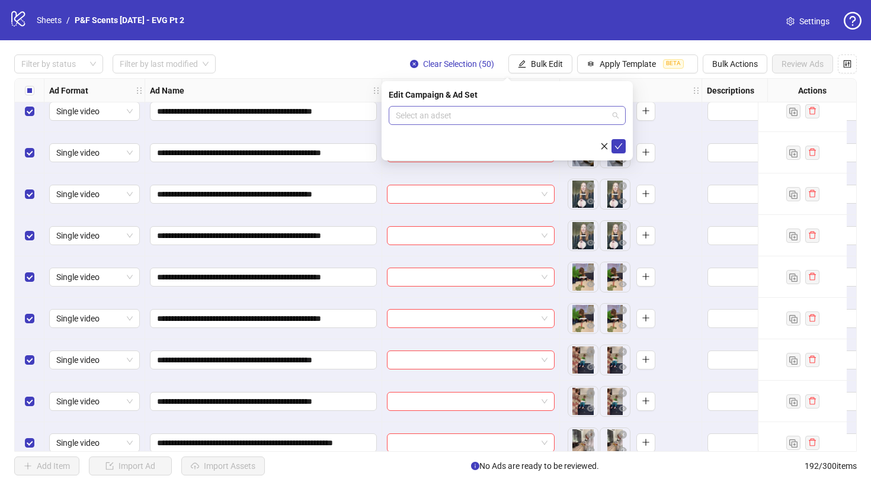
click at [549, 110] on input "search" at bounding box center [502, 116] width 212 height 18
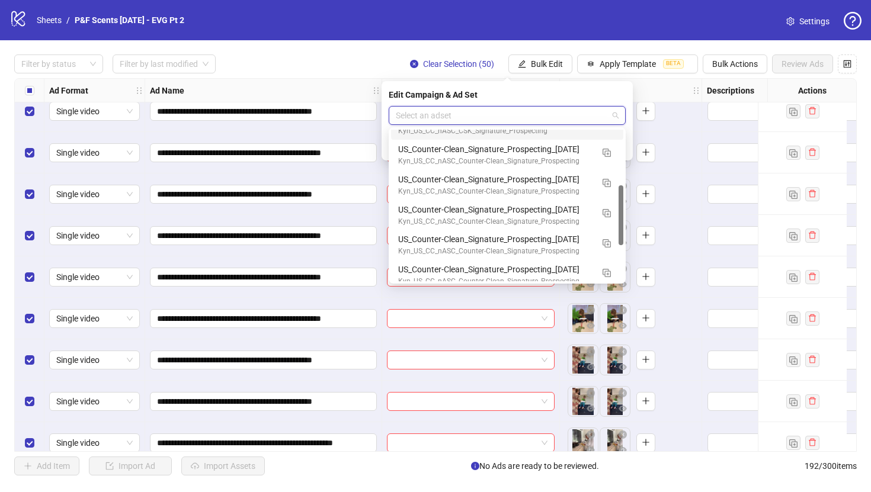
scroll to position [145, 0]
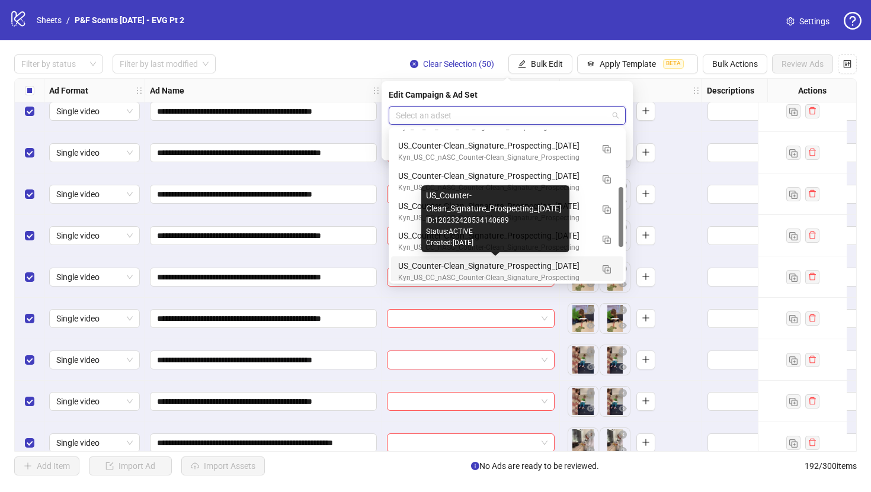
click at [502, 268] on div "US_Counter-Clean_Signature_Prospecting_[DATE]" at bounding box center [495, 266] width 194 height 13
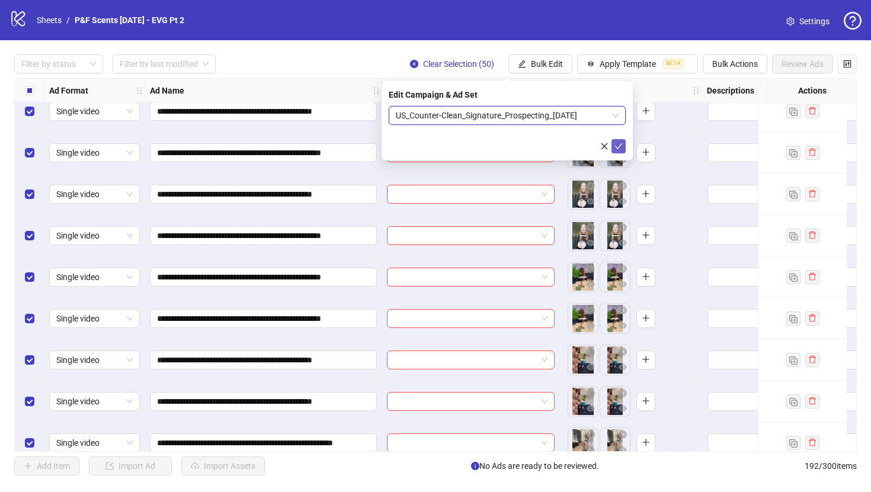
click at [618, 148] on icon "check" at bounding box center [619, 146] width 8 height 8
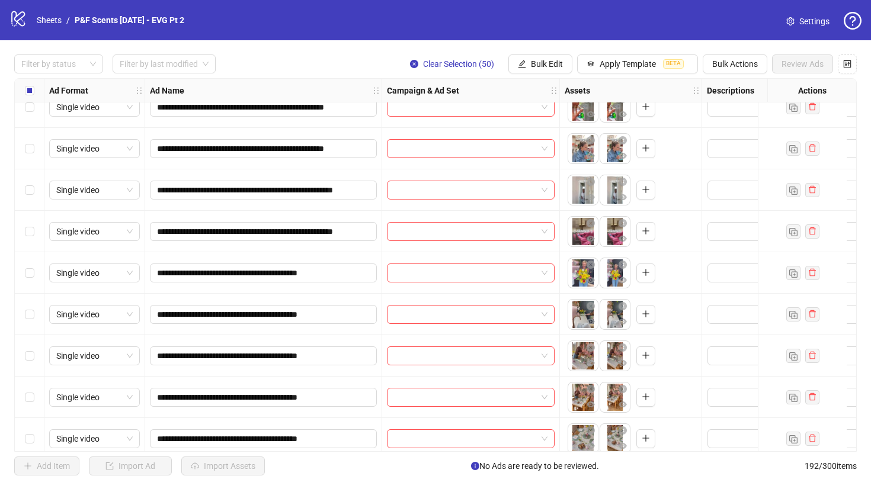
scroll to position [2721, 0]
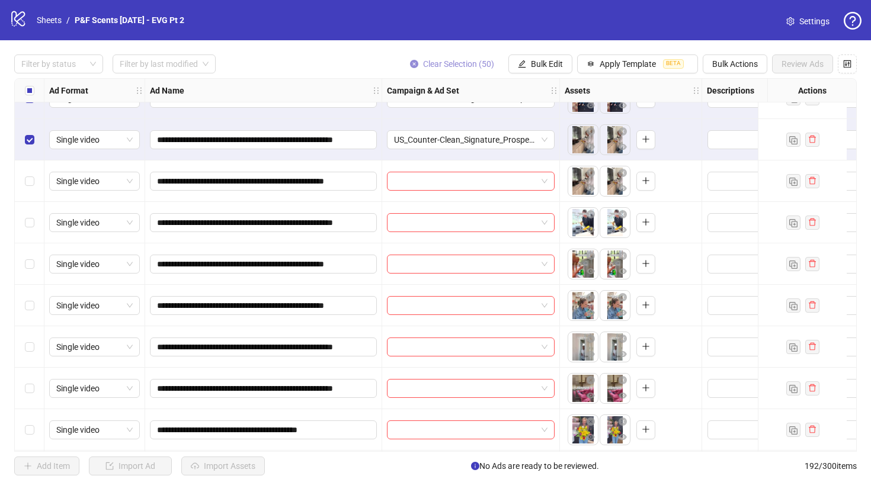
click at [412, 63] on icon "close-circle" at bounding box center [414, 64] width 8 height 8
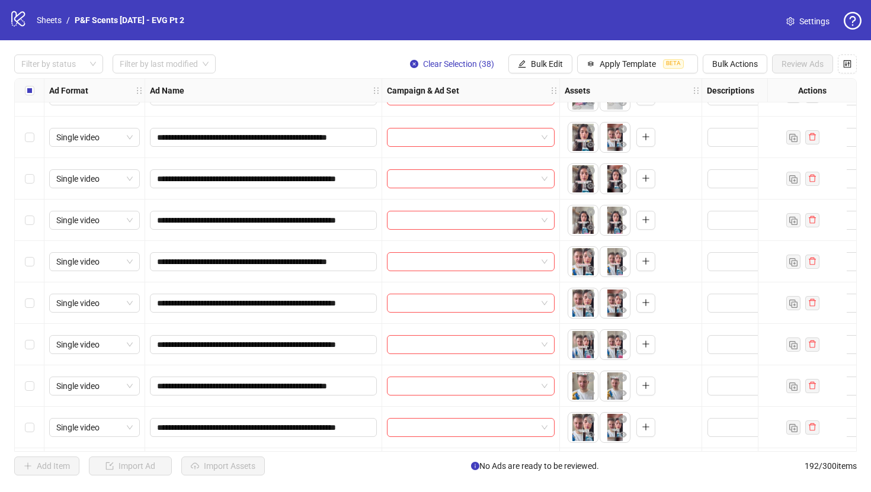
scroll to position [4592, 0]
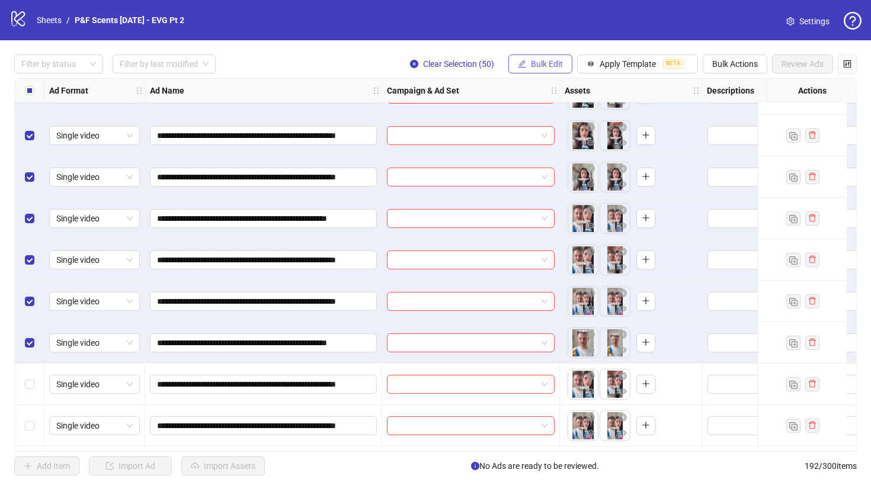
click at [543, 62] on span "Bulk Edit" at bounding box center [547, 63] width 32 height 9
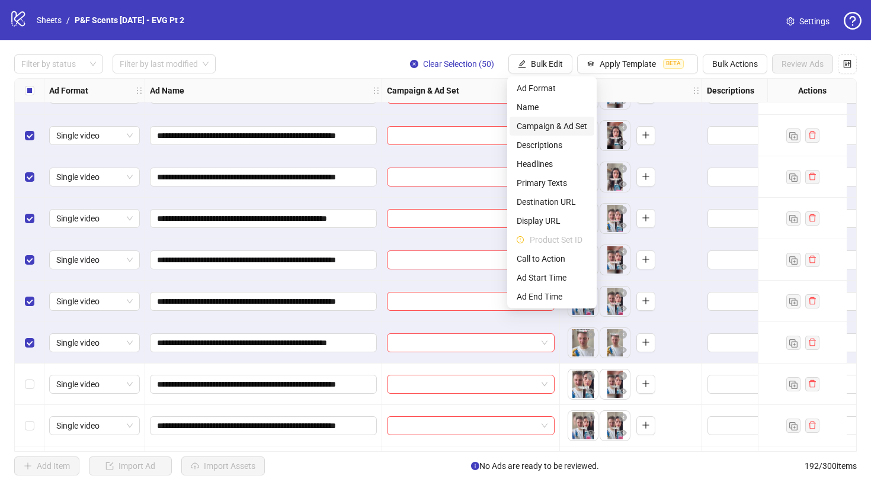
click at [551, 125] on span "Campaign & Ad Set" at bounding box center [552, 126] width 71 height 13
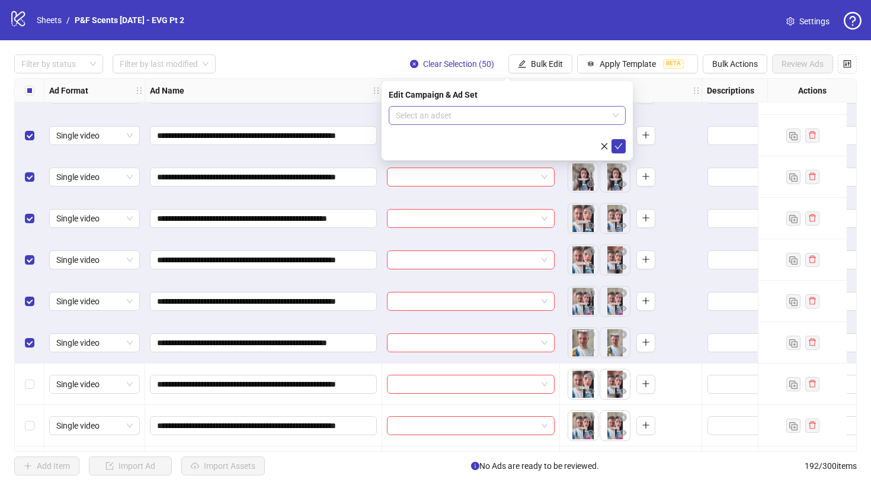
click at [551, 119] on input "search" at bounding box center [502, 116] width 212 height 18
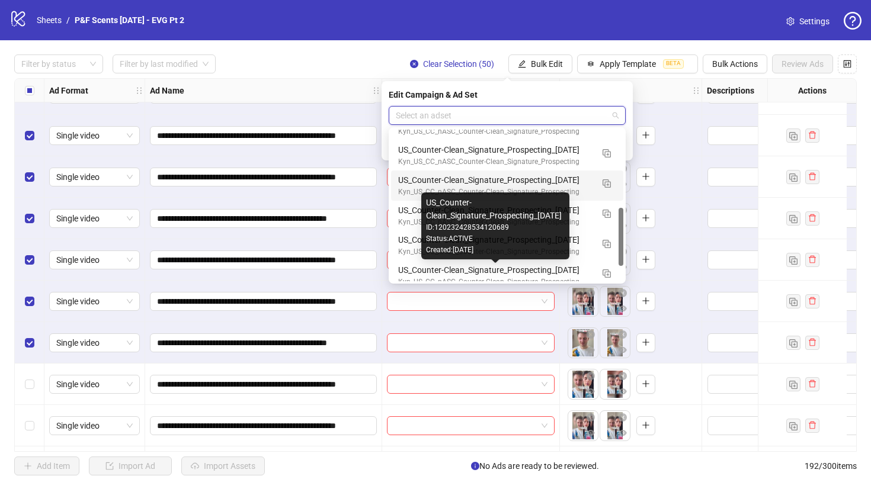
scroll to position [202, 0]
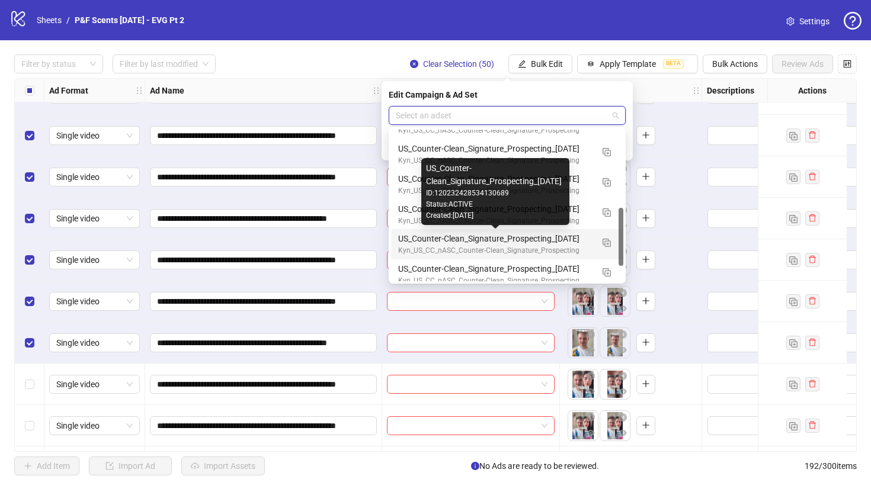
click at [579, 239] on div "US_Counter-Clean_Signature_Prospecting_[DATE]" at bounding box center [495, 238] width 194 height 13
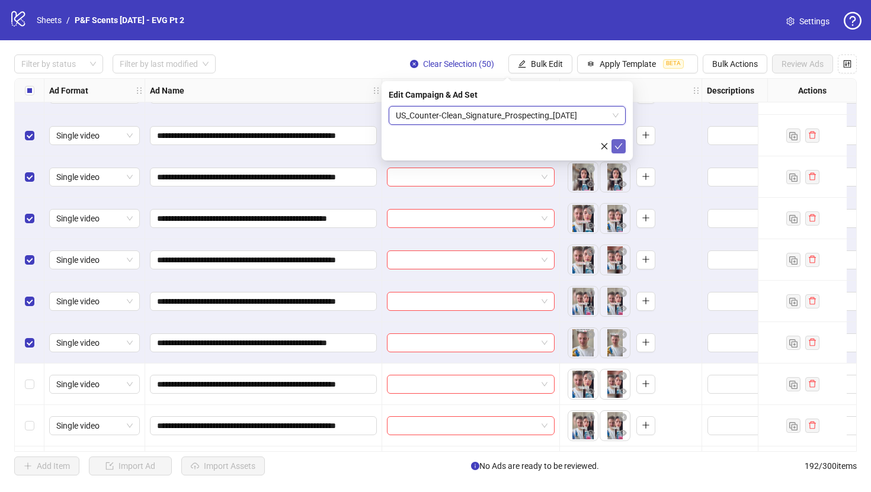
click at [623, 146] on button "submit" at bounding box center [619, 146] width 14 height 14
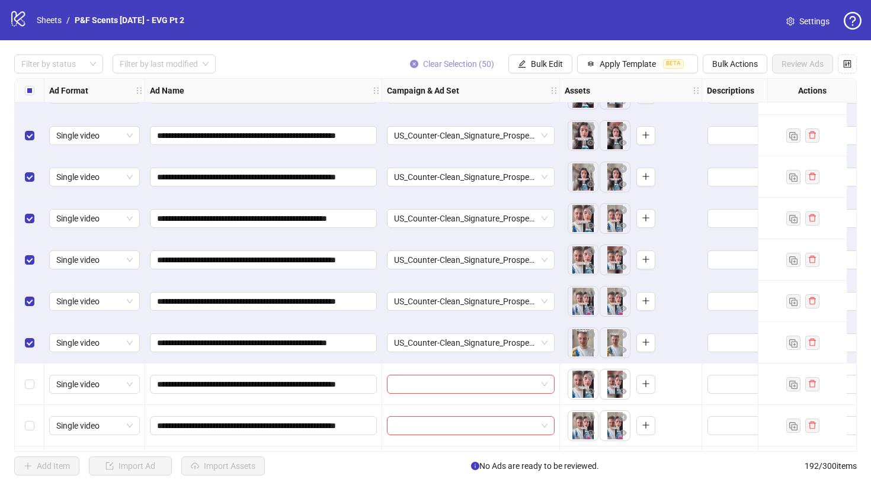
click at [412, 63] on icon "close-circle" at bounding box center [414, 64] width 8 height 8
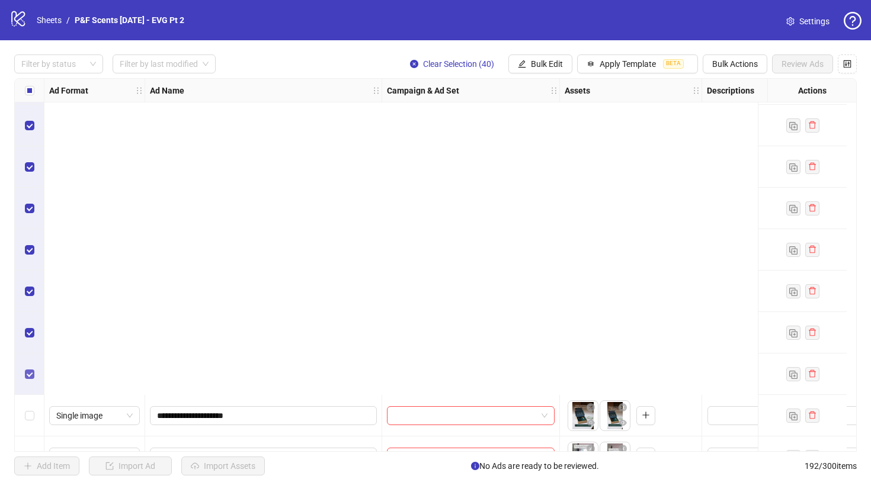
scroll to position [6602, 0]
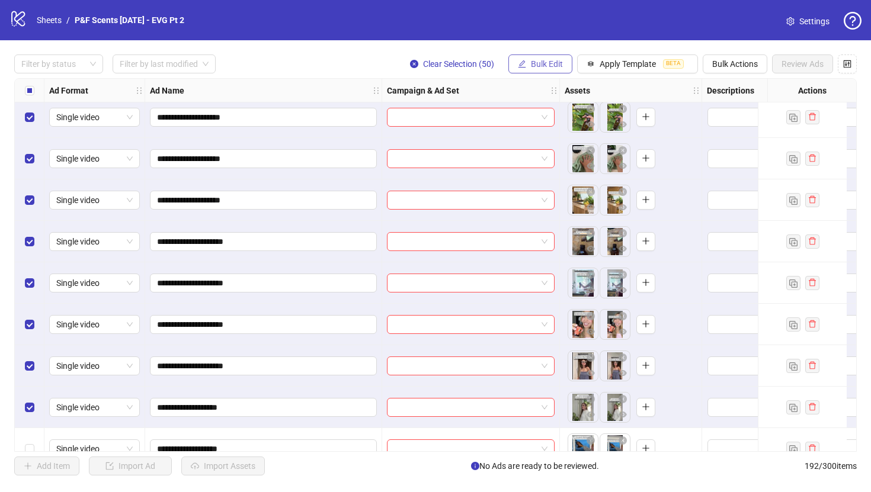
click at [537, 65] on span "Bulk Edit" at bounding box center [547, 63] width 32 height 9
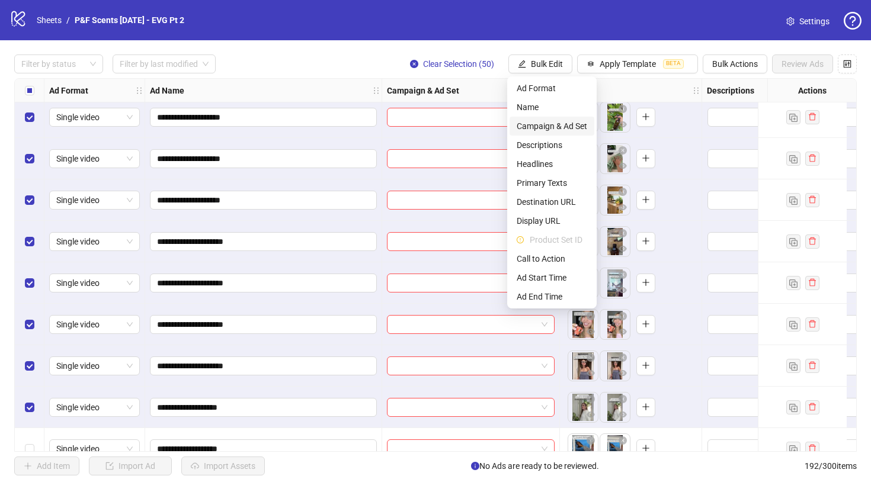
click at [560, 128] on span "Campaign & Ad Set" at bounding box center [552, 126] width 71 height 13
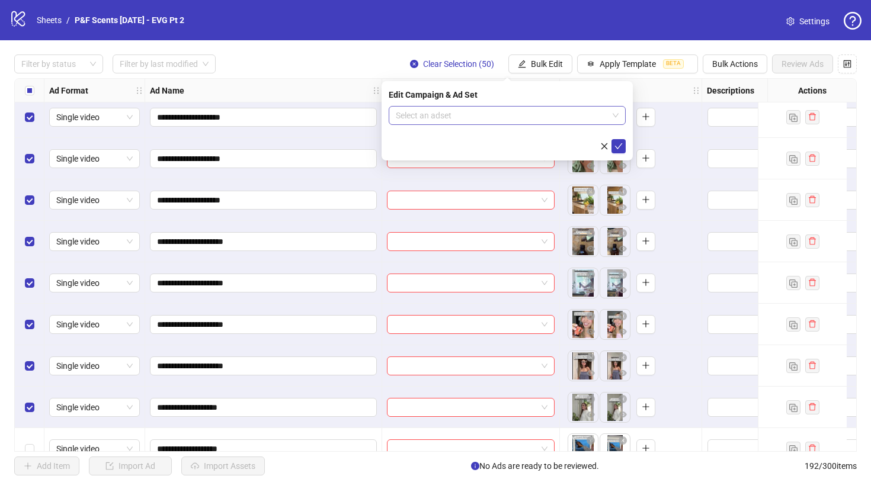
click at [620, 114] on div "Select an adset" at bounding box center [507, 115] width 237 height 19
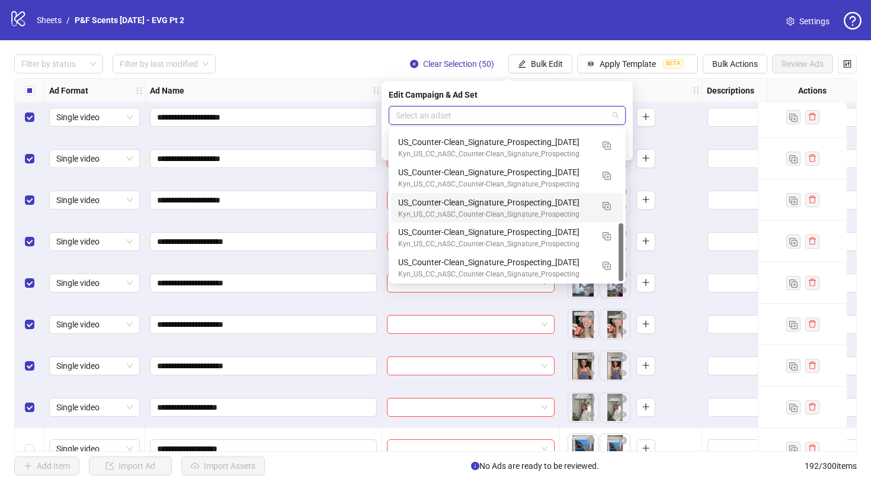
scroll to position [241, 0]
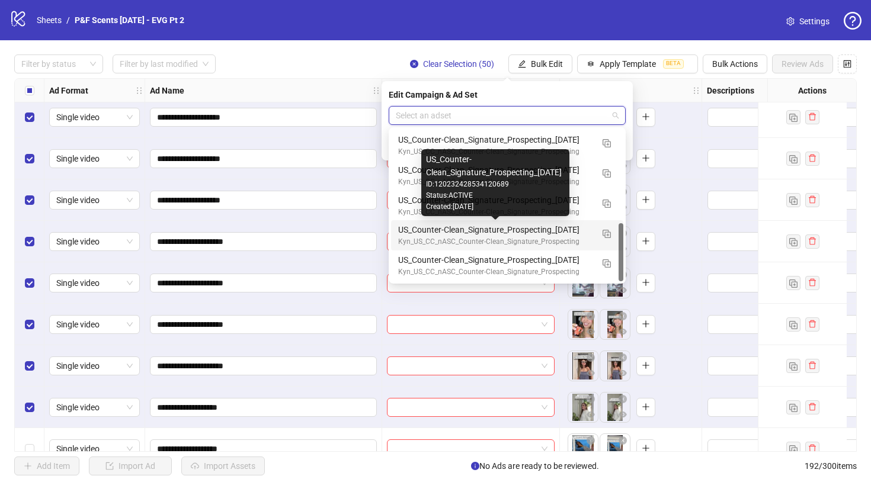
click at [576, 228] on div "US_Counter-Clean_Signature_Prospecting_[DATE]" at bounding box center [495, 229] width 194 height 13
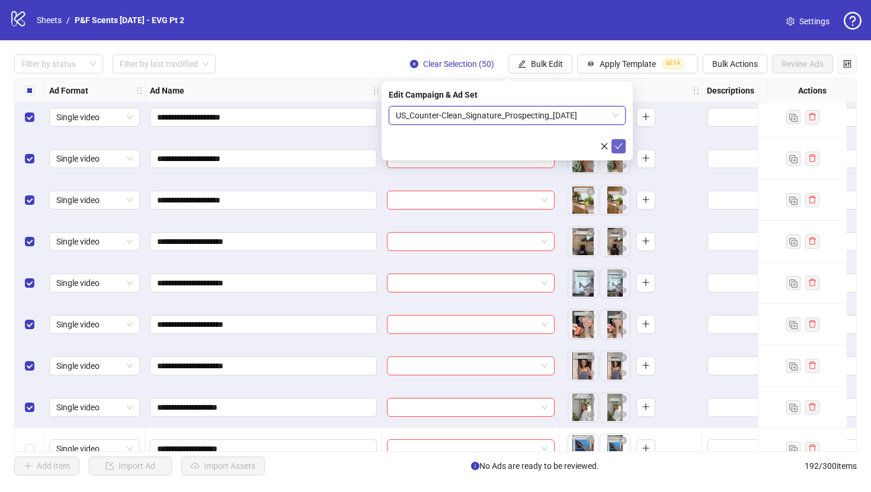
click at [622, 144] on icon "check" at bounding box center [619, 146] width 8 height 8
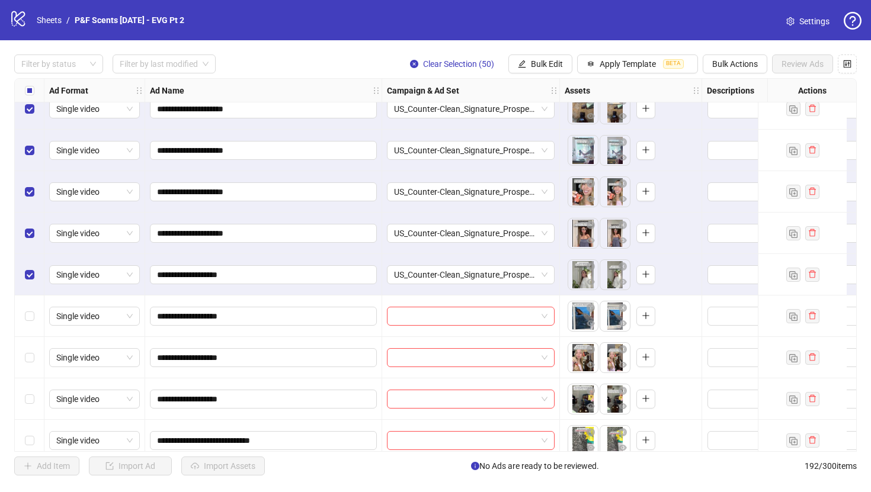
scroll to position [6780, 0]
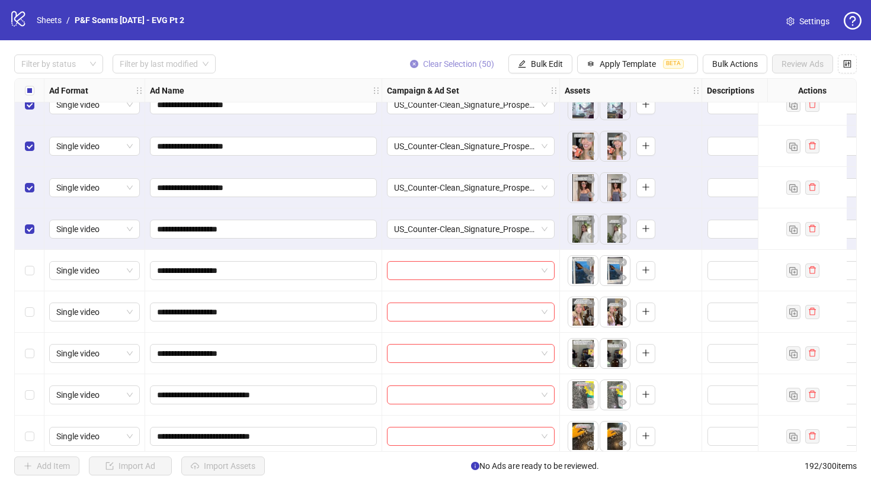
click at [412, 63] on icon "close-circle" at bounding box center [414, 64] width 8 height 8
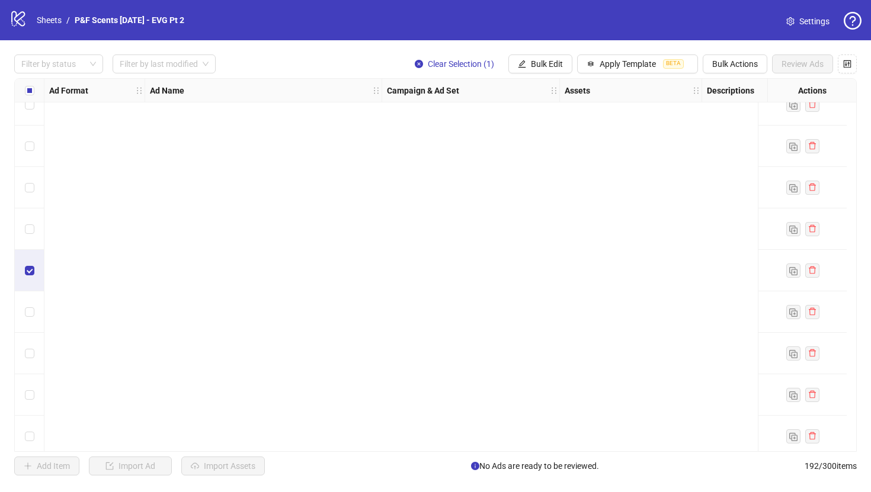
scroll to position [7621, 0]
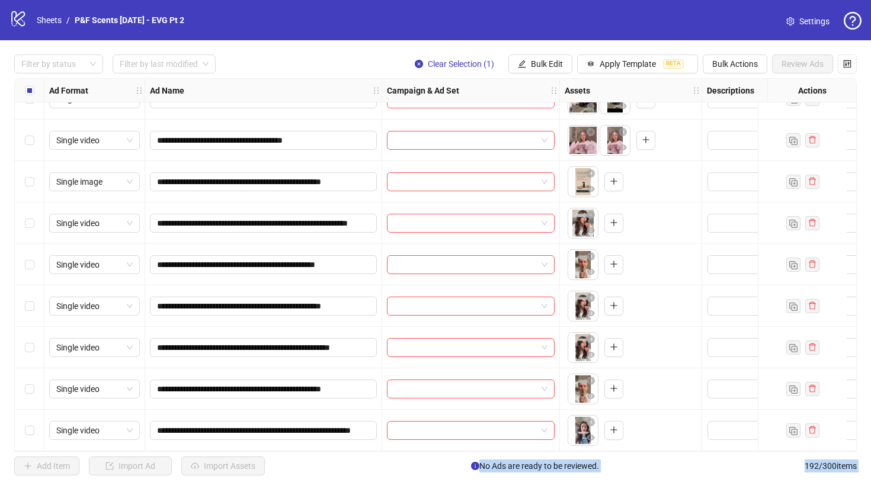
click at [28, 433] on div "Select row 192" at bounding box center [30, 430] width 30 height 41
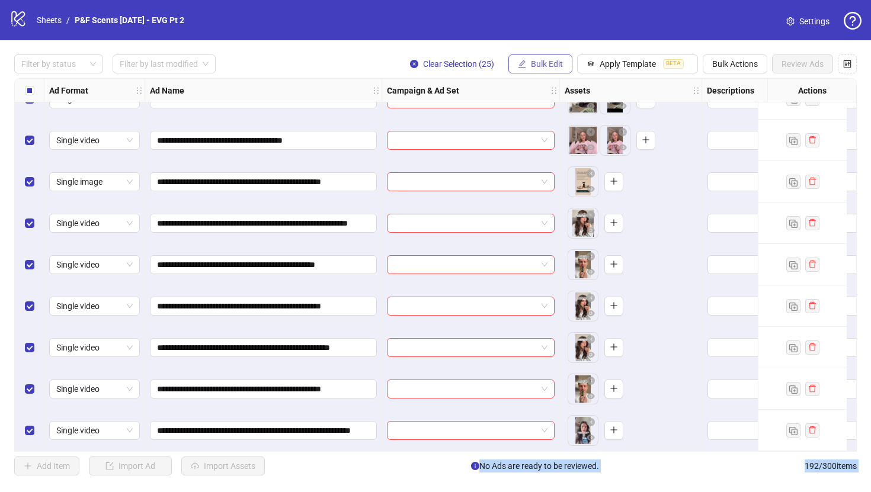
click at [556, 61] on span "Bulk Edit" at bounding box center [547, 63] width 32 height 9
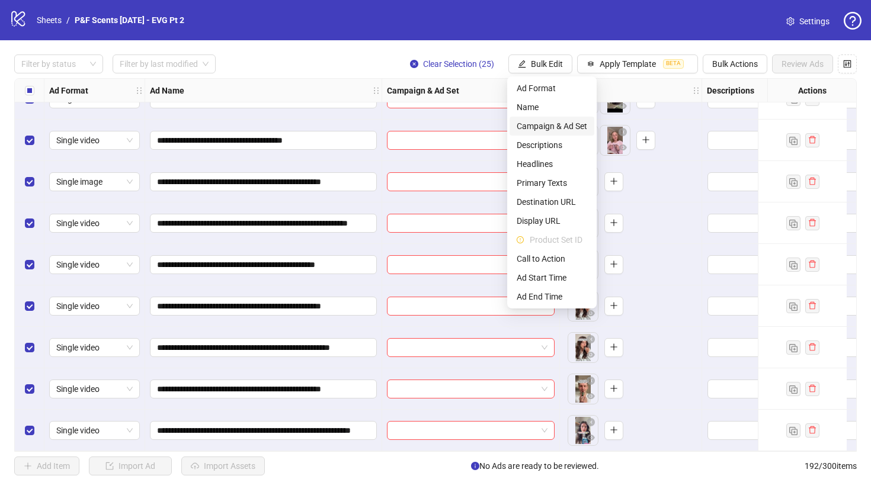
click at [549, 123] on span "Campaign & Ad Set" at bounding box center [552, 126] width 71 height 13
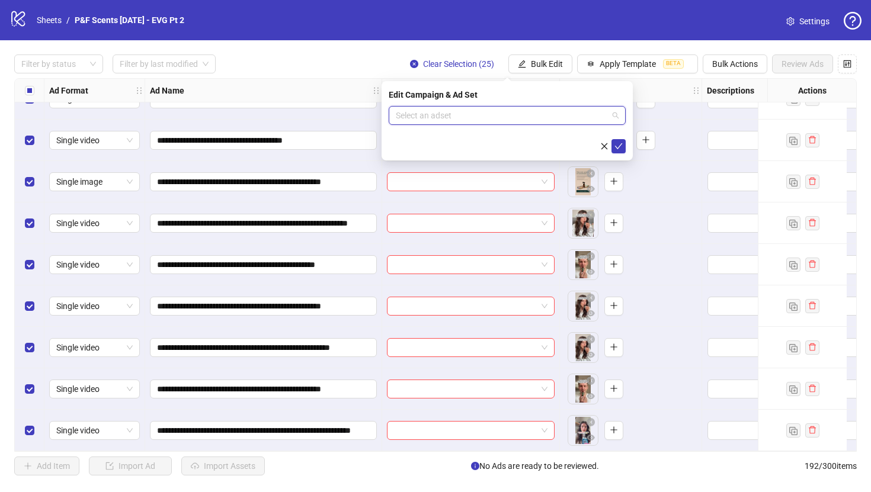
click at [549, 123] on input "search" at bounding box center [502, 116] width 212 height 18
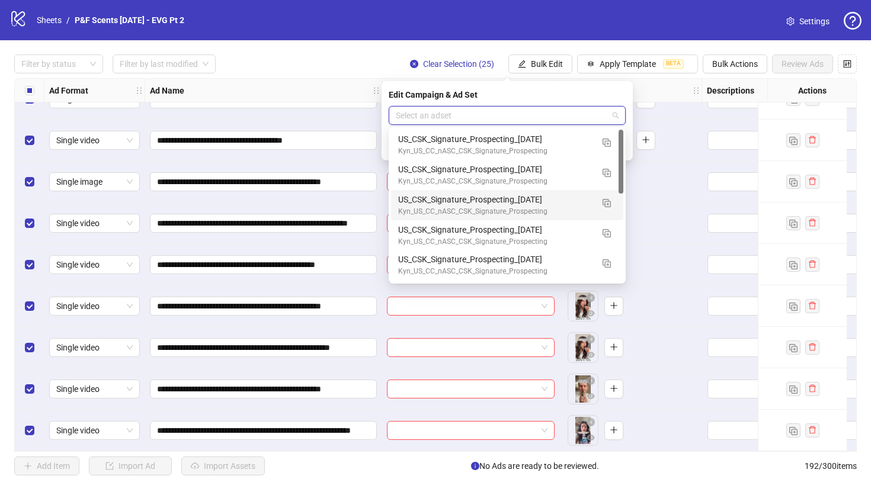
scroll to position [241, 0]
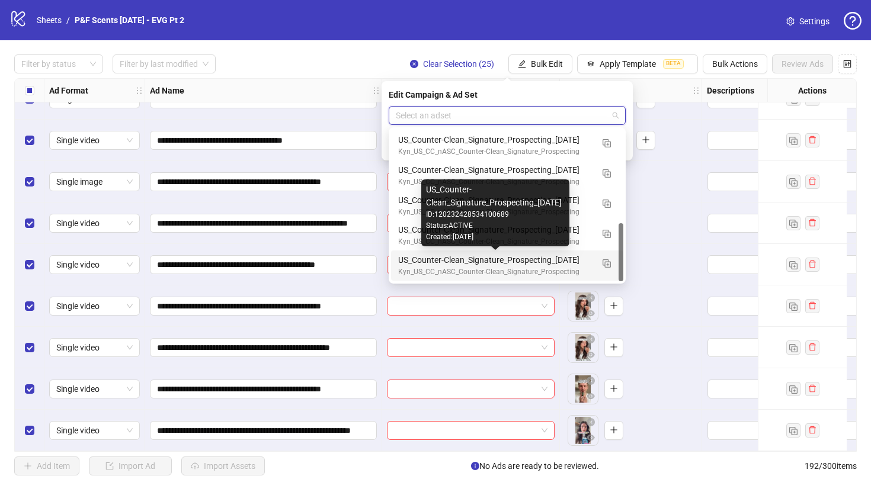
click at [524, 258] on div "US_Counter-Clean_Signature_Prospecting_[DATE]" at bounding box center [495, 260] width 194 height 13
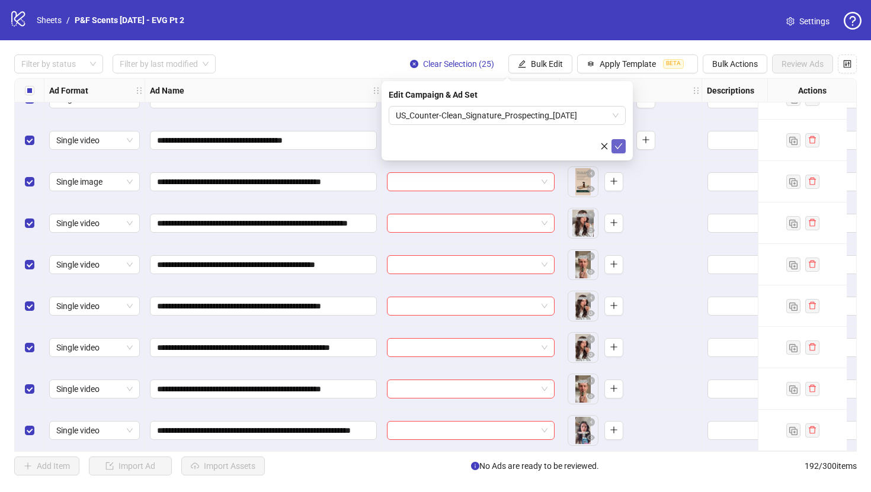
click at [619, 142] on icon "check" at bounding box center [619, 146] width 8 height 8
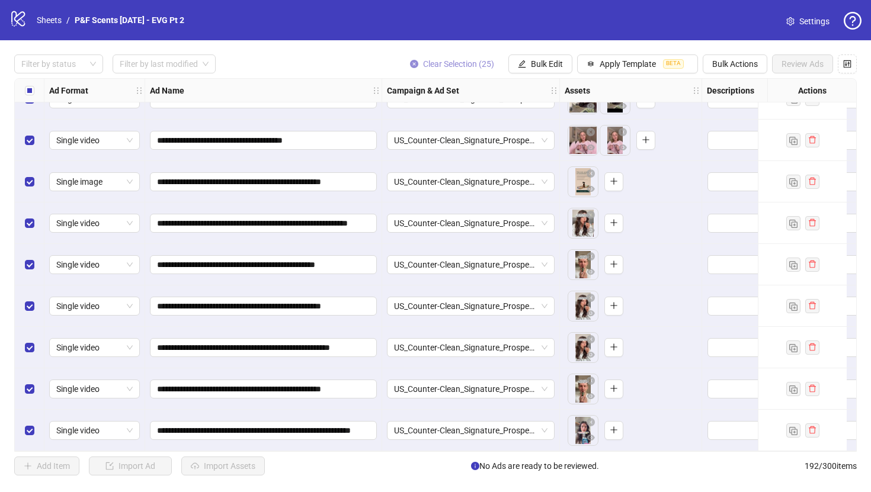
click at [411, 62] on icon "close-circle" at bounding box center [414, 64] width 8 height 8
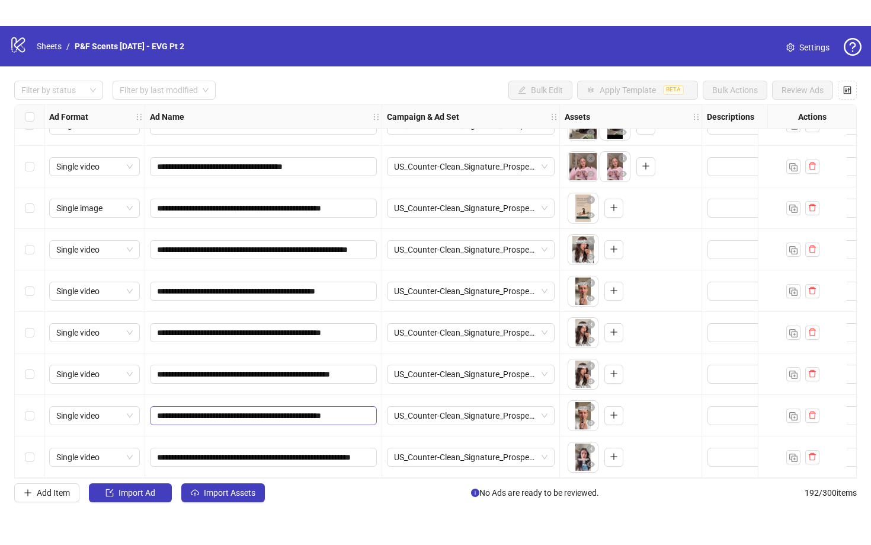
scroll to position [0, 27]
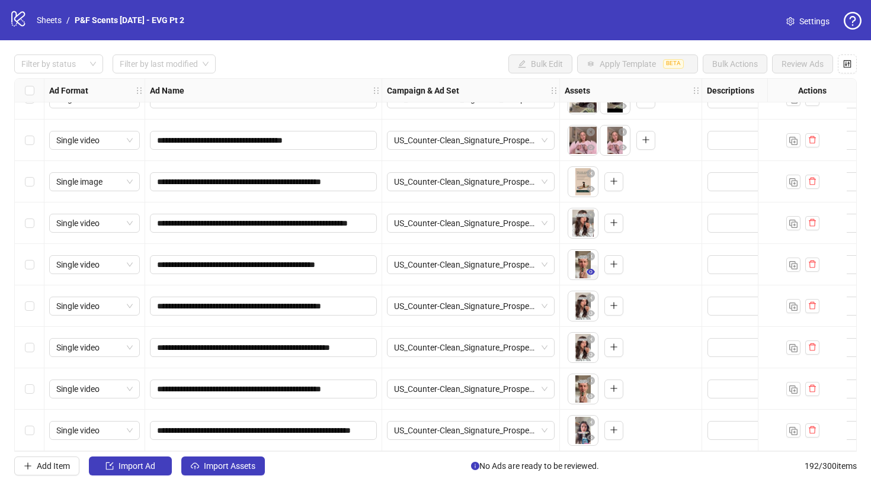
click at [591, 268] on icon "eye" at bounding box center [591, 272] width 8 height 8
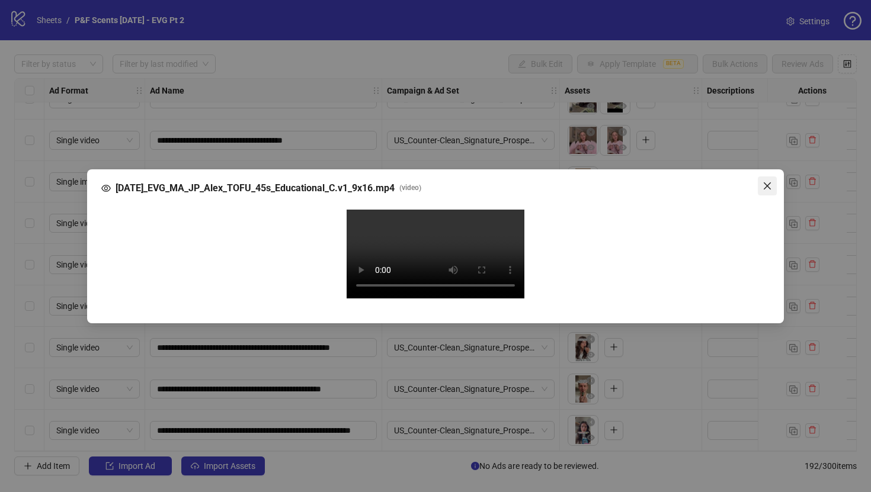
click at [765, 182] on icon "close" at bounding box center [767, 185] width 7 height 7
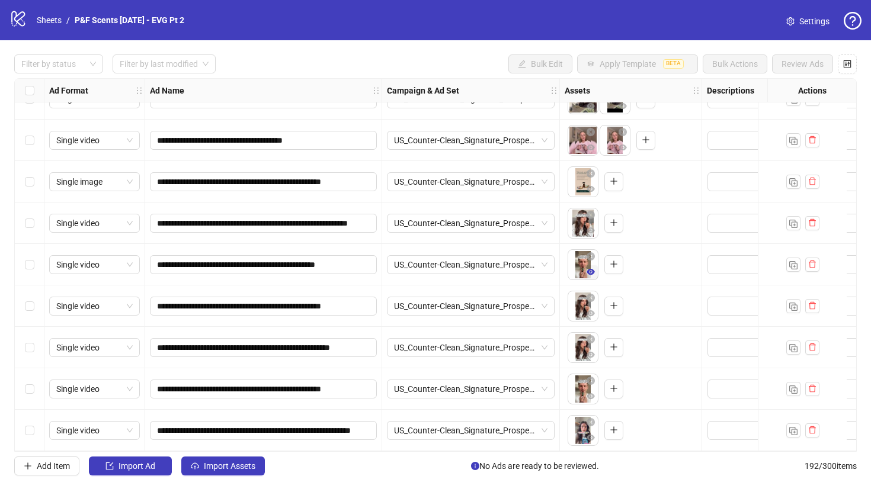
click at [591, 269] on icon "eye" at bounding box center [591, 272] width 8 height 6
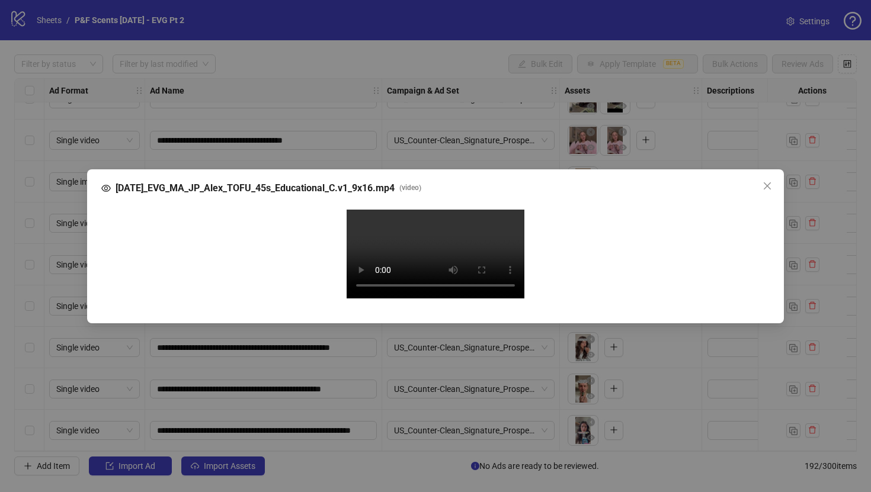
click at [814, 171] on div "April25_EVG_MA_JP_Alex_TOFU_45s_Educational_C.v1_9x16.mp4 ( video ) Your browse…" at bounding box center [435, 246] width 871 height 492
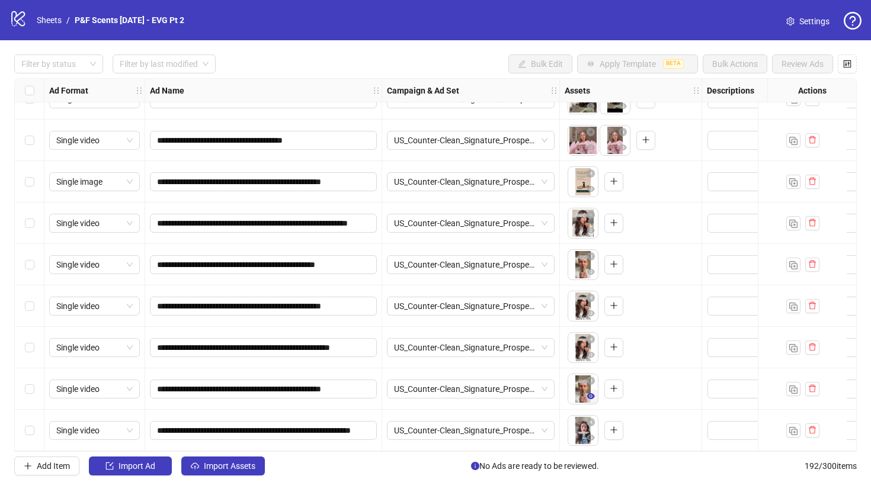
click at [590, 394] on icon "eye" at bounding box center [591, 397] width 8 height 6
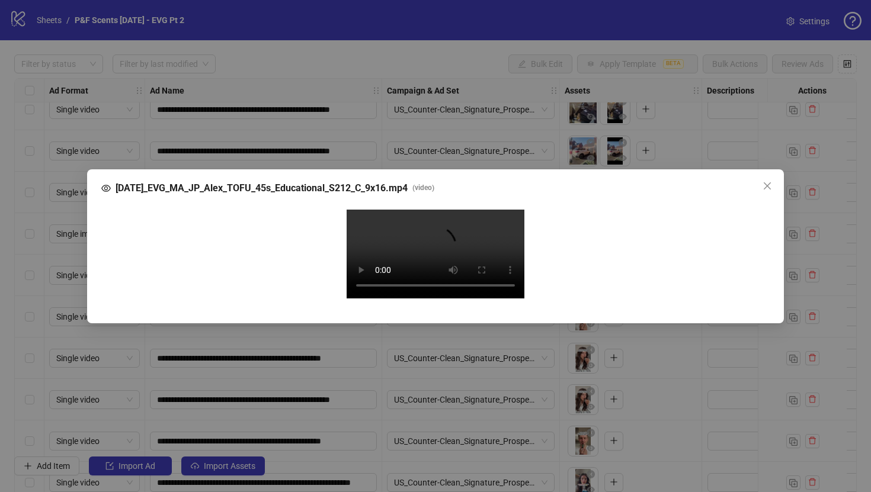
scroll to position [7568, 0]
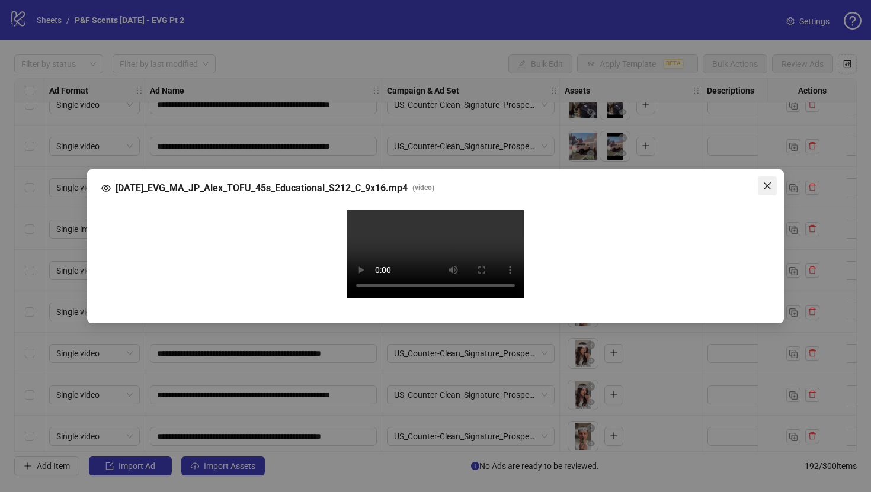
click at [770, 181] on icon "close" at bounding box center [767, 185] width 9 height 9
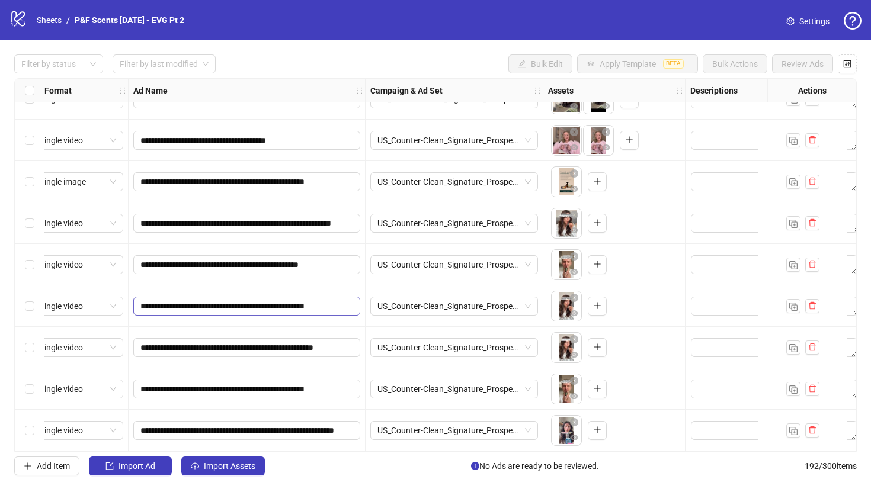
scroll to position [7621, 26]
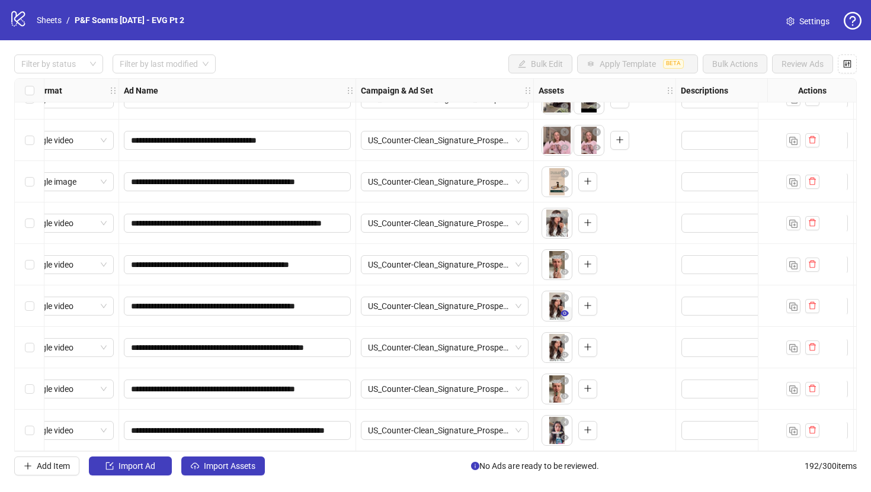
click at [563, 311] on icon "eye" at bounding box center [565, 314] width 8 height 6
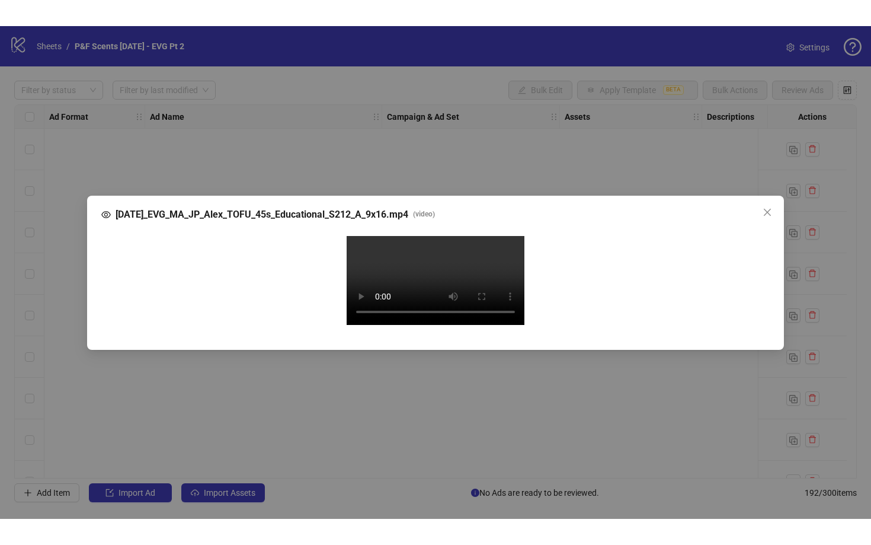
scroll to position [0, 27]
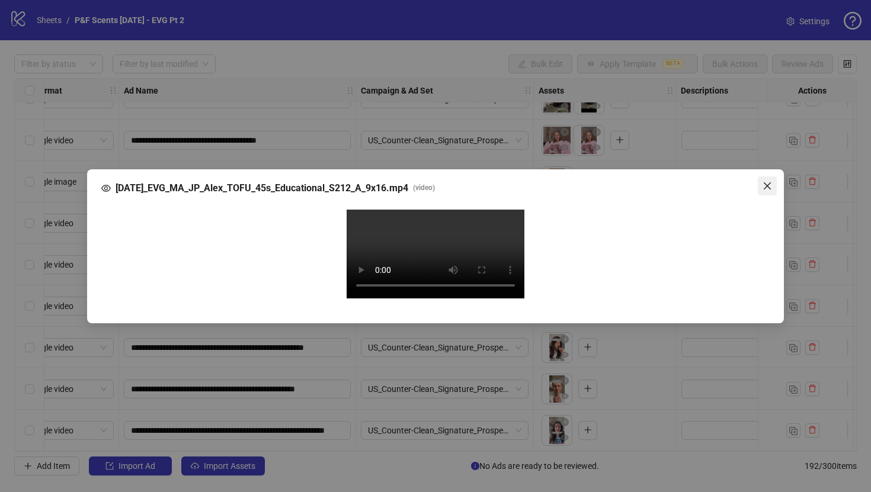
click at [772, 181] on span "Close" at bounding box center [767, 185] width 19 height 9
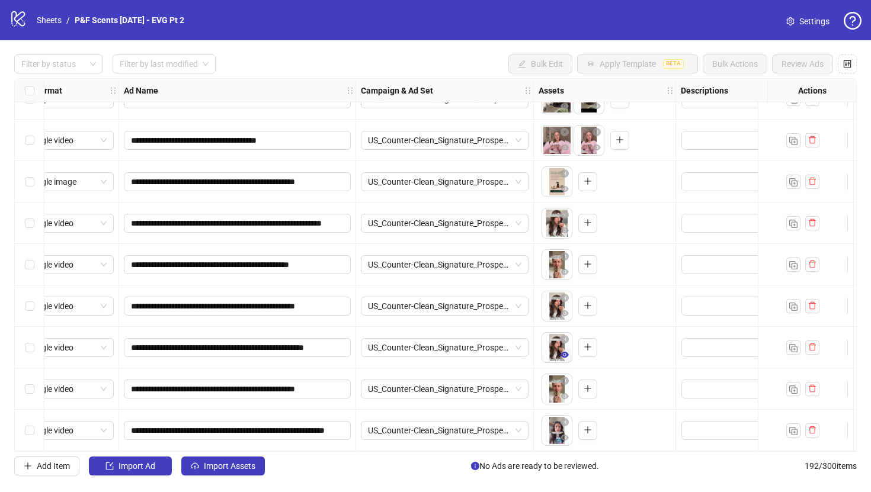
click at [564, 351] on icon "eye" at bounding box center [565, 355] width 8 height 8
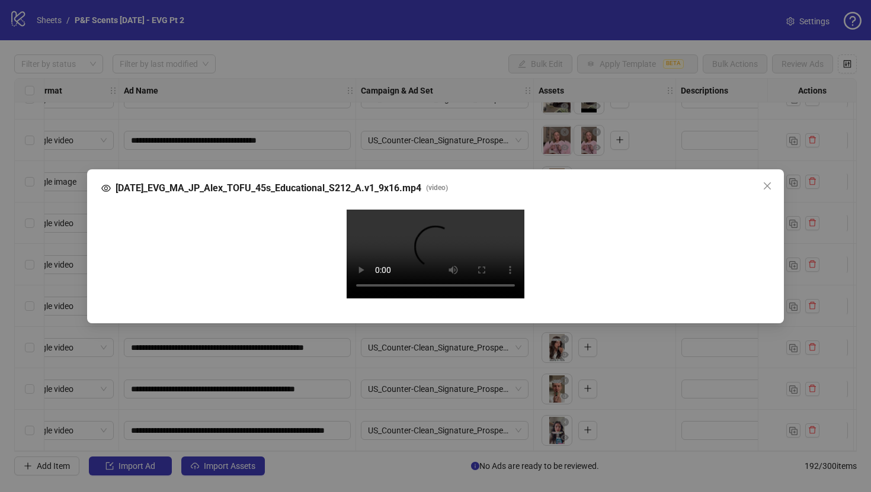
click at [362, 274] on video "Your browser does not support the video tag." at bounding box center [436, 254] width 178 height 89
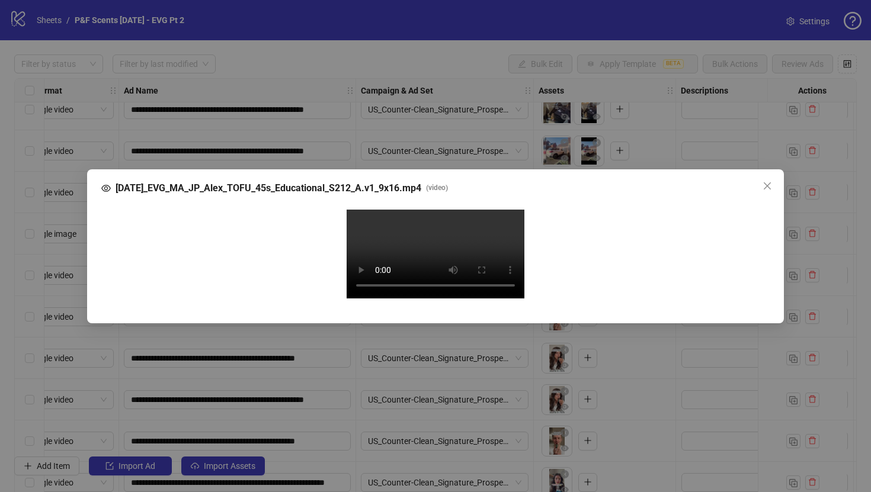
scroll to position [7568, 26]
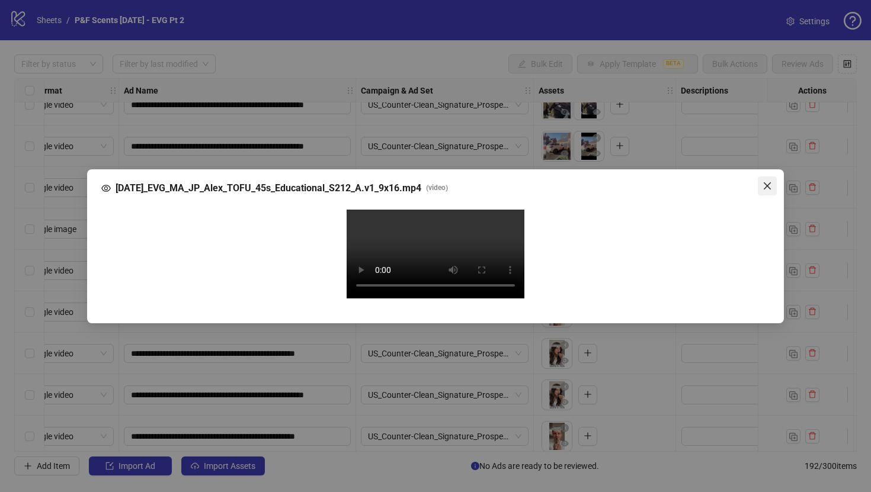
click at [772, 181] on icon "close" at bounding box center [767, 185] width 9 height 9
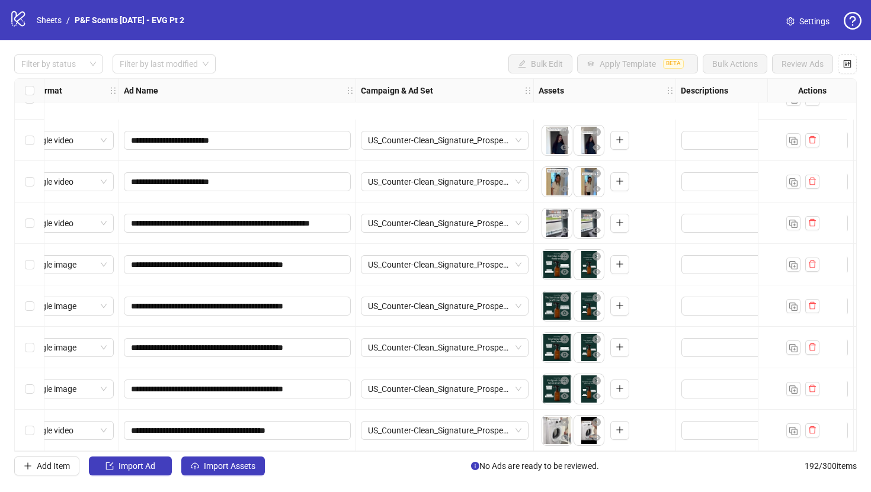
scroll to position [7621, 26]
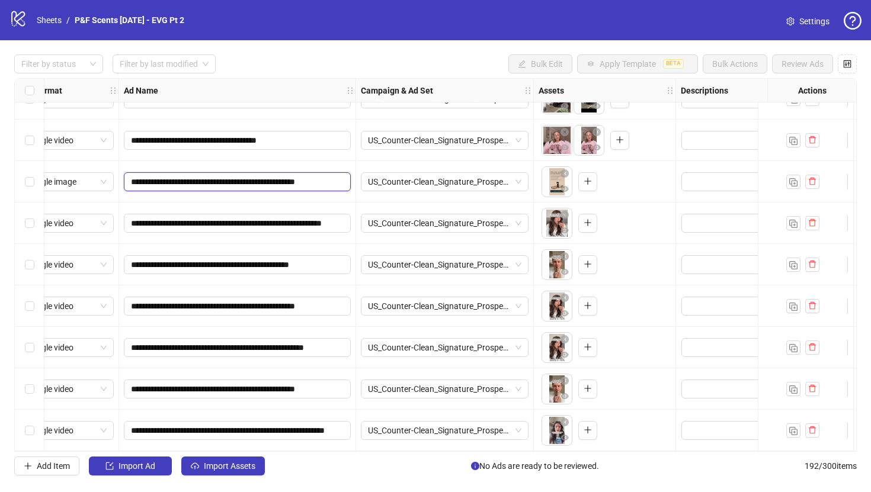
click at [314, 180] on input "**********" at bounding box center [236, 181] width 210 height 13
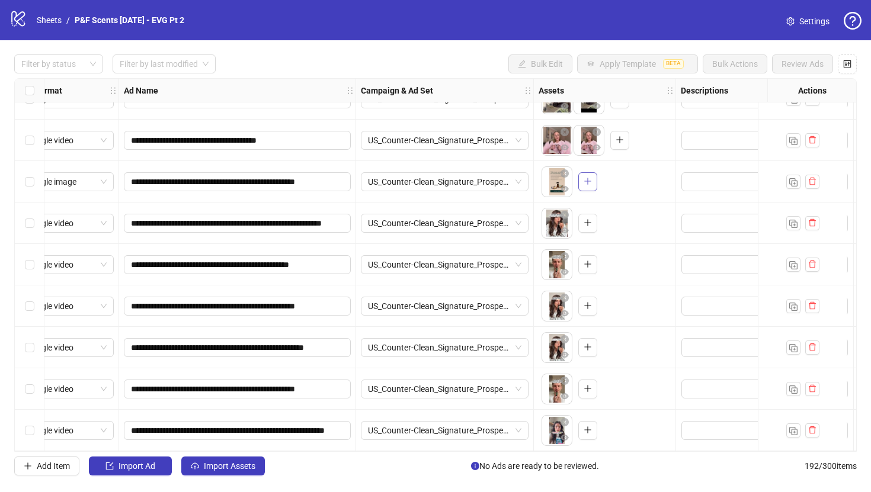
click at [587, 178] on icon "plus" at bounding box center [587, 181] width 1 height 7
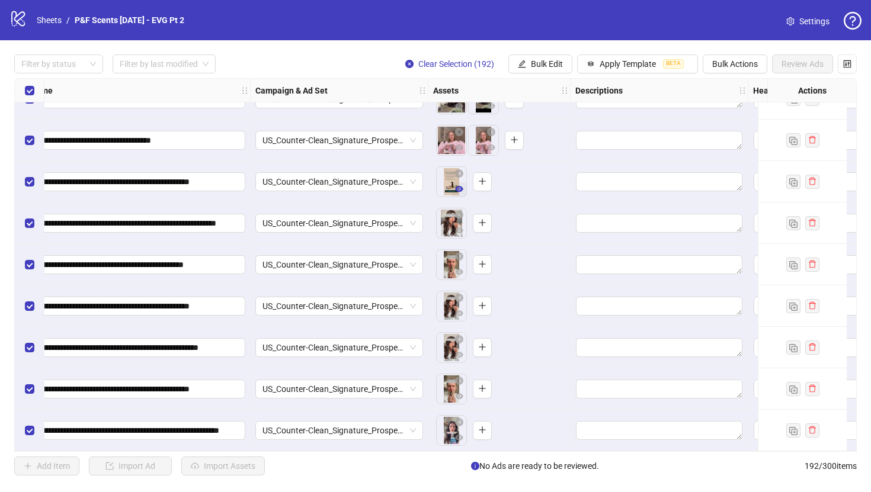
scroll to position [7621, 148]
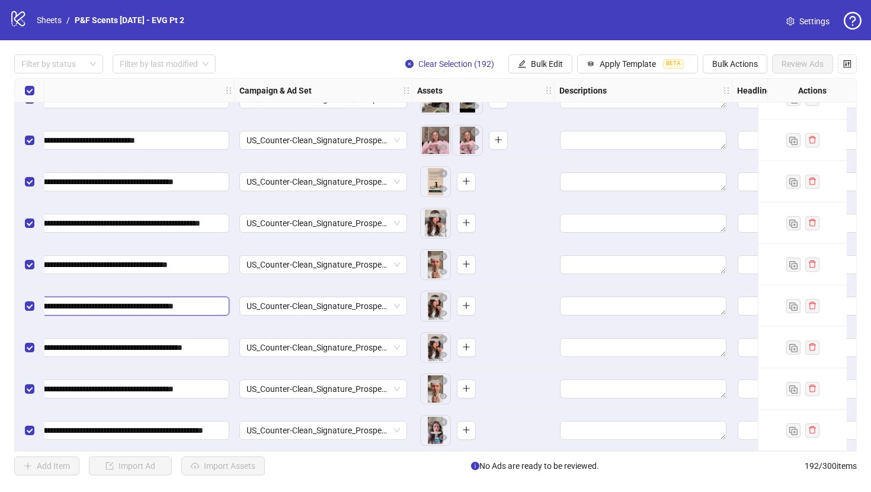
click at [171, 306] on input "**********" at bounding box center [114, 306] width 210 height 13
click at [543, 65] on span "Bulk Edit" at bounding box center [547, 63] width 32 height 9
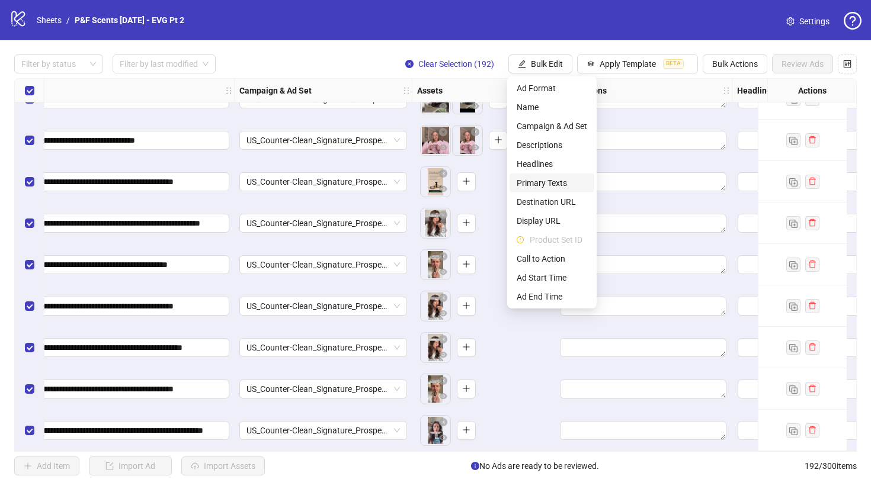
click at [561, 180] on span "Primary Texts" at bounding box center [552, 183] width 71 height 13
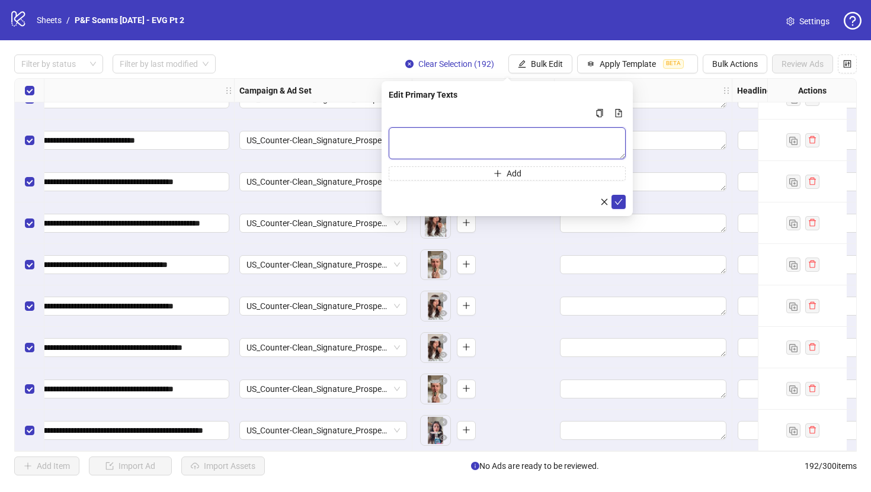
click at [533, 137] on textarea "Multi-text input container - paste or copy values" at bounding box center [507, 143] width 237 height 32
paste textarea "**********"
type textarea "**********"
click at [620, 201] on icon "check" at bounding box center [619, 202] width 8 height 8
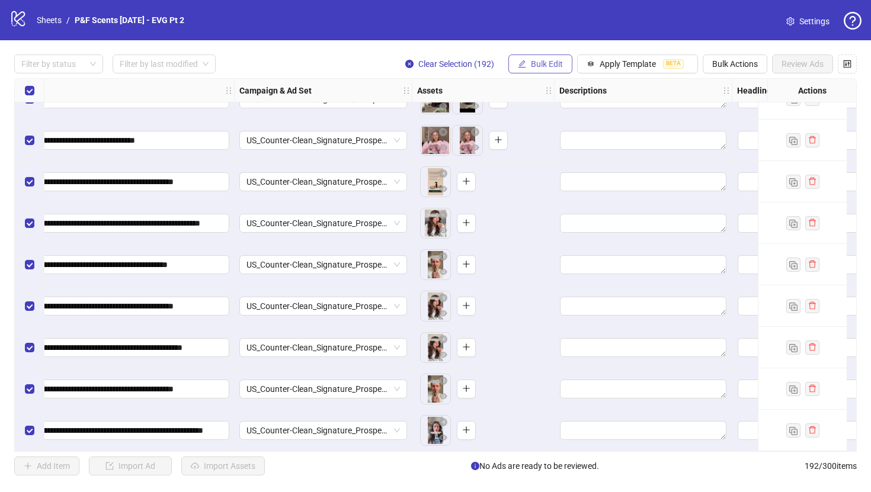
click at [552, 65] on span "Bulk Edit" at bounding box center [547, 63] width 32 height 9
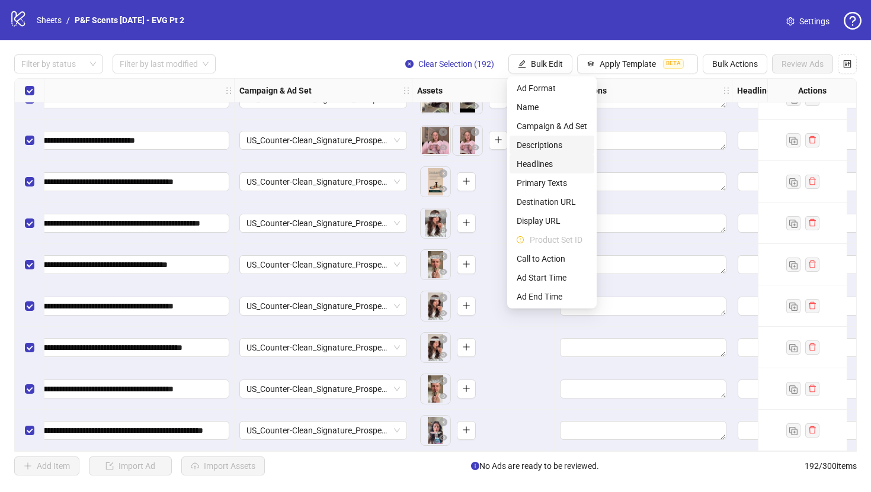
click at [552, 165] on span "Headlines" at bounding box center [552, 164] width 71 height 13
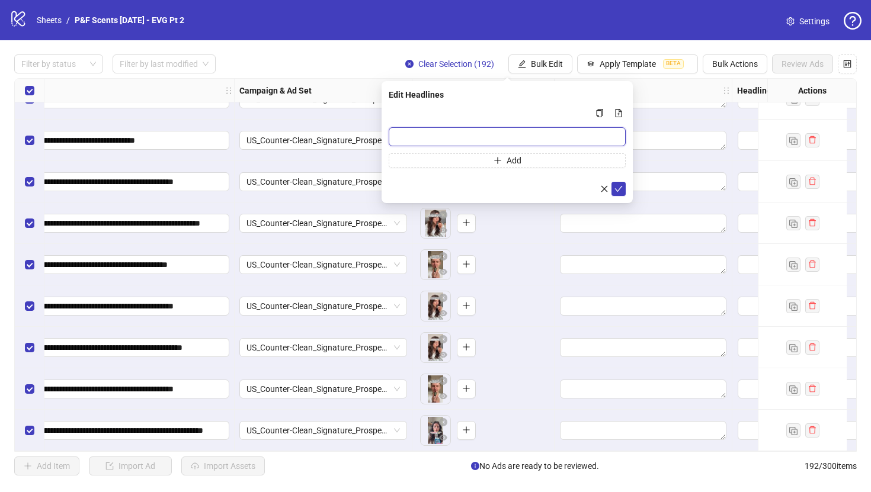
click at [552, 133] on input "Multi-input container - paste or copy values" at bounding box center [507, 136] width 237 height 19
paste input "**********"
type input "**********"
click at [619, 186] on icon "check" at bounding box center [619, 189] width 8 height 8
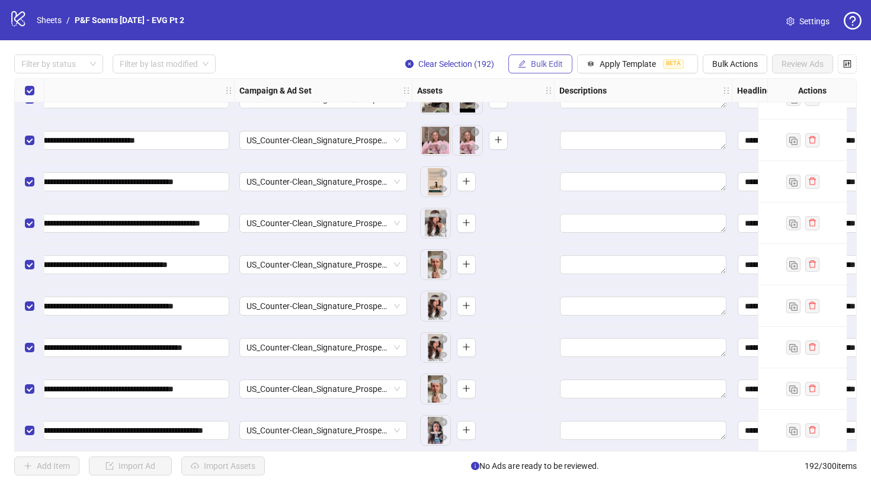
click at [520, 64] on icon "edit" at bounding box center [522, 64] width 8 height 8
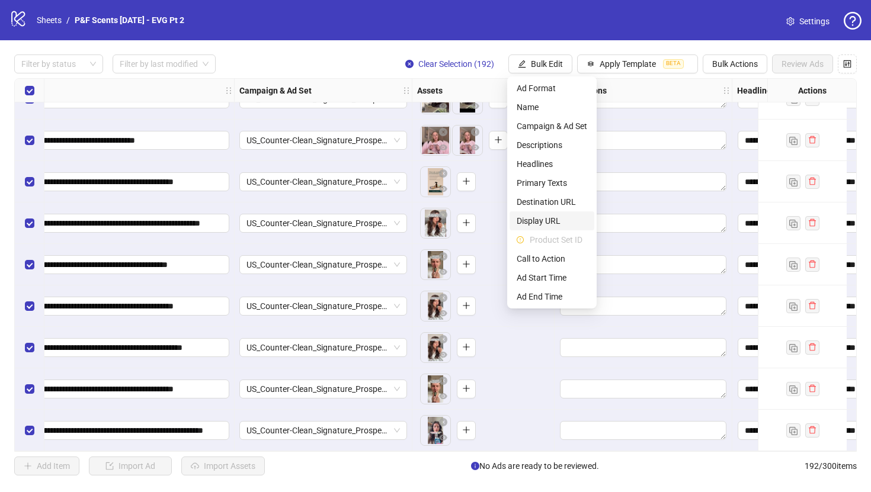
click at [552, 222] on span "Display URL" at bounding box center [552, 221] width 71 height 13
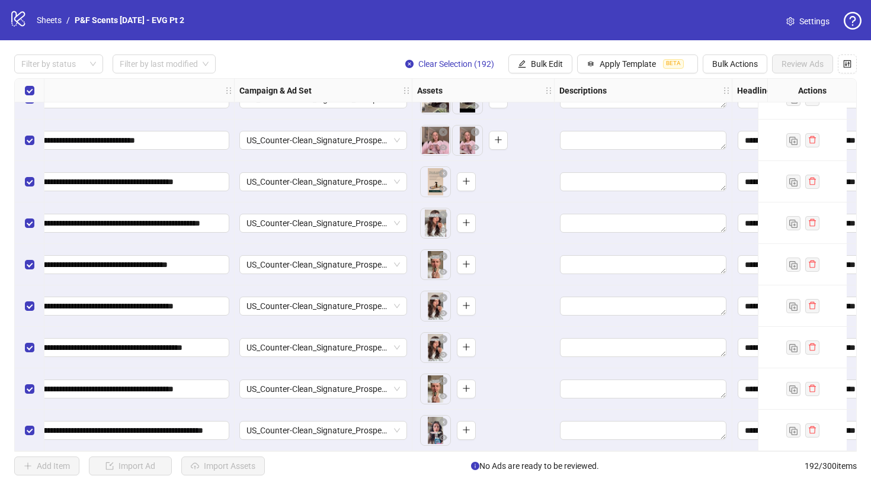
click at [561, 53] on div "**********" at bounding box center [435, 265] width 871 height 450
click at [553, 65] on span "Bulk Edit" at bounding box center [547, 63] width 32 height 9
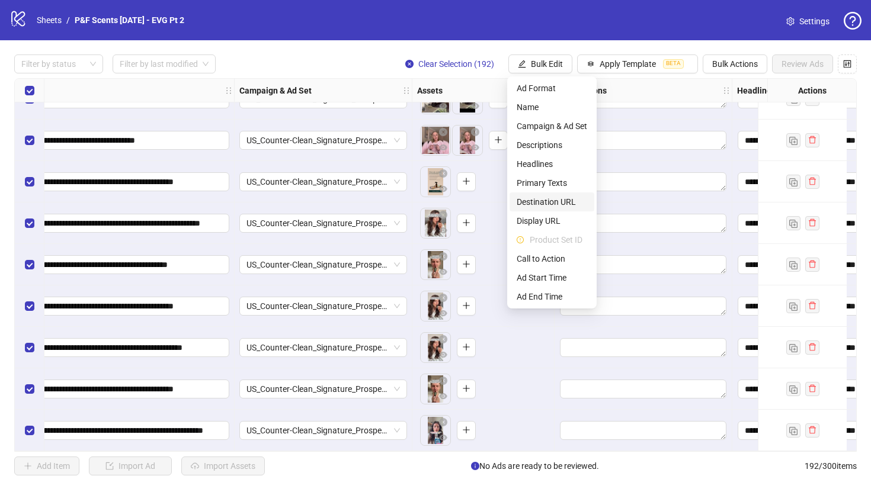
click at [548, 201] on span "Destination URL" at bounding box center [552, 202] width 71 height 13
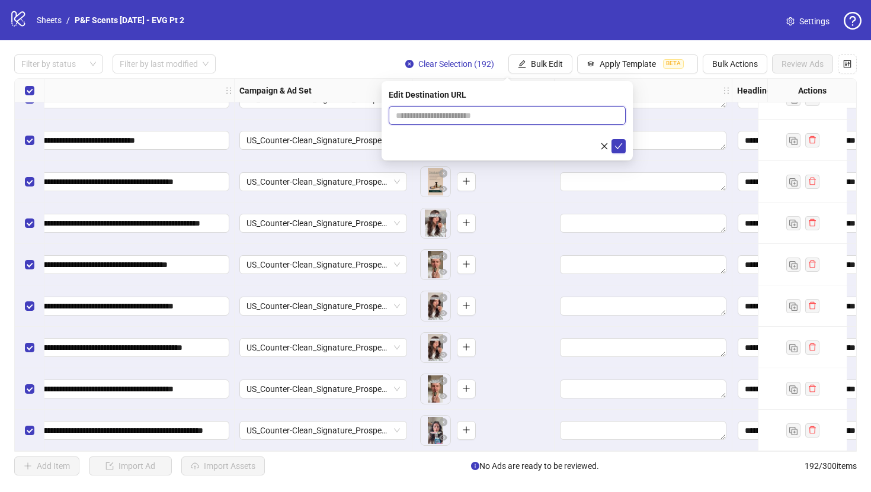
click at [513, 113] on input "text" at bounding box center [502, 115] width 213 height 13
paste input "**********"
type input "**********"
click at [615, 147] on icon "check" at bounding box center [619, 146] width 8 height 8
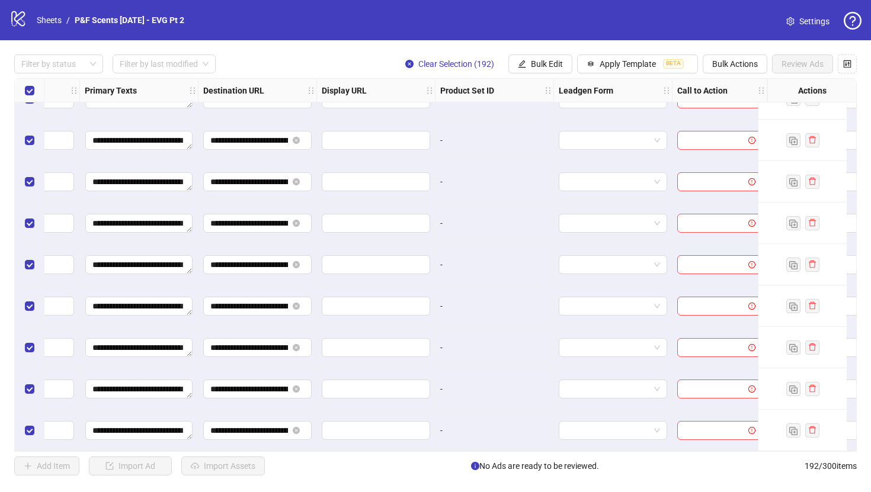
scroll to position [7620, 978]
click at [545, 66] on span "Bulk Edit" at bounding box center [547, 63] width 32 height 9
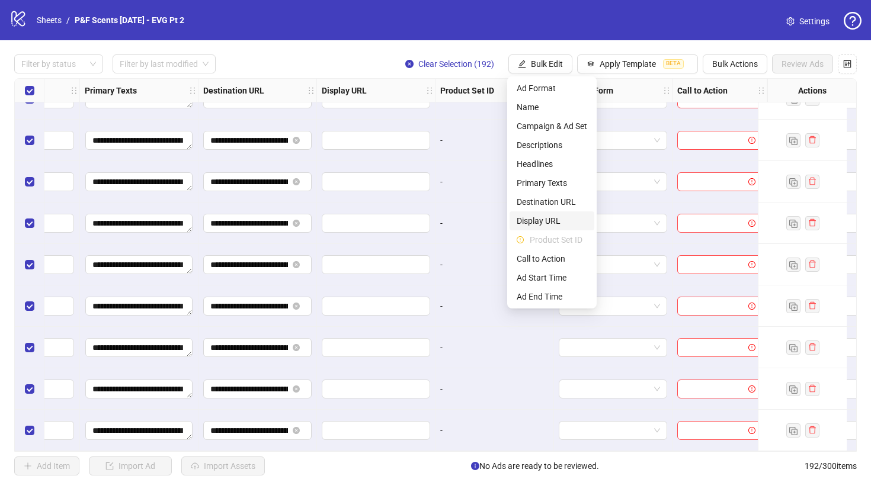
click at [549, 215] on span "Display URL" at bounding box center [552, 221] width 71 height 13
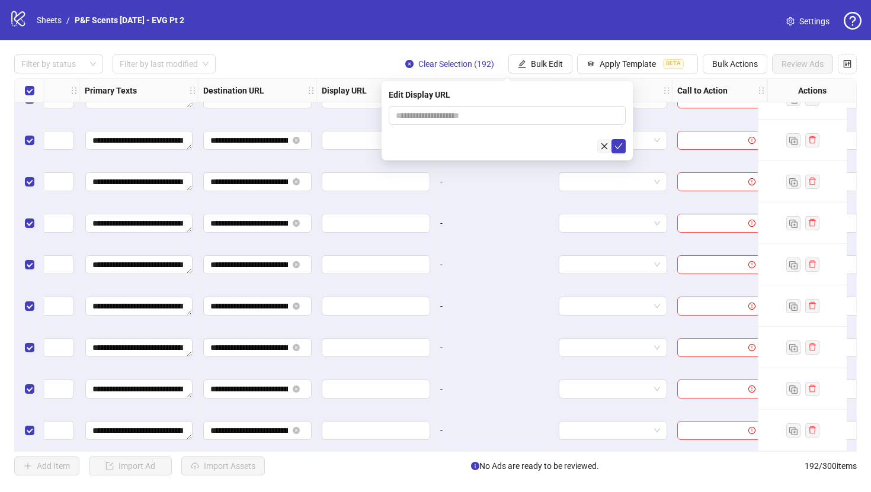
click at [602, 146] on icon "close" at bounding box center [604, 146] width 8 height 8
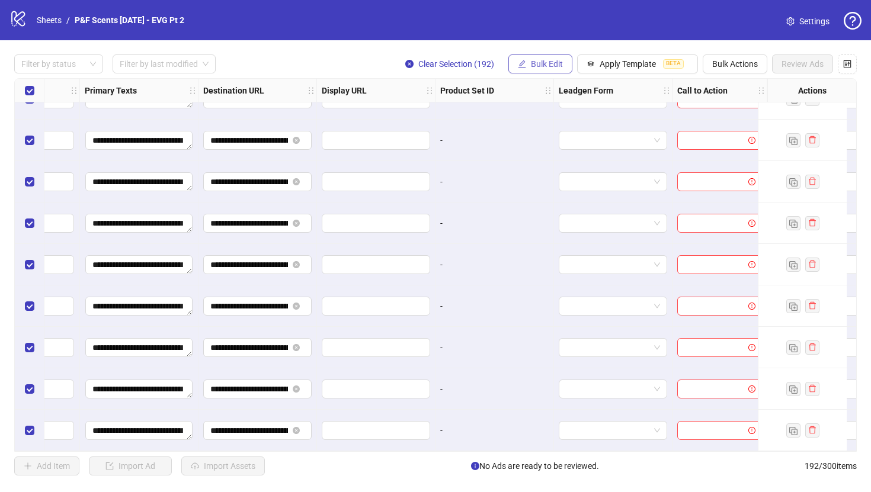
click at [556, 63] on span "Bulk Edit" at bounding box center [547, 63] width 32 height 9
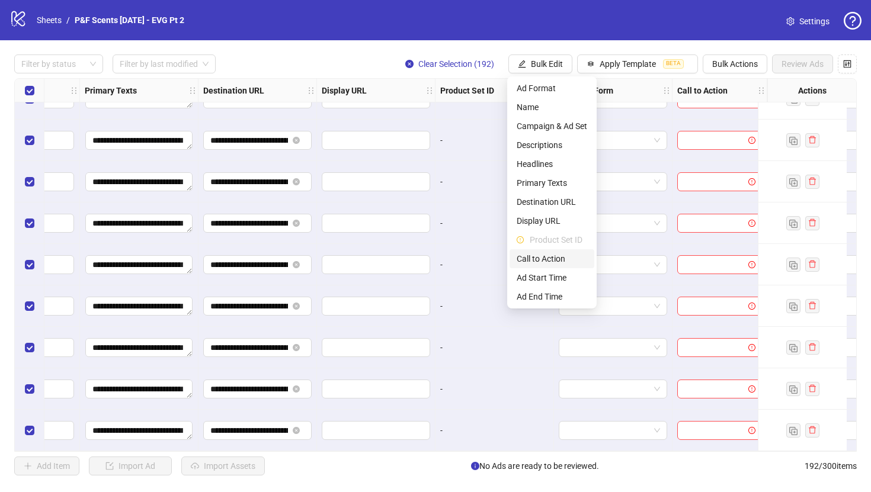
click at [562, 260] on span "Call to Action" at bounding box center [552, 258] width 71 height 13
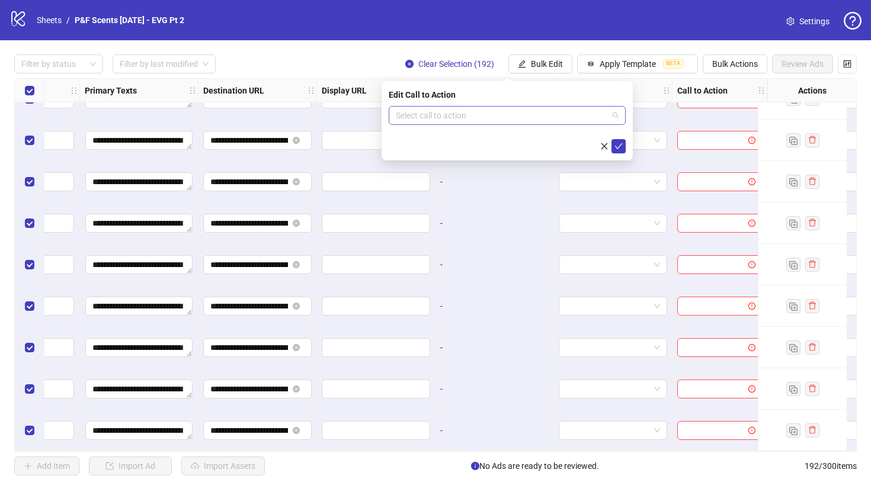
click at [542, 113] on input "search" at bounding box center [502, 116] width 212 height 18
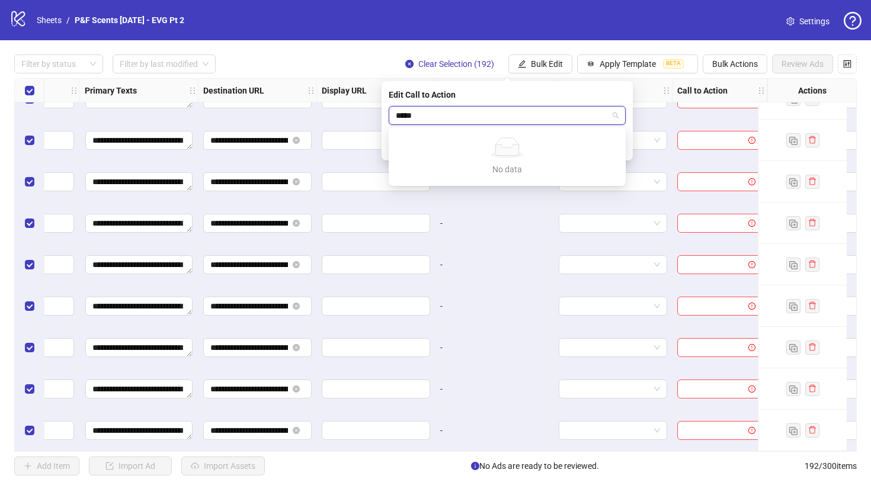
type input "****"
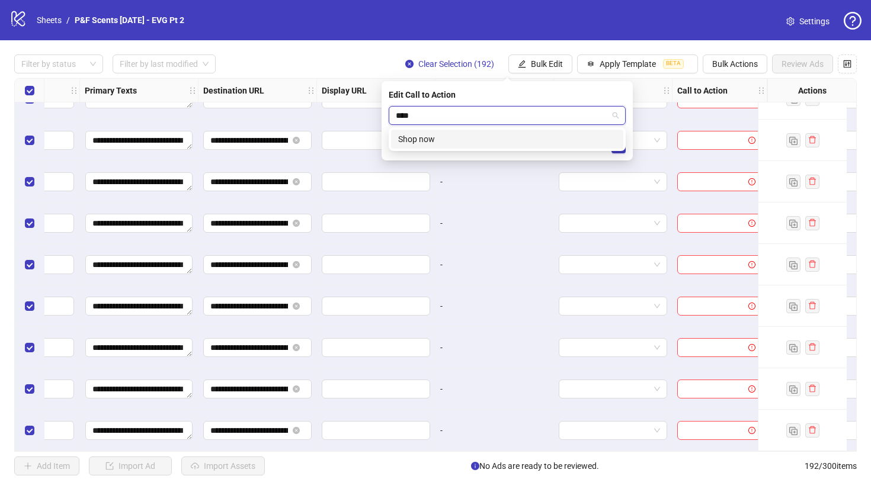
click at [526, 143] on div "Shop now" at bounding box center [507, 139] width 218 height 13
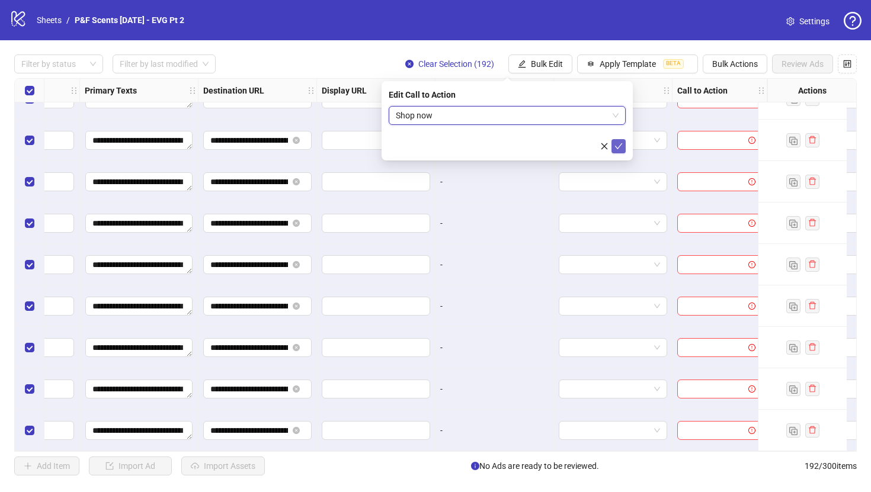
click at [619, 148] on icon "check" at bounding box center [619, 146] width 8 height 8
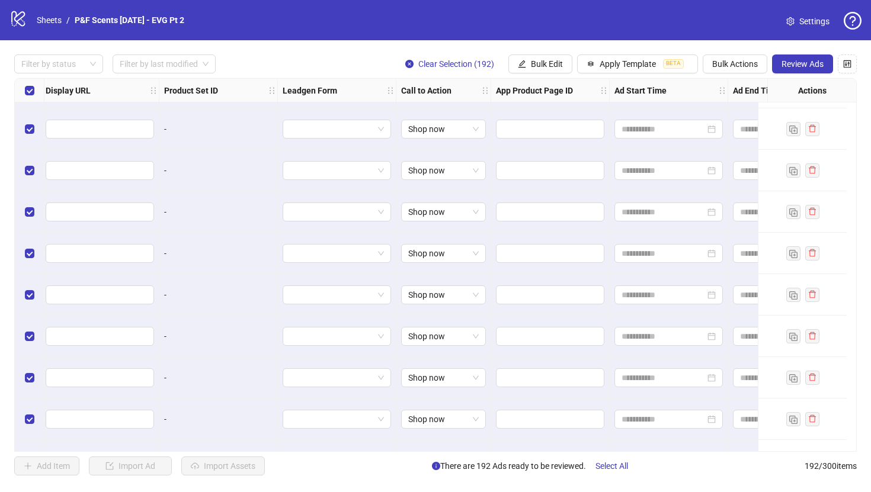
scroll to position [7461, 1343]
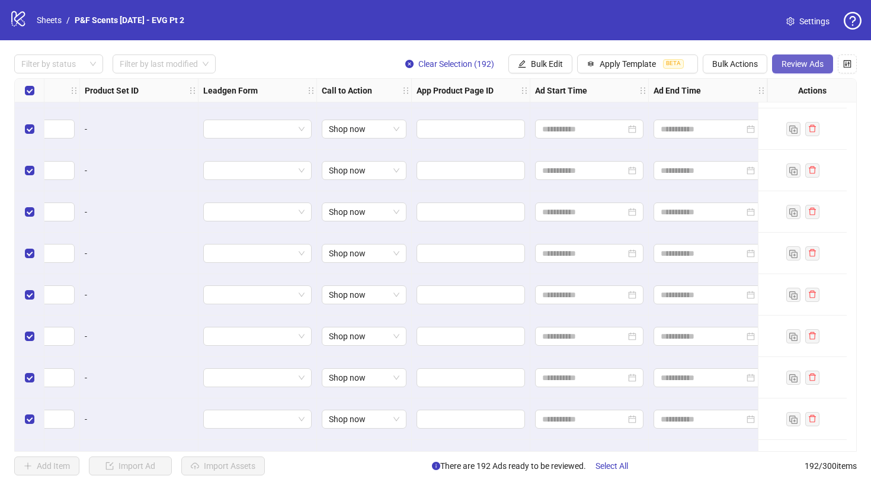
click at [801, 61] on span "Review Ads" at bounding box center [803, 63] width 42 height 9
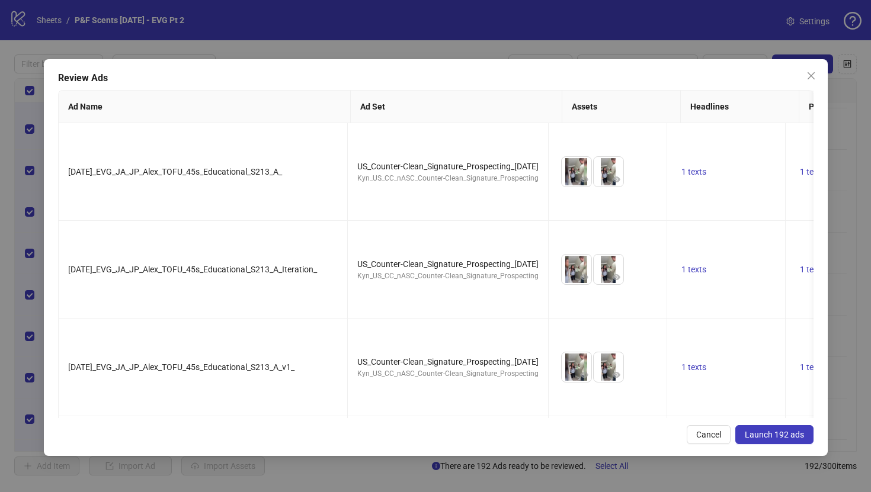
click at [763, 437] on span "Launch 192 ads" at bounding box center [774, 434] width 59 height 9
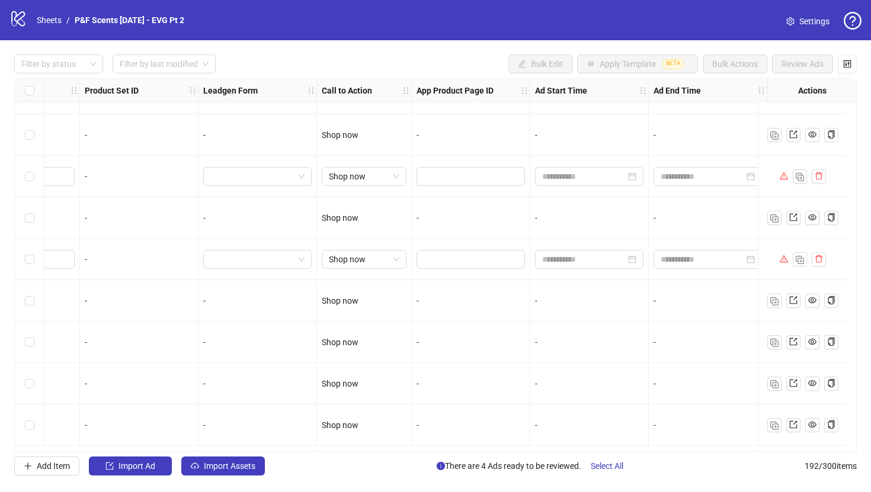
scroll to position [3309, 1343]
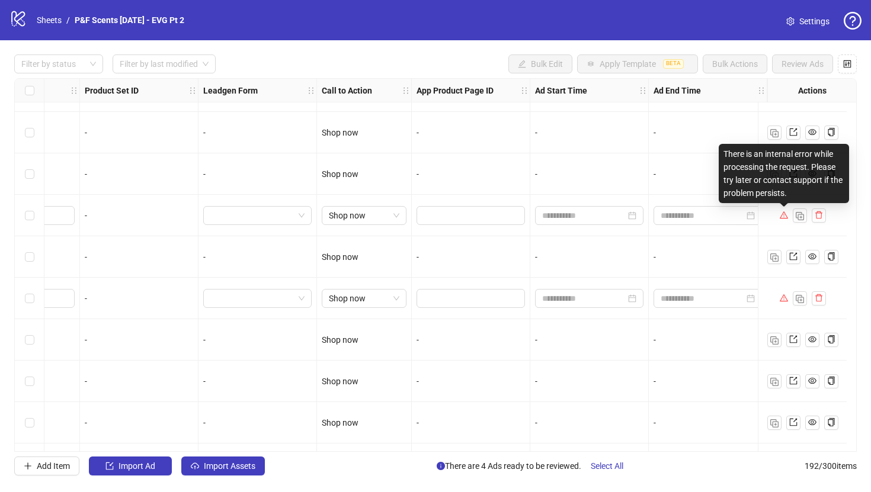
click at [782, 215] on icon "warning" at bounding box center [783, 215] width 8 height 7
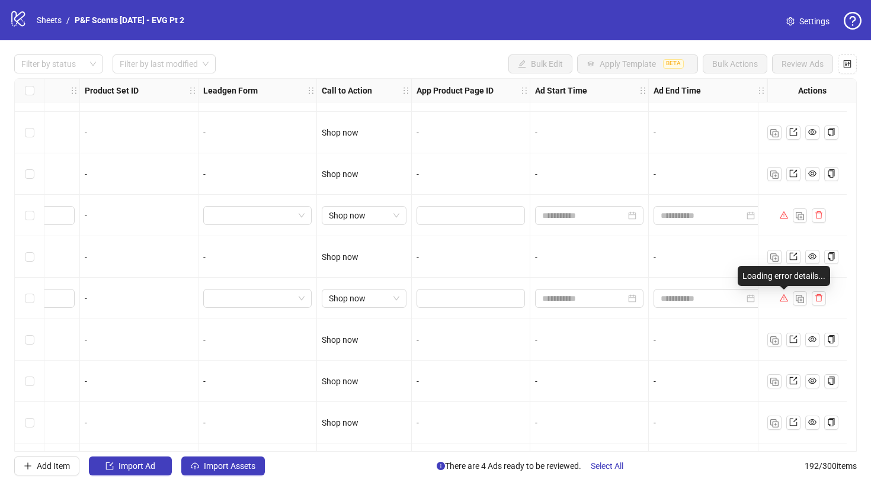
click at [786, 297] on icon "warning" at bounding box center [784, 298] width 8 height 8
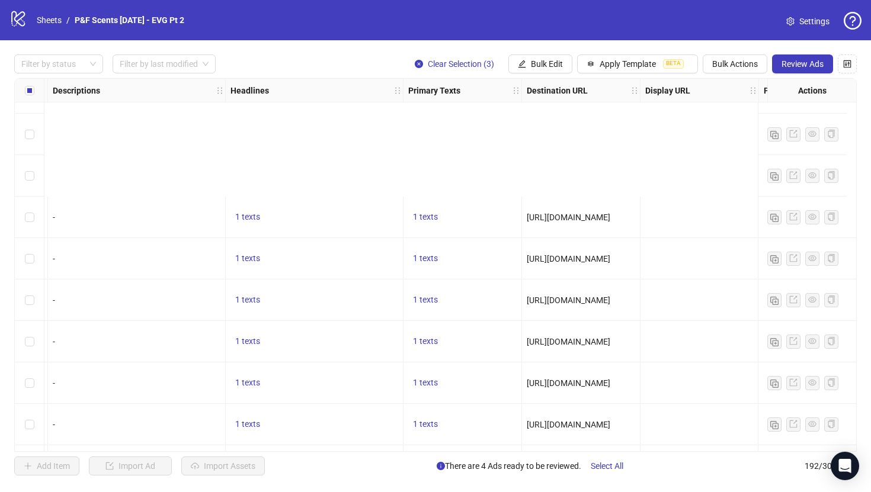
scroll to position [7621, 654]
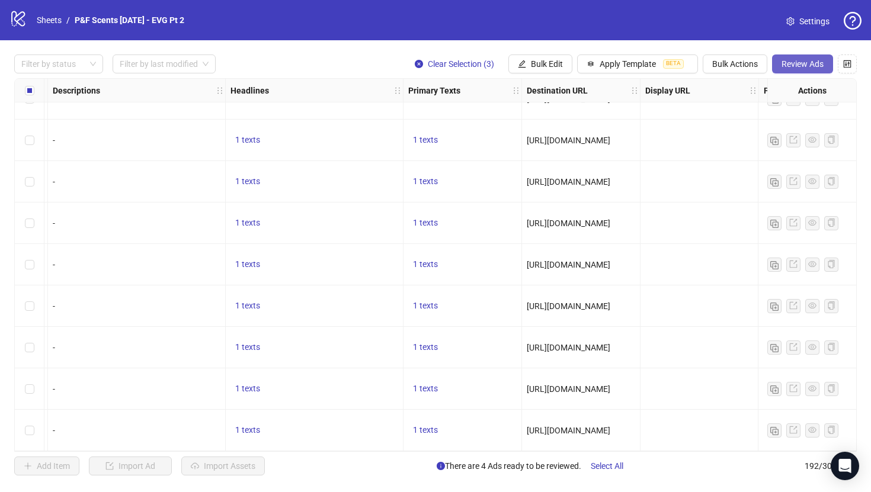
click at [786, 69] on span "Review Ads" at bounding box center [803, 63] width 42 height 9
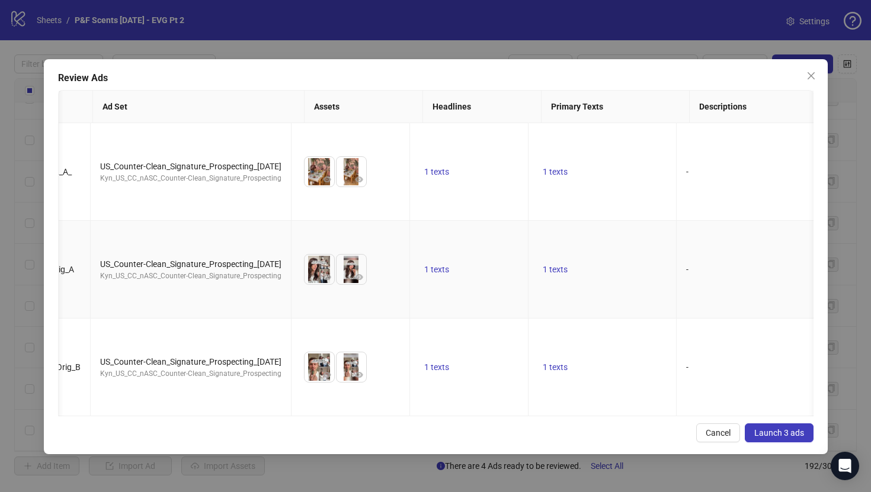
scroll to position [0, 141]
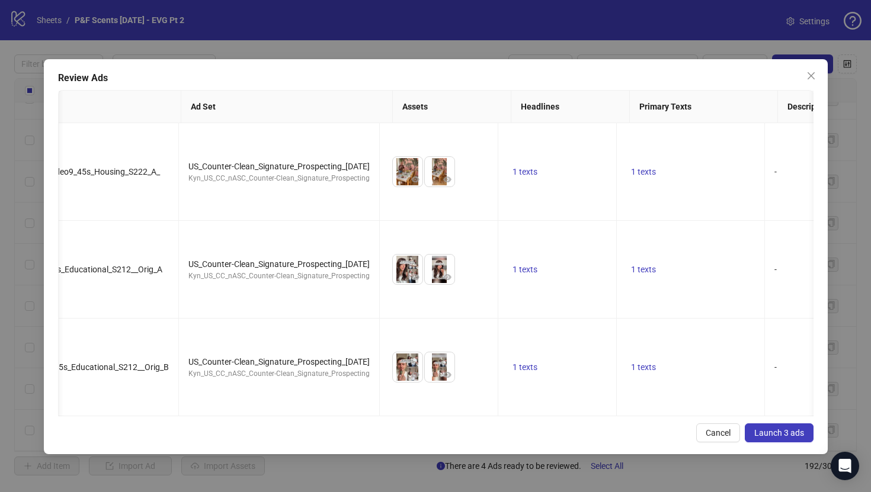
click at [792, 431] on span "Launch 3 ads" at bounding box center [779, 432] width 50 height 9
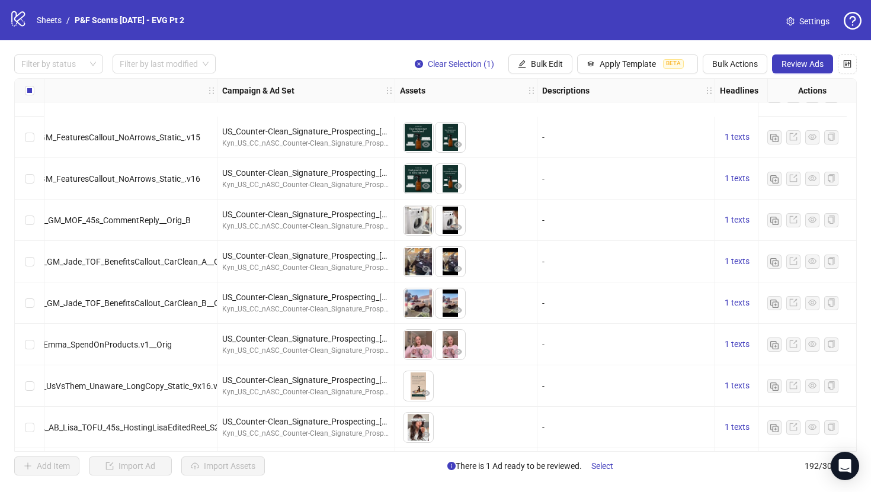
scroll to position [7621, 165]
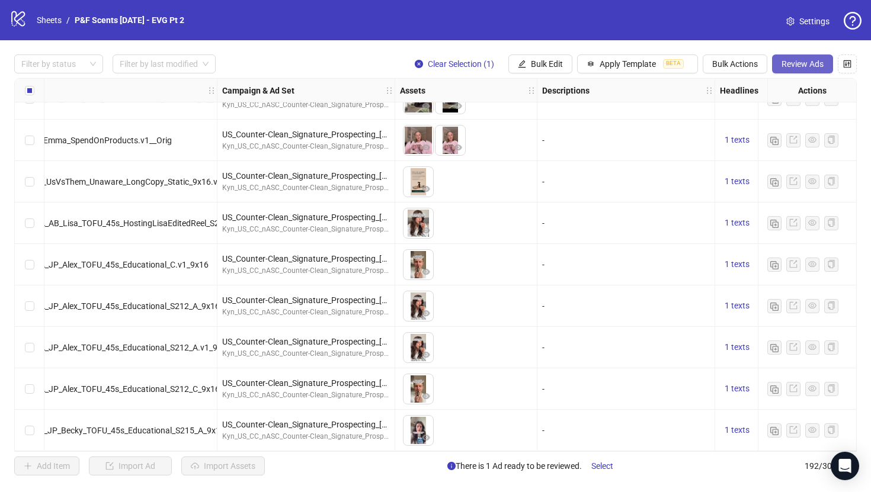
click at [810, 66] on span "Review Ads" at bounding box center [803, 63] width 42 height 9
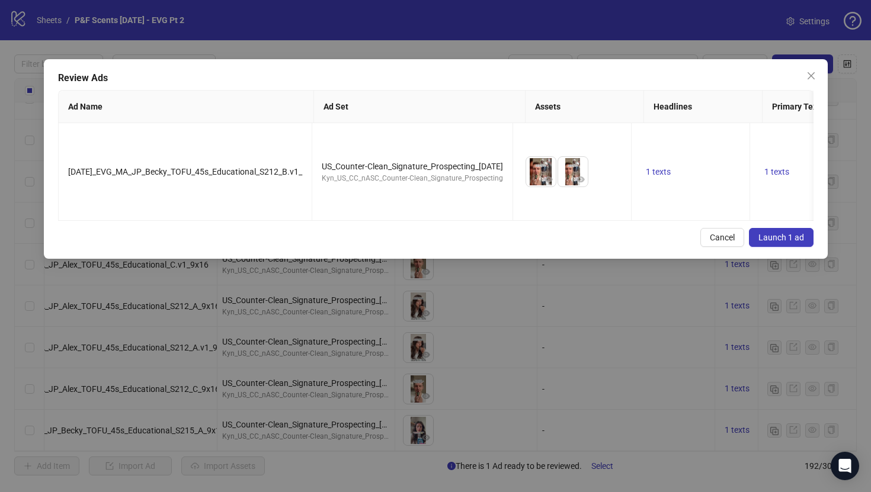
click at [788, 239] on span "Launch 1 ad" at bounding box center [782, 237] width 46 height 9
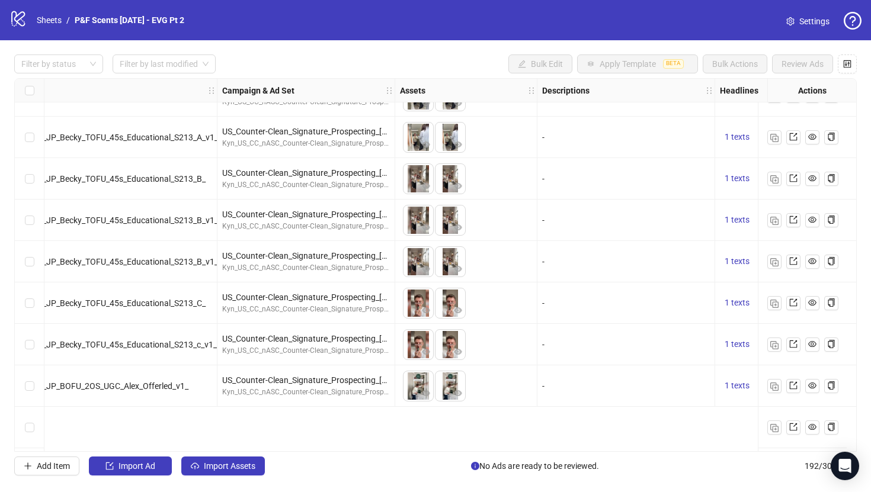
scroll to position [0, 165]
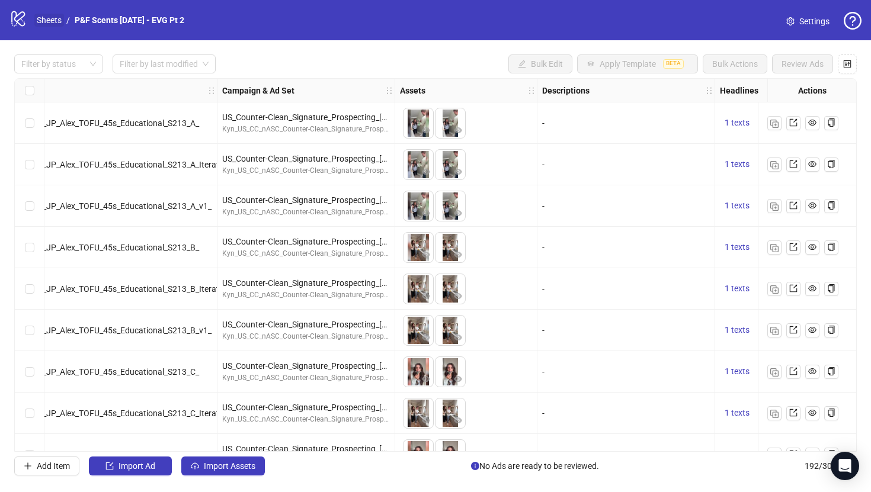
click at [50, 18] on link "Sheets" at bounding box center [49, 20] width 30 height 13
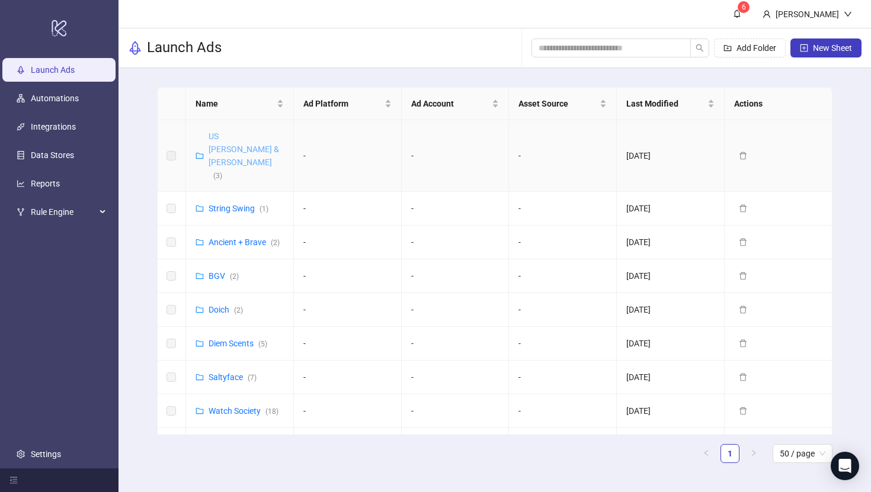
click at [254, 139] on link "US [PERSON_NAME] & [PERSON_NAME] ( 3 )" at bounding box center [244, 156] width 71 height 49
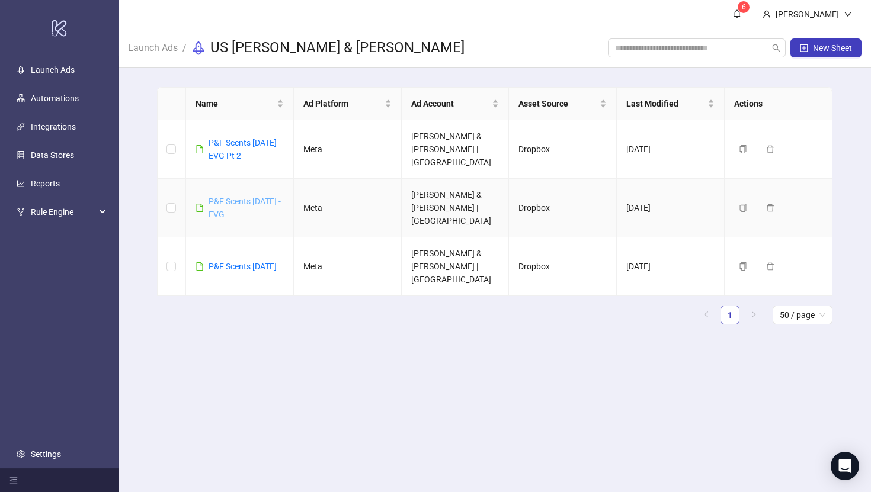
click at [257, 197] on link "P&F Scents [DATE] - EVG" at bounding box center [245, 208] width 72 height 23
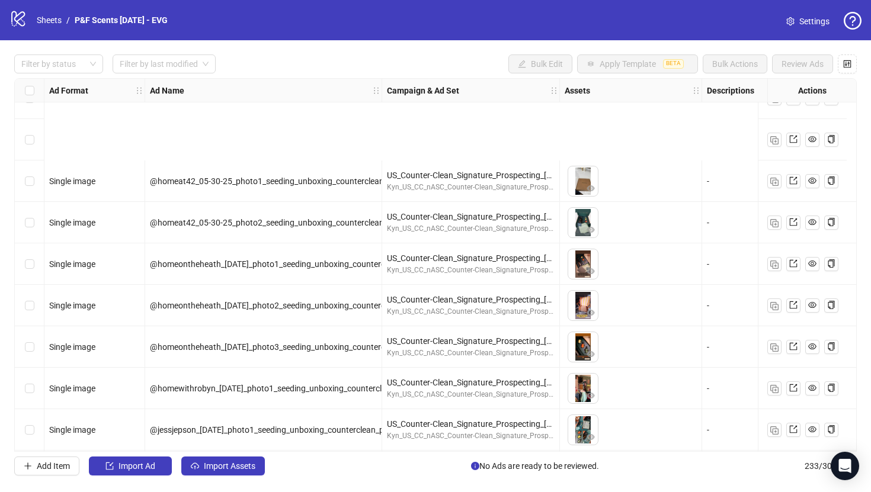
scroll to position [9321, 0]
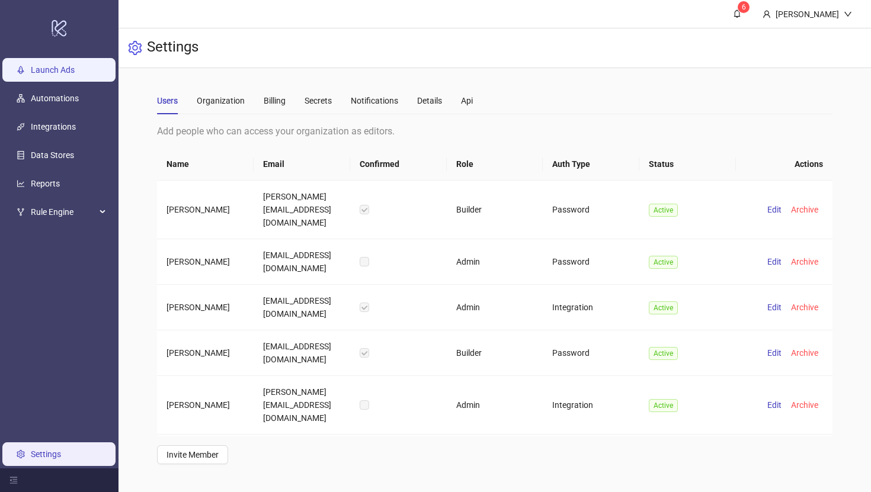
click at [75, 73] on link "Launch Ads" at bounding box center [53, 69] width 44 height 9
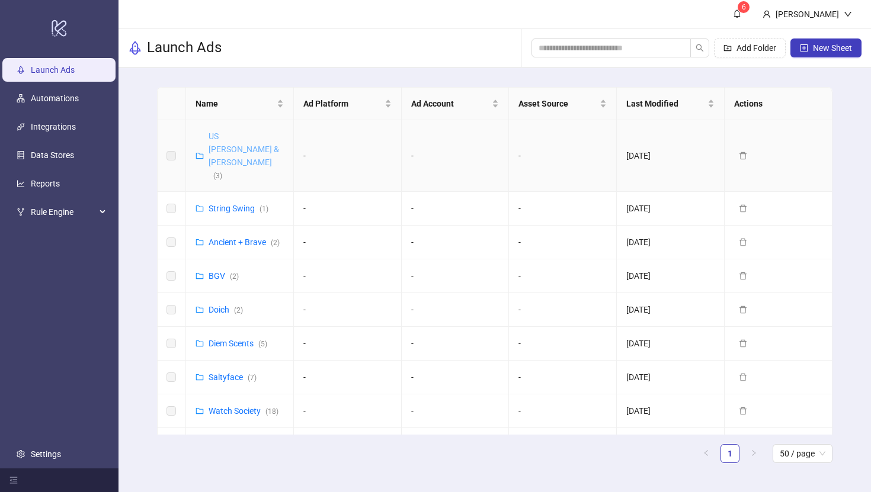
click at [242, 138] on link "US Purdy & Figg ( 3 )" at bounding box center [244, 156] width 71 height 49
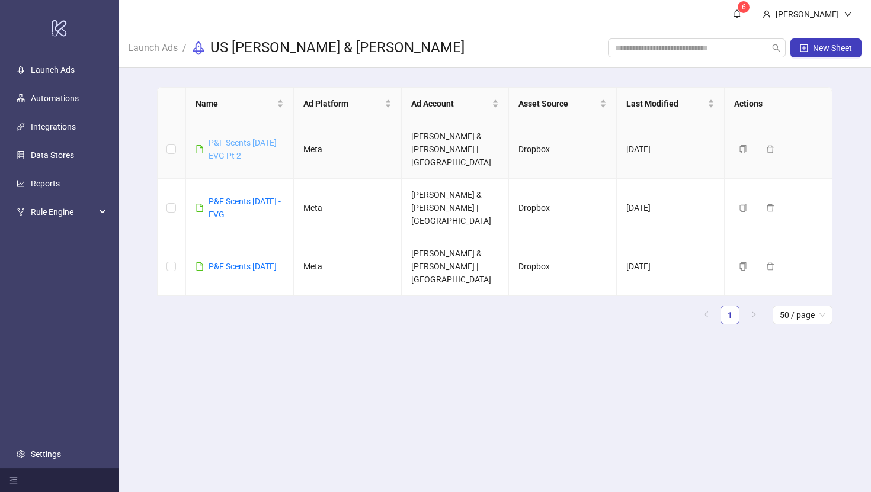
click at [242, 138] on link "P&F Scents [DATE] - EVG Pt 2" at bounding box center [245, 149] width 72 height 23
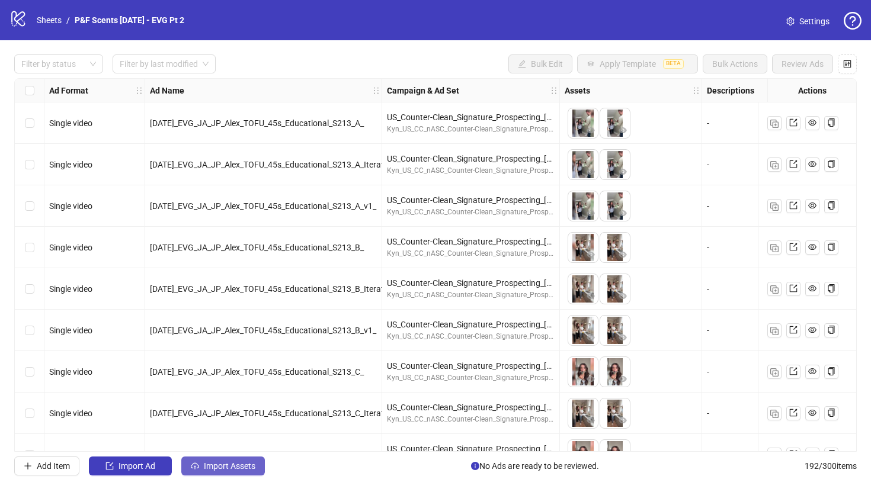
click at [232, 468] on span "Import Assets" at bounding box center [230, 466] width 52 height 9
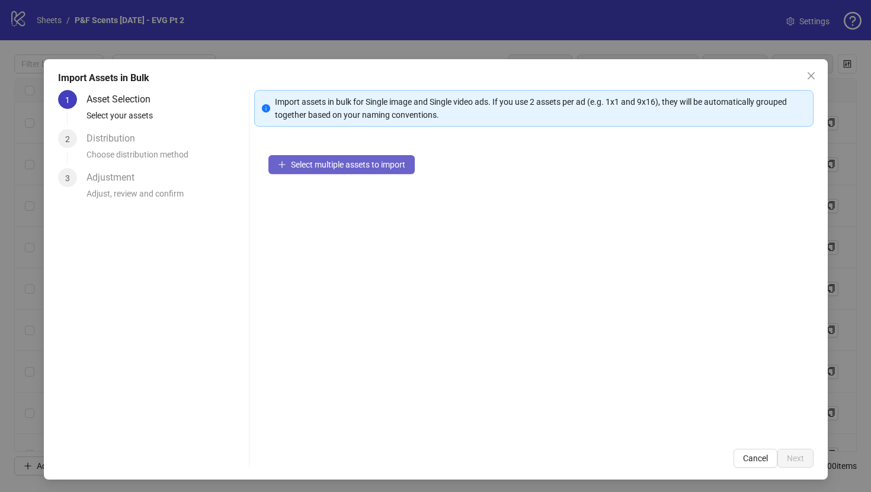
click at [332, 160] on span "Select multiple assets to import" at bounding box center [348, 164] width 114 height 9
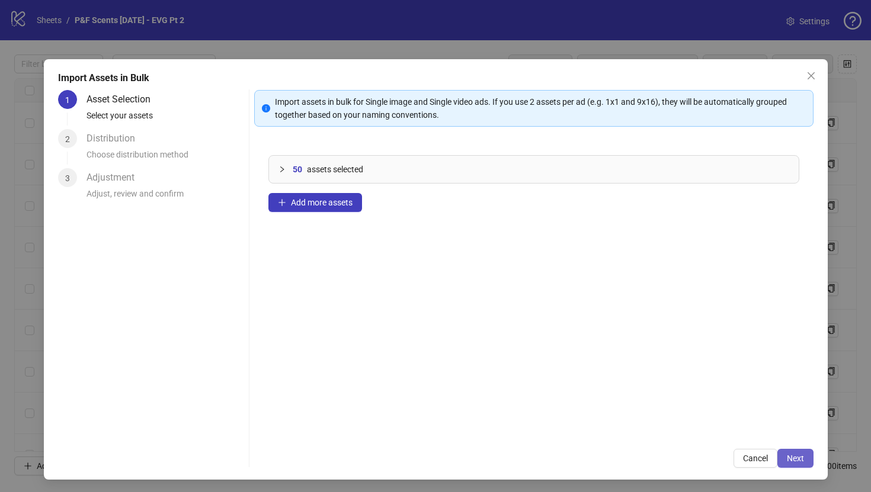
click at [799, 457] on span "Next" at bounding box center [795, 458] width 17 height 9
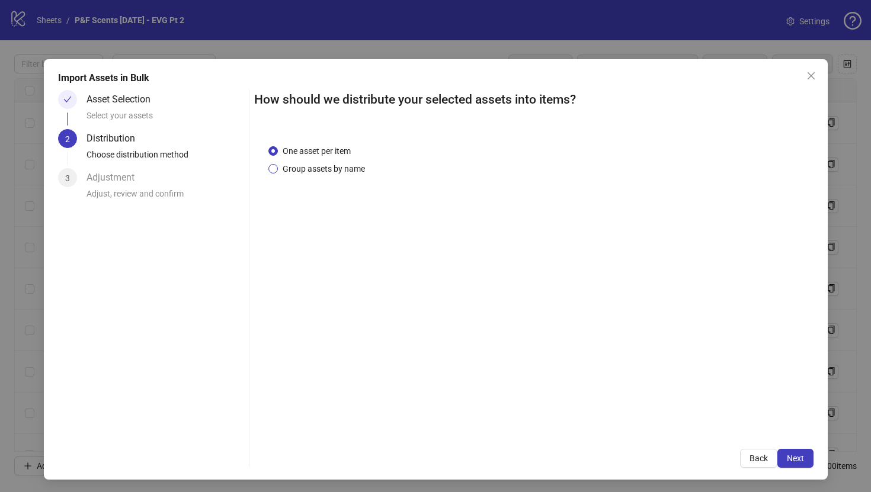
click at [345, 171] on span "Group assets by name" at bounding box center [324, 168] width 92 height 13
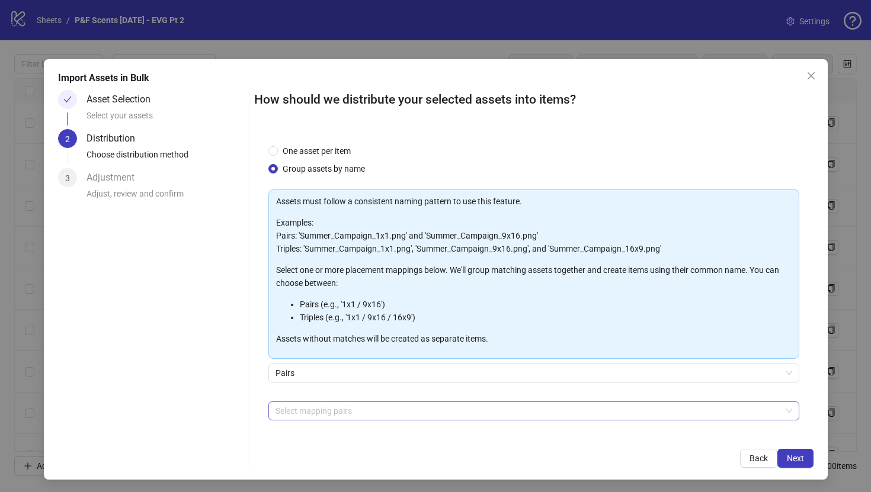
click at [343, 410] on div at bounding box center [528, 411] width 514 height 17
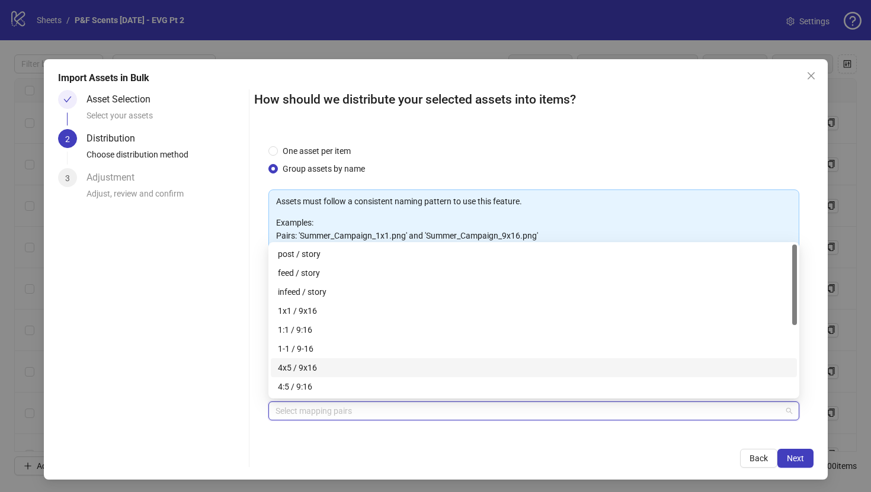
click at [341, 368] on div "4x5 / 9x16" at bounding box center [534, 368] width 512 height 13
click at [340, 307] on div "1x1 / 9x16" at bounding box center [534, 311] width 512 height 13
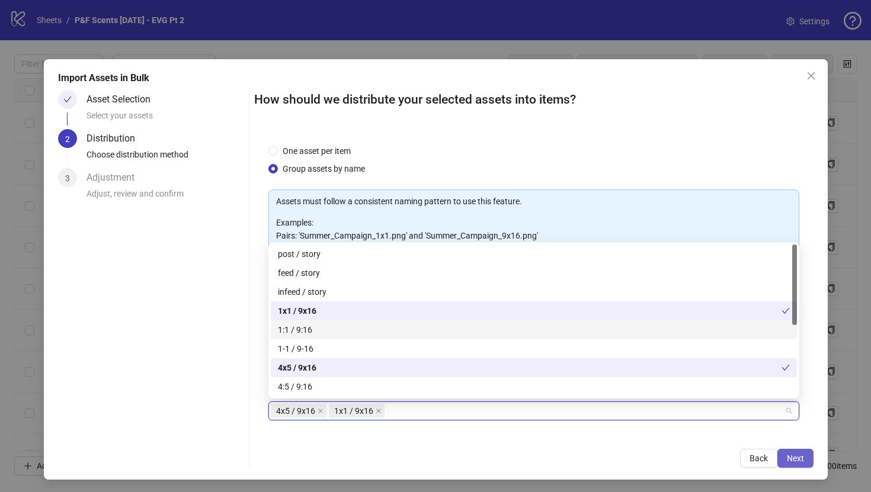
click at [795, 465] on button "Next" at bounding box center [796, 458] width 36 height 19
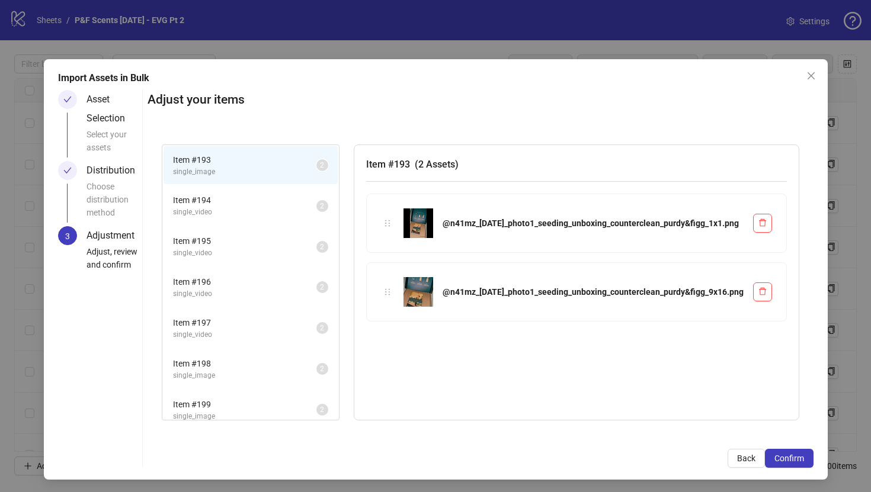
scroll to position [785, 0]
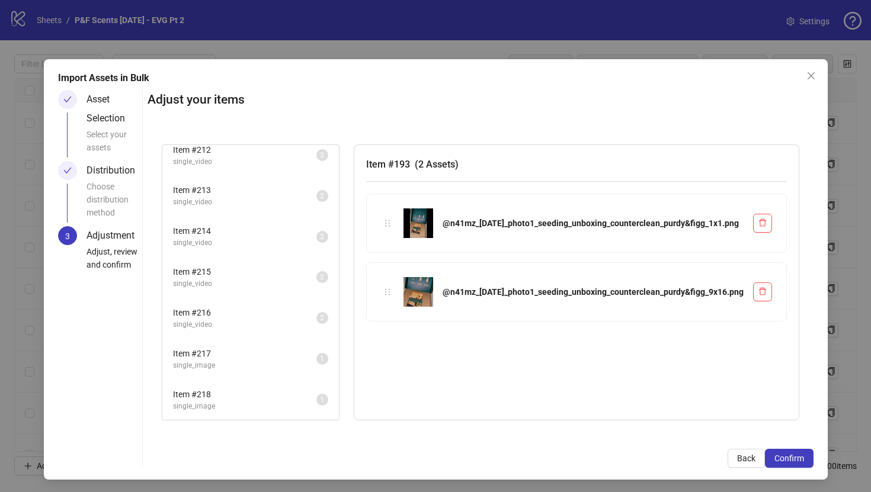
click at [278, 403] on span "single_image" at bounding box center [244, 406] width 143 height 11
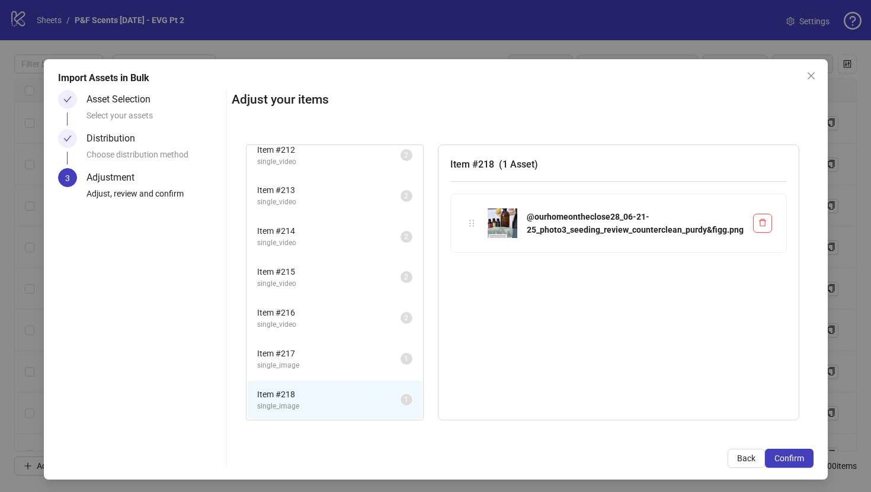
click at [281, 359] on span "Item # 217" at bounding box center [328, 353] width 143 height 13
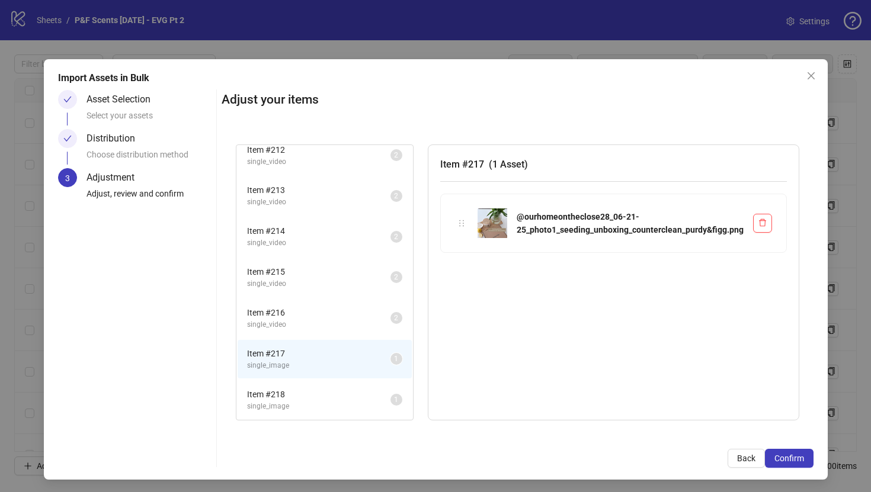
click at [283, 335] on li "Item # 216 single_video 2" at bounding box center [325, 318] width 174 height 39
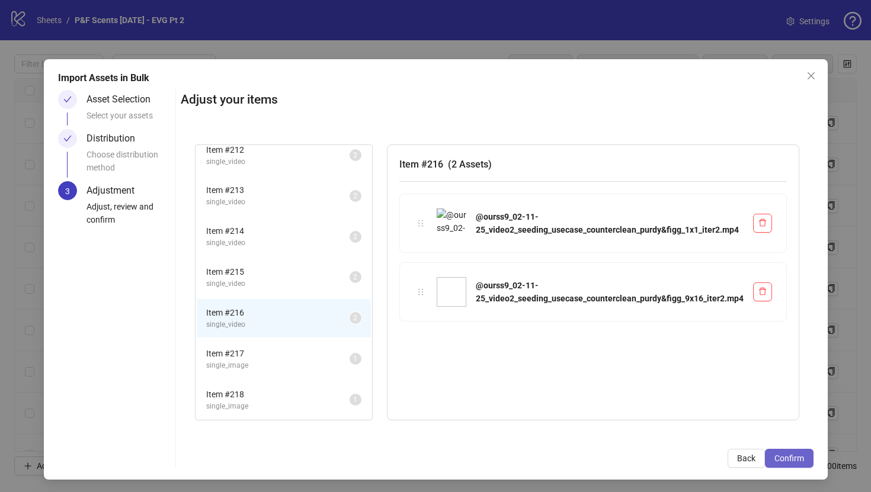
click at [790, 454] on span "Confirm" at bounding box center [790, 458] width 30 height 9
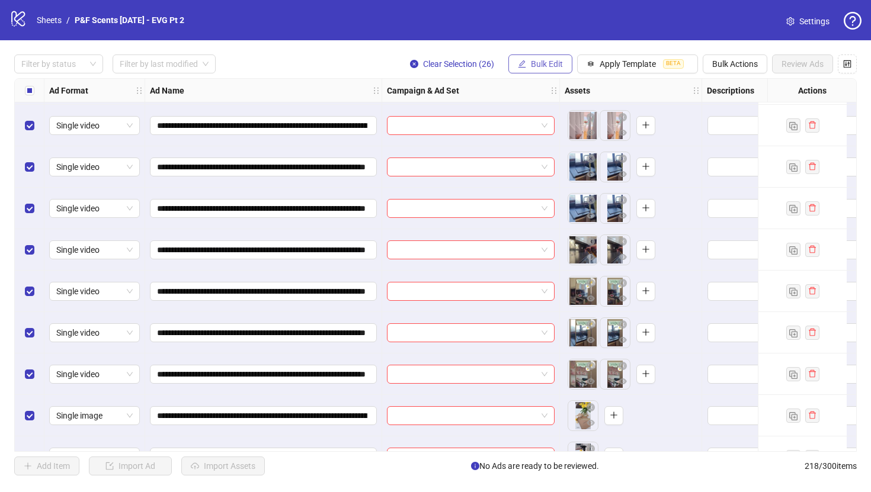
click at [535, 66] on span "Bulk Edit" at bounding box center [547, 63] width 32 height 9
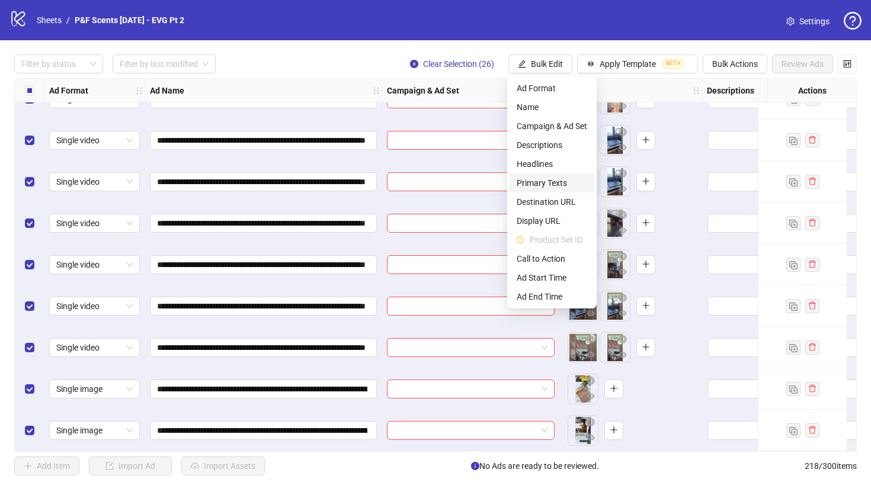
click at [537, 182] on span "Primary Texts" at bounding box center [552, 183] width 71 height 13
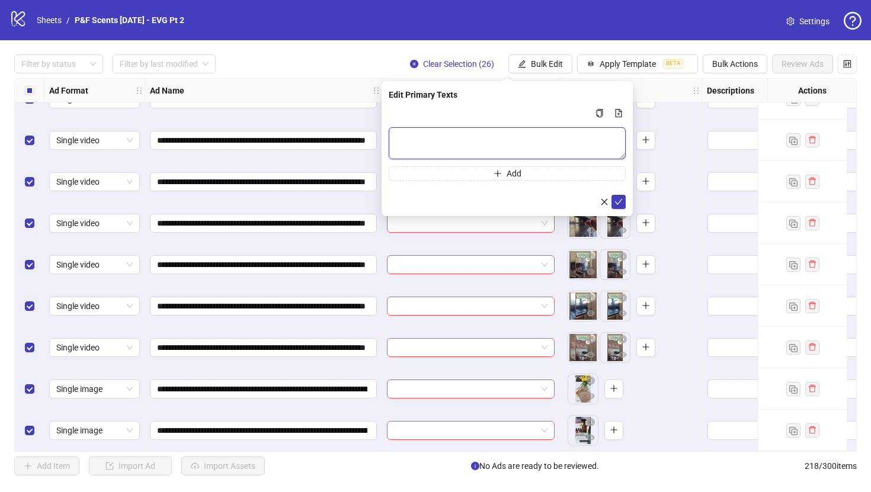
click at [529, 137] on textarea "Multi-text input container - paste or copy values" at bounding box center [507, 143] width 237 height 32
paste textarea "**********"
type textarea "**********"
click at [619, 201] on icon "check" at bounding box center [619, 202] width 8 height 6
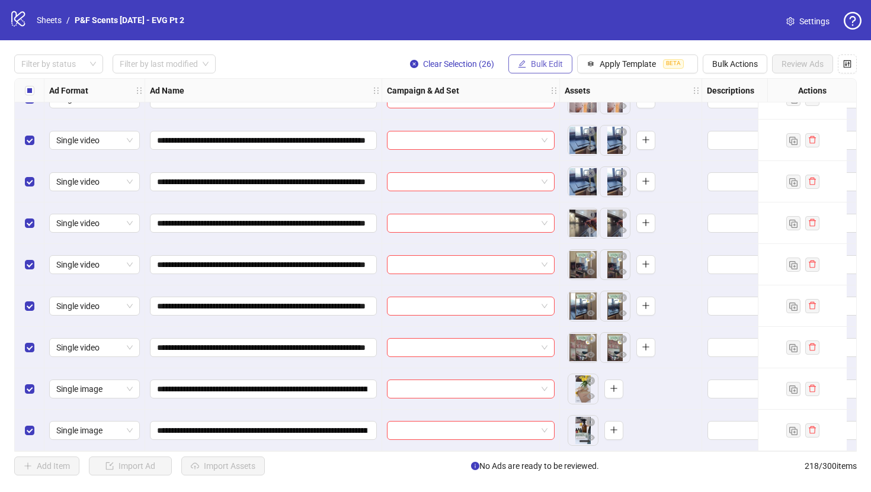
click at [551, 64] on span "Bulk Edit" at bounding box center [547, 63] width 32 height 9
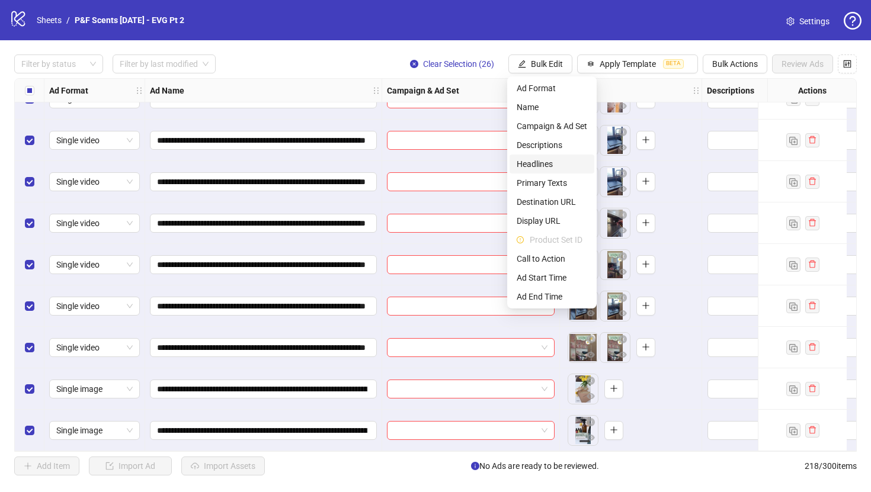
click at [538, 167] on span "Headlines" at bounding box center [552, 164] width 71 height 13
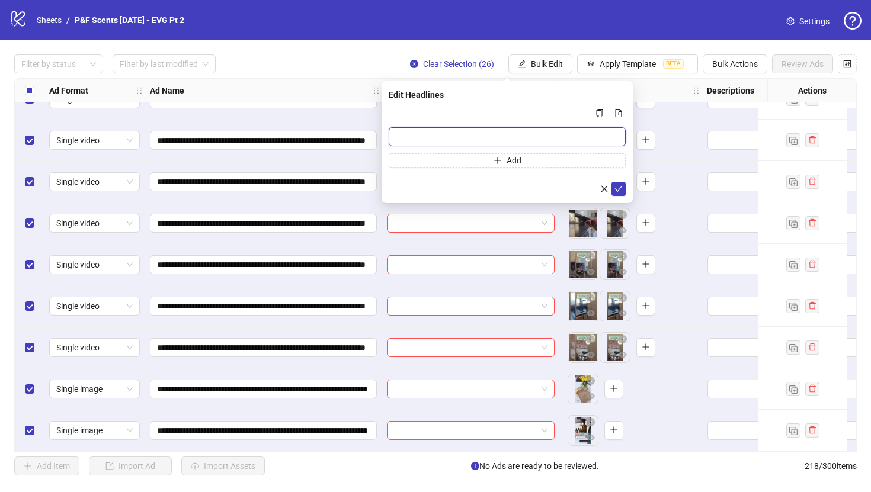
click at [535, 129] on input "Multi-input container - paste or copy values" at bounding box center [507, 136] width 237 height 19
paste input "**********"
type input "**********"
click at [618, 188] on icon "check" at bounding box center [619, 189] width 8 height 8
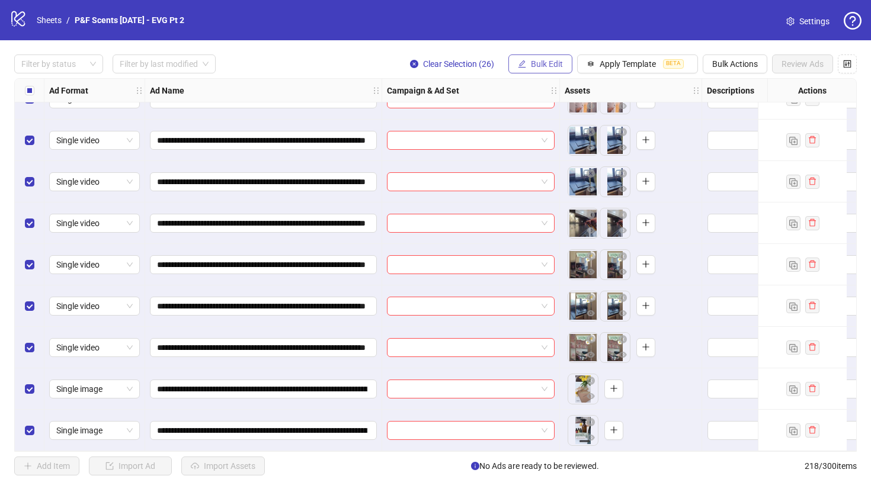
click at [541, 60] on span "Bulk Edit" at bounding box center [547, 63] width 32 height 9
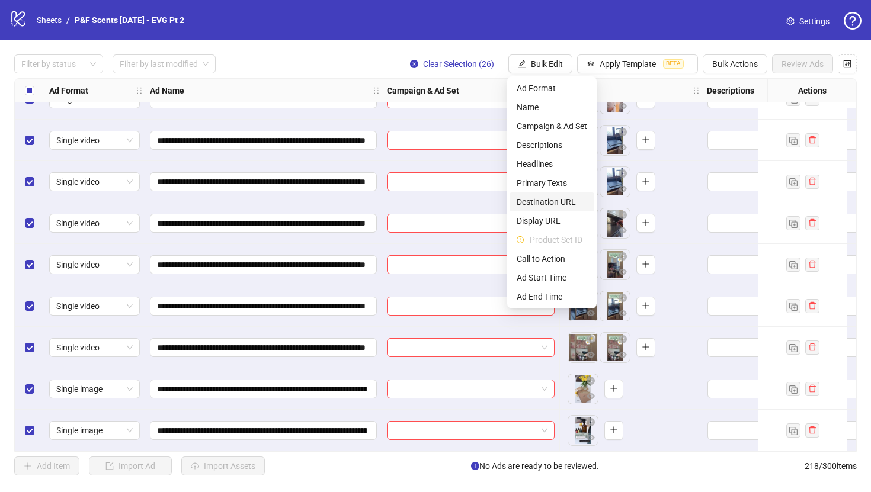
click at [554, 199] on span "Destination URL" at bounding box center [552, 202] width 71 height 13
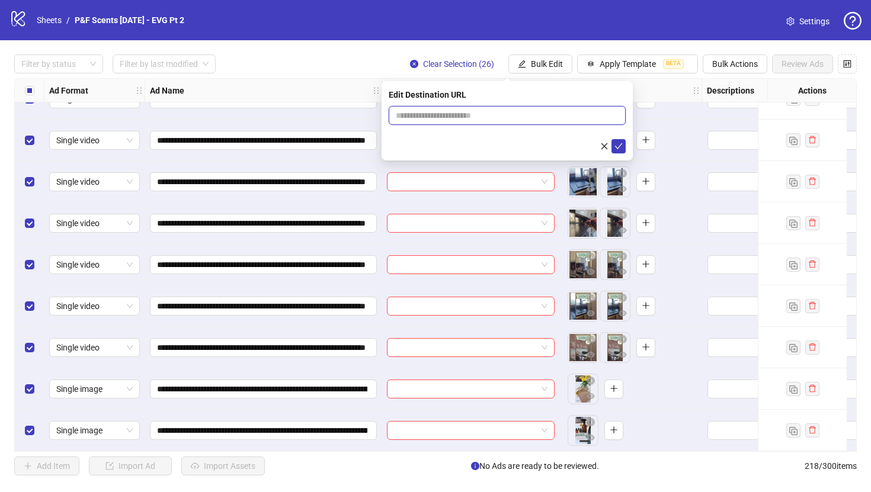
click at [556, 119] on input "text" at bounding box center [502, 115] width 213 height 13
paste input "**********"
type input "**********"
click at [616, 143] on icon "check" at bounding box center [619, 146] width 8 height 8
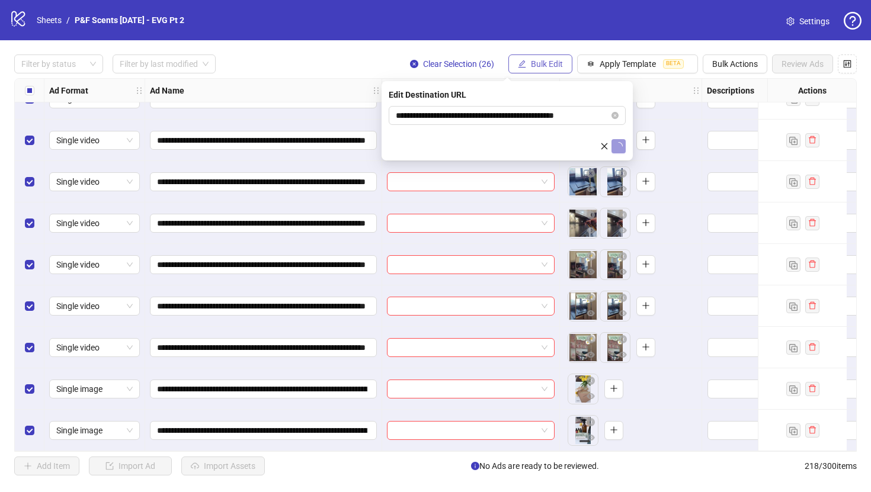
click at [550, 68] on span "Bulk Edit" at bounding box center [547, 63] width 32 height 9
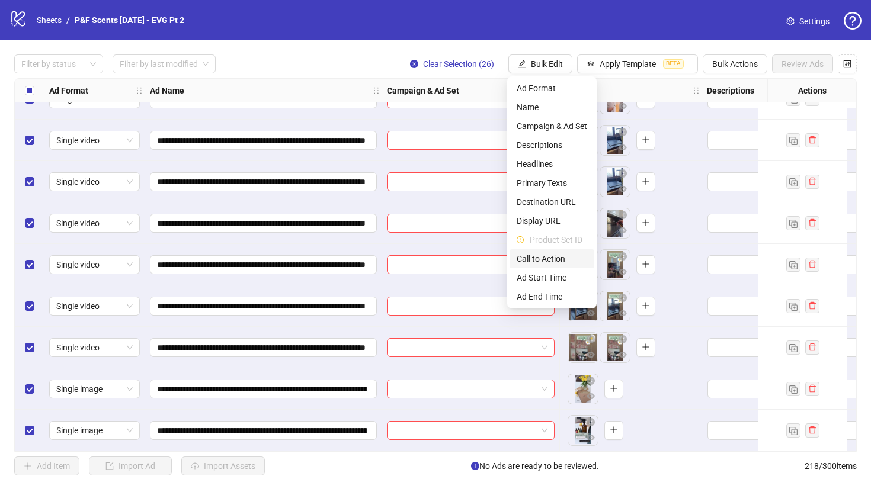
click at [544, 254] on span "Call to Action" at bounding box center [552, 258] width 71 height 13
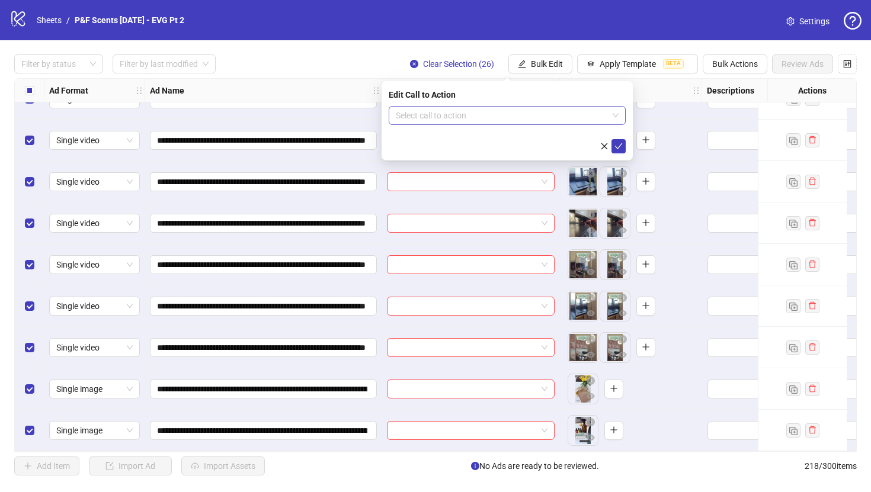
click at [521, 116] on input "search" at bounding box center [502, 116] width 212 height 18
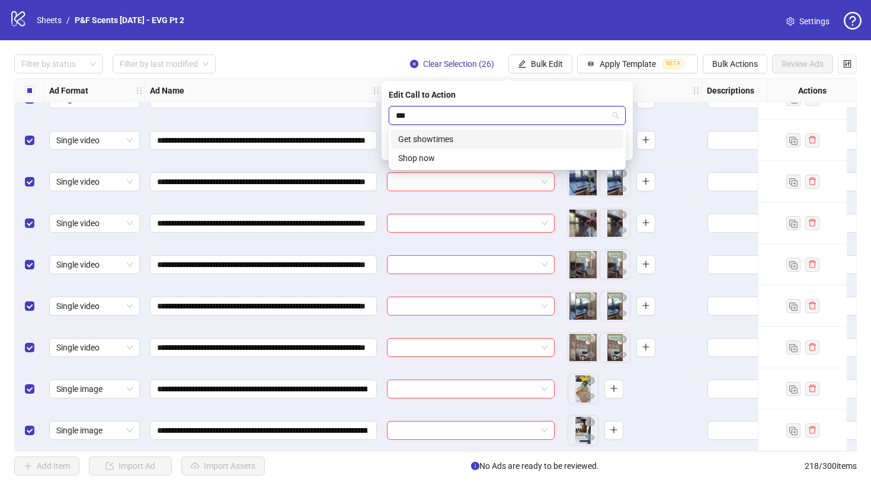
type input "****"
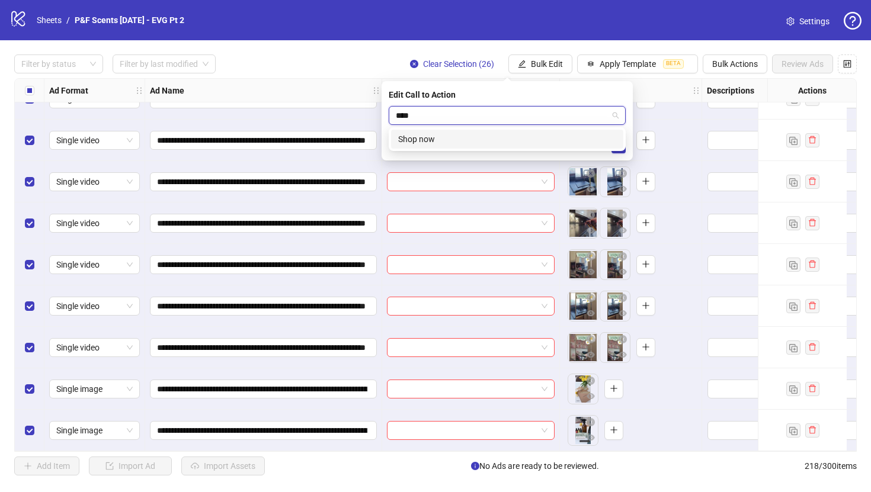
click at [516, 138] on div "Shop now" at bounding box center [507, 139] width 218 height 13
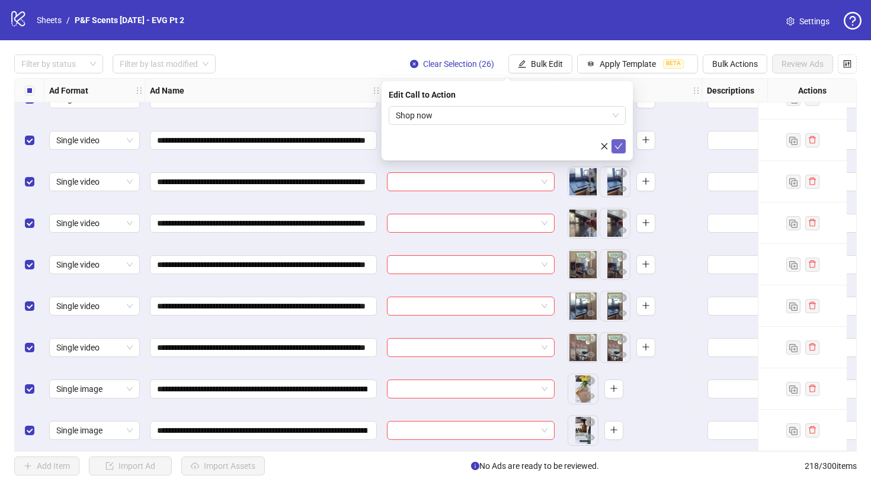
click at [616, 150] on icon "check" at bounding box center [619, 146] width 8 height 8
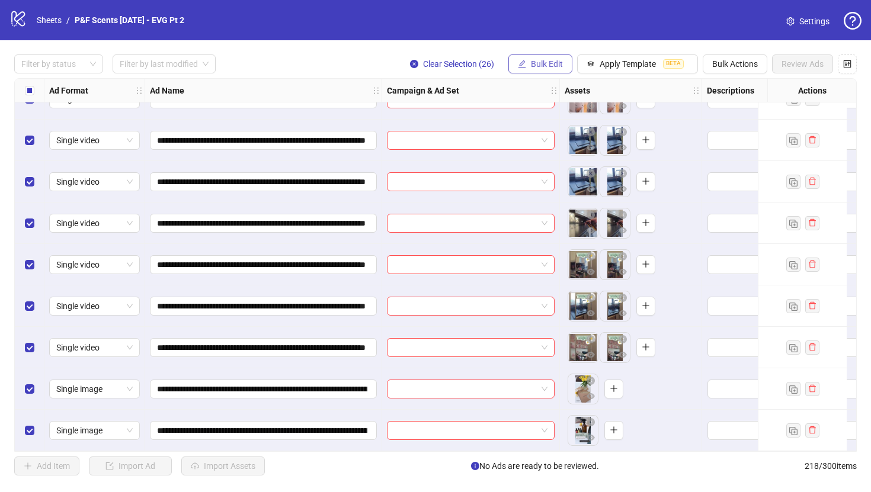
click at [533, 60] on span "Bulk Edit" at bounding box center [547, 63] width 32 height 9
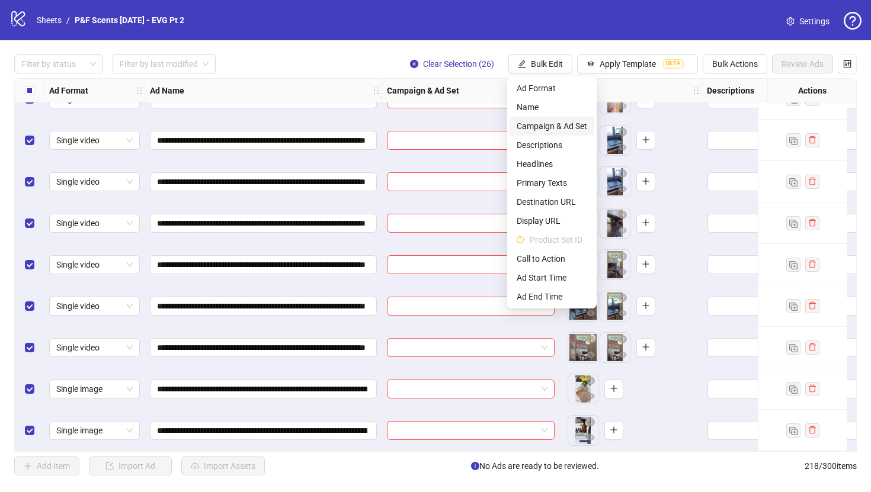
click at [548, 127] on span "Campaign & Ad Set" at bounding box center [552, 126] width 71 height 13
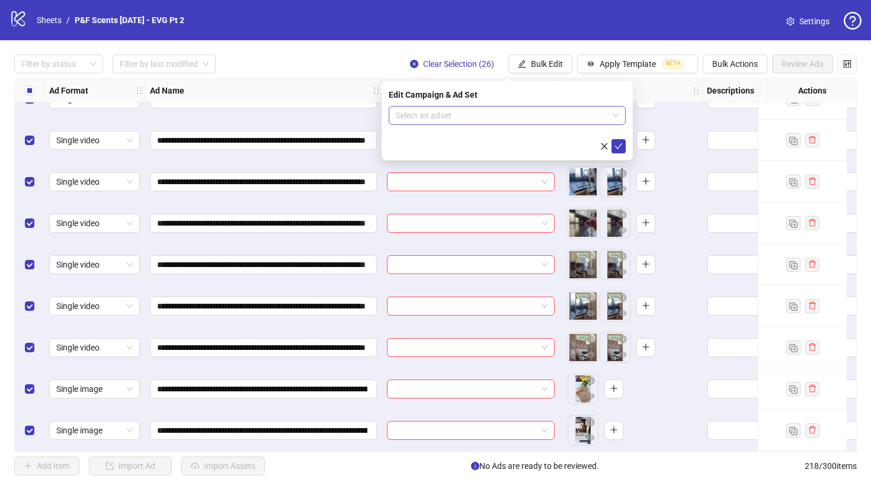
click at [538, 116] on input "search" at bounding box center [502, 116] width 212 height 18
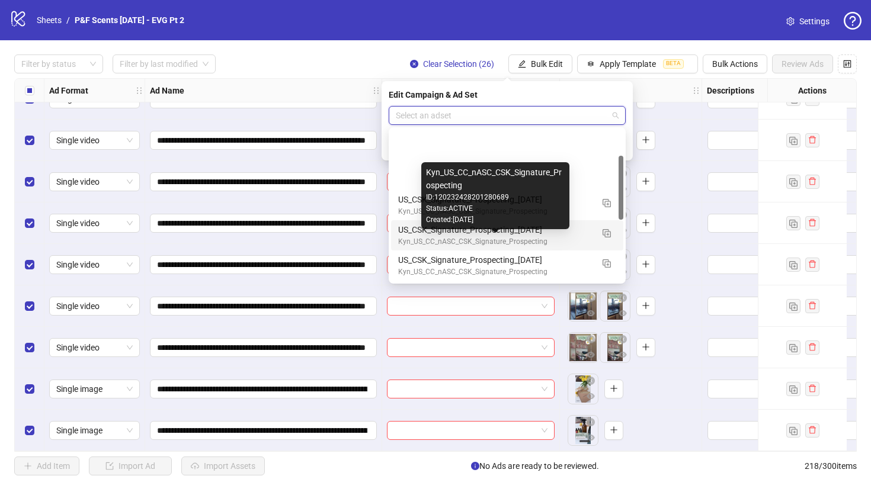
scroll to position [241, 0]
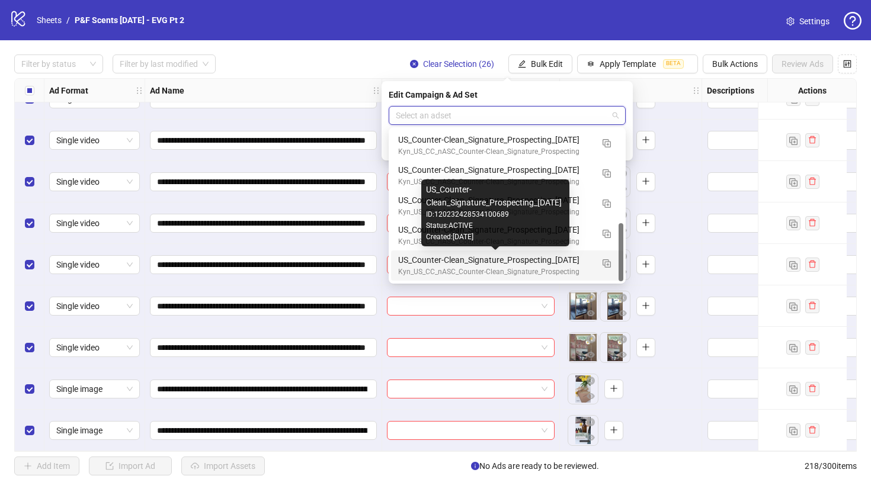
click at [516, 262] on div "US_Counter-Clean_Signature_Prospecting_[DATE]" at bounding box center [495, 260] width 194 height 13
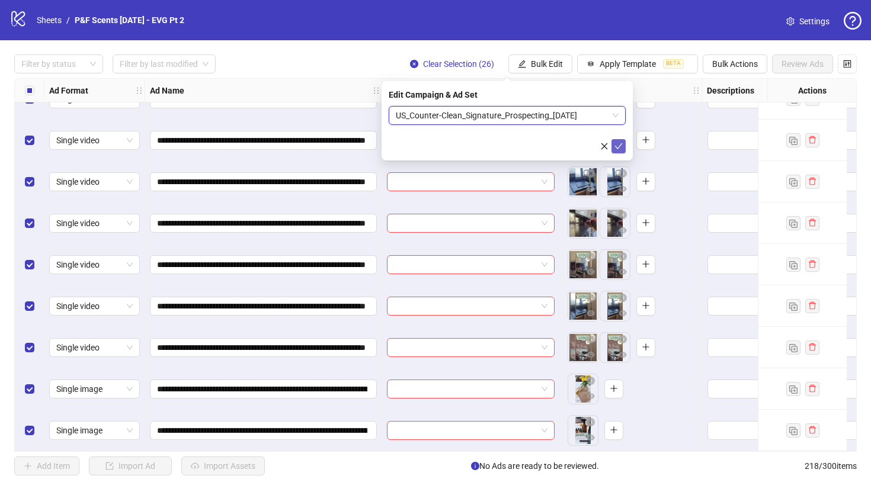
click at [625, 144] on button "submit" at bounding box center [619, 146] width 14 height 14
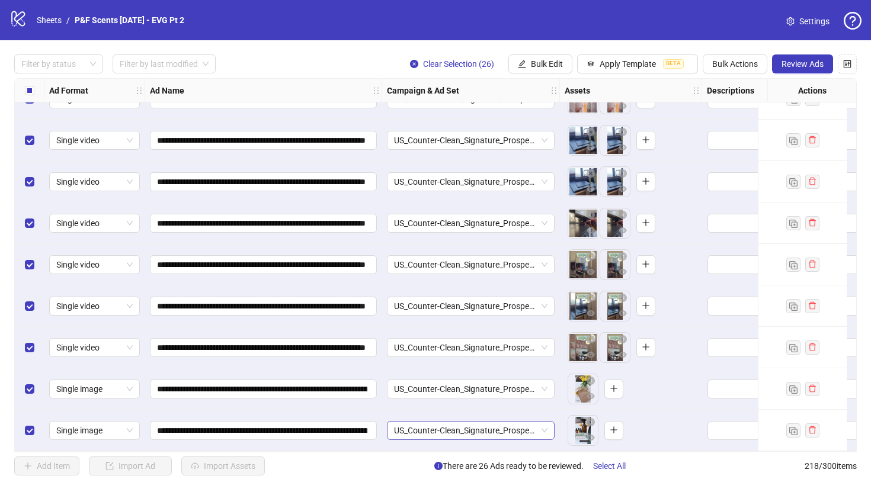
click at [461, 426] on span "US_Counter-Clean_Signature_Prospecting_[DATE]" at bounding box center [470, 431] width 153 height 18
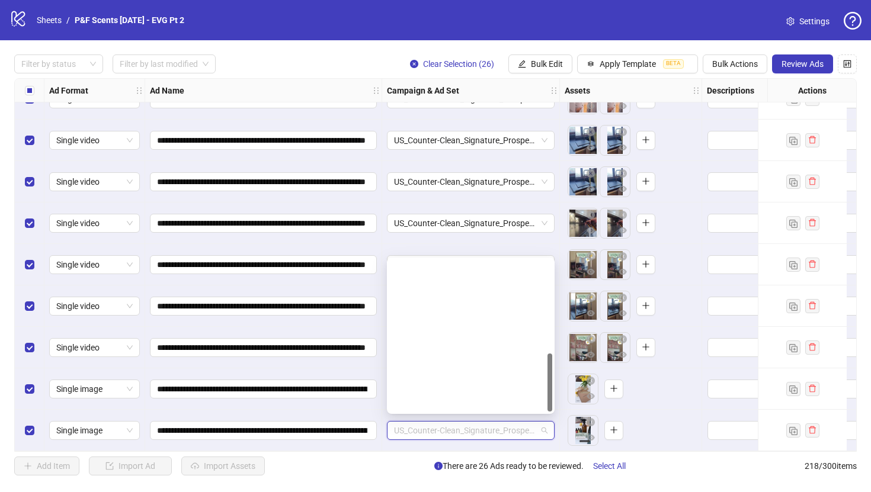
click at [461, 426] on span "US_Counter-Clean_Signature_Prospecting_[DATE]" at bounding box center [470, 431] width 153 height 18
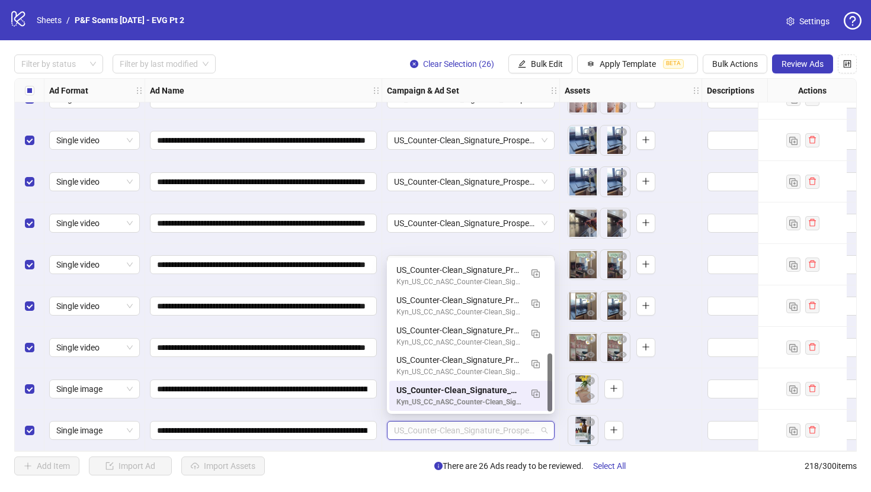
click at [461, 426] on span "US_Counter-Clean_Signature_Prospecting_[DATE]" at bounding box center [470, 431] width 153 height 18
click at [323, 424] on input "**********" at bounding box center [262, 430] width 210 height 13
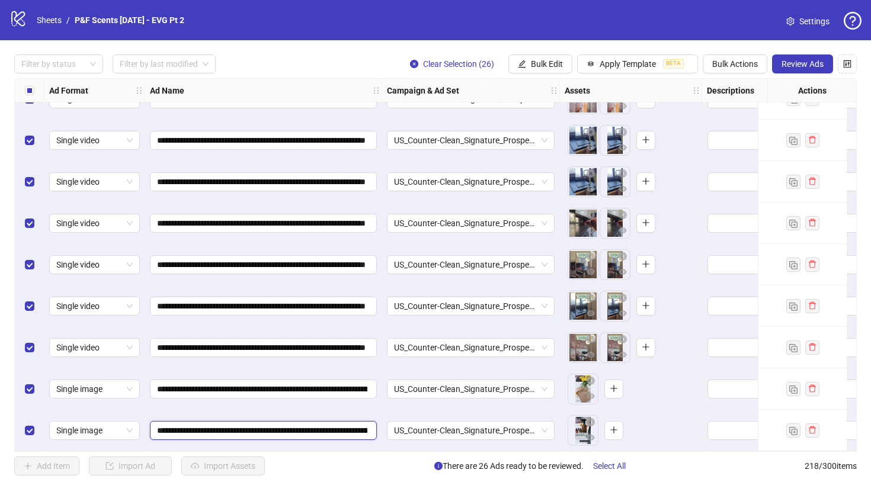
click at [323, 424] on input "**********" at bounding box center [262, 430] width 210 height 13
click at [417, 63] on button "Clear Selection (26)" at bounding box center [452, 64] width 103 height 19
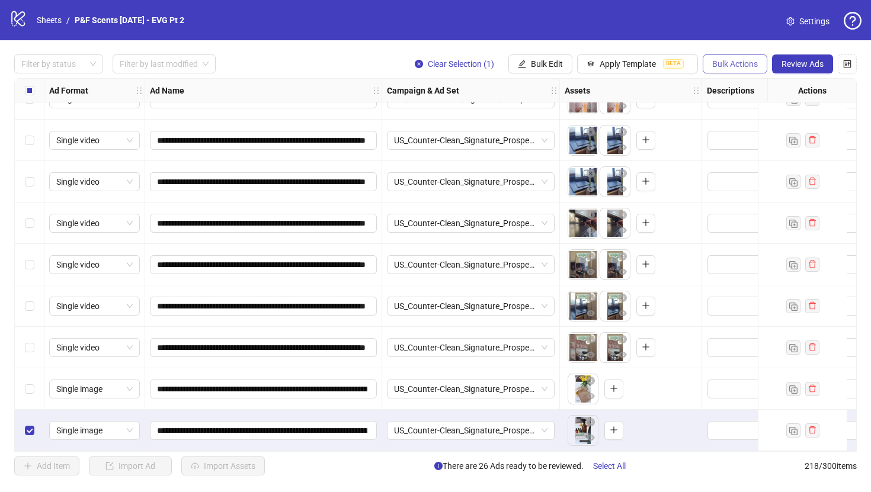
click at [743, 57] on button "Bulk Actions" at bounding box center [735, 64] width 65 height 19
click at [742, 88] on span "Delete" at bounding box center [751, 88] width 81 height 13
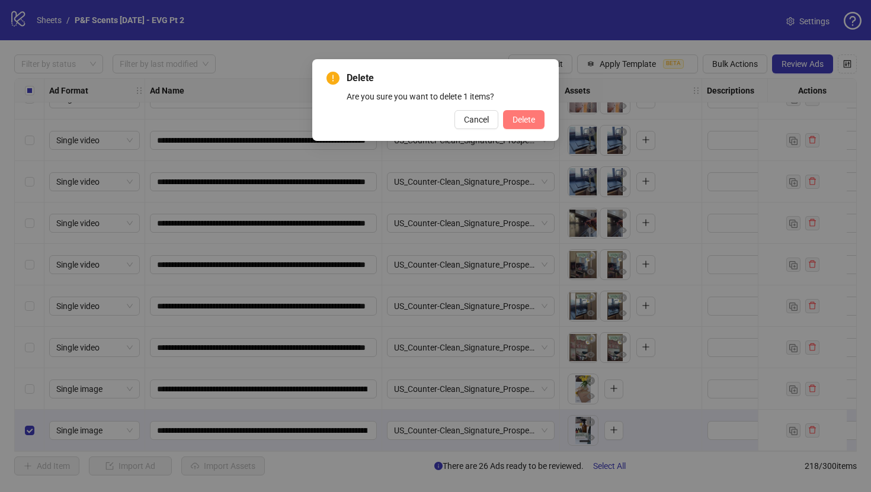
click at [525, 122] on span "Delete" at bounding box center [524, 119] width 23 height 9
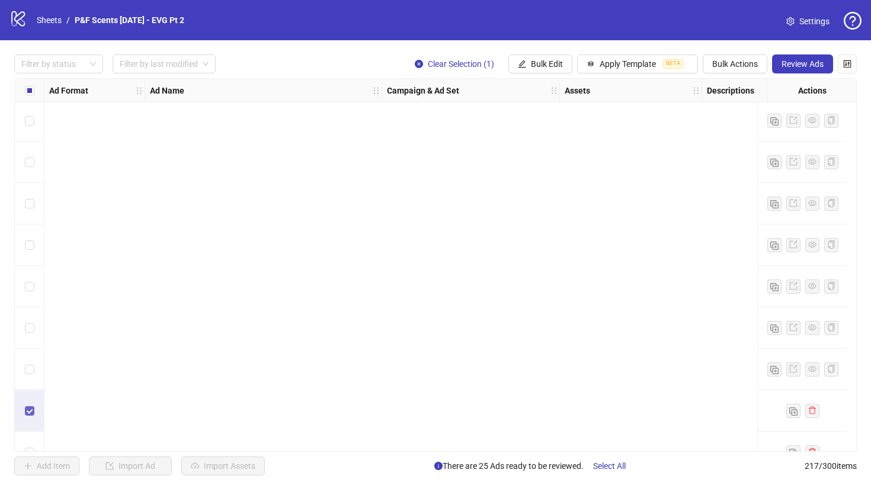
scroll to position [8658, 0]
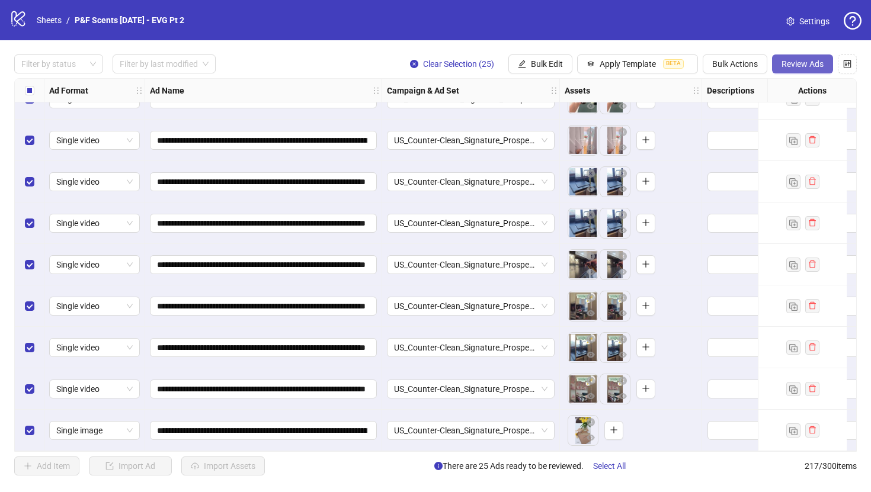
click at [794, 63] on span "Review Ads" at bounding box center [803, 63] width 42 height 9
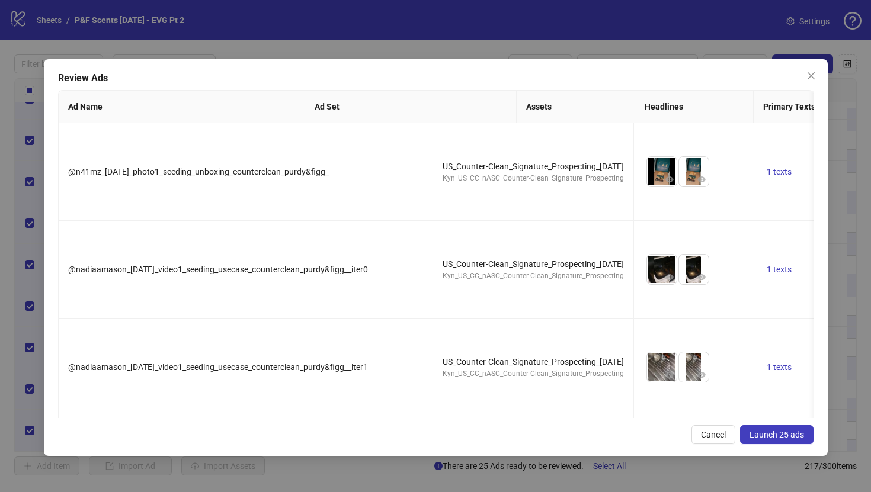
click at [792, 437] on span "Launch 25 ads" at bounding box center [777, 434] width 55 height 9
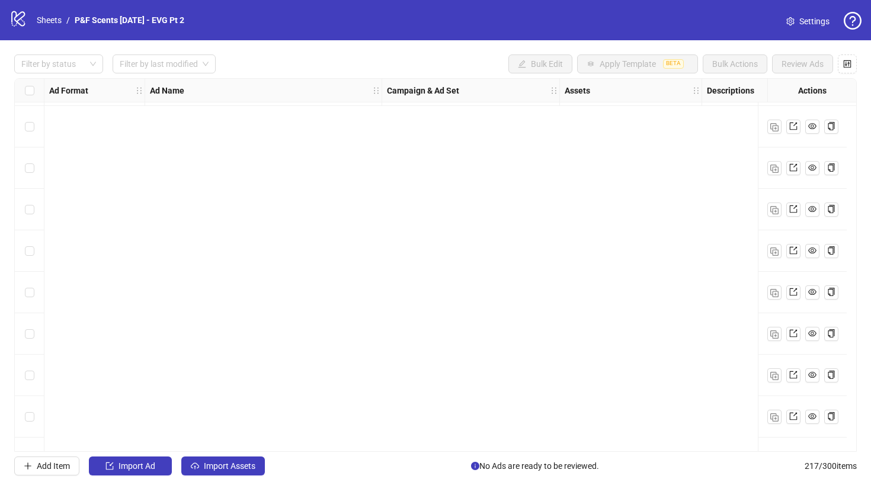
scroll to position [7813, 0]
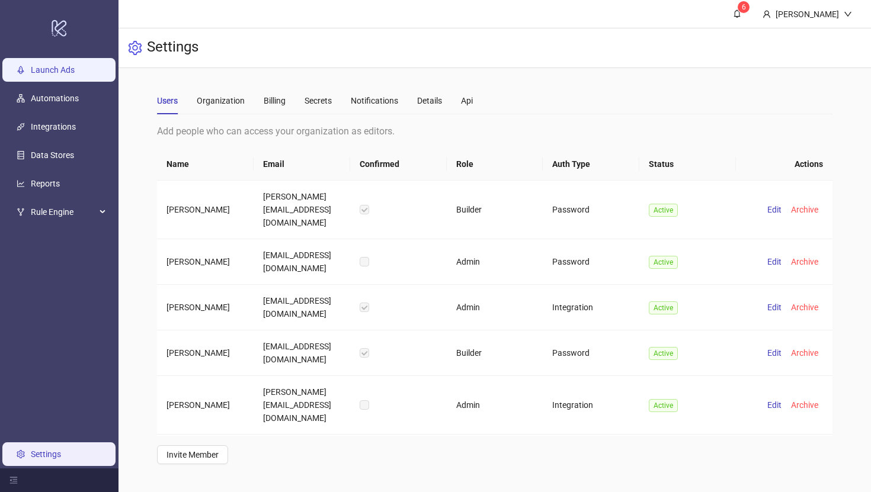
click at [64, 75] on link "Launch Ads" at bounding box center [53, 69] width 44 height 9
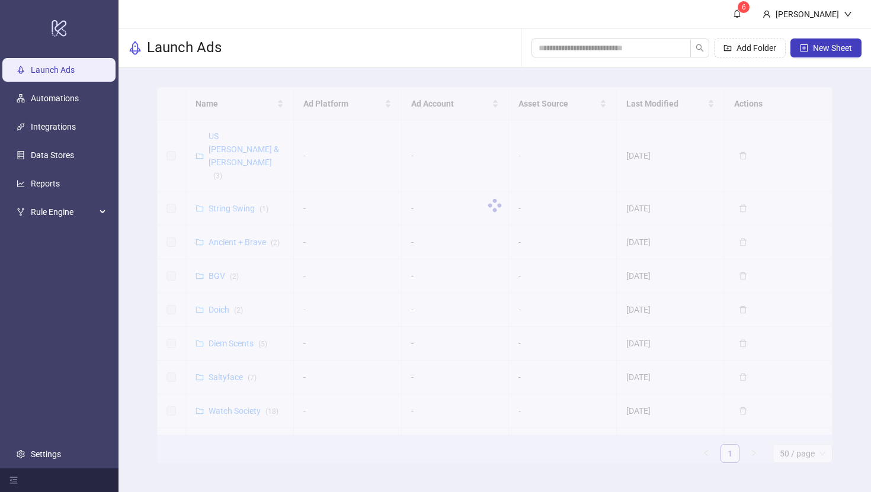
click at [244, 136] on div at bounding box center [495, 205] width 676 height 237
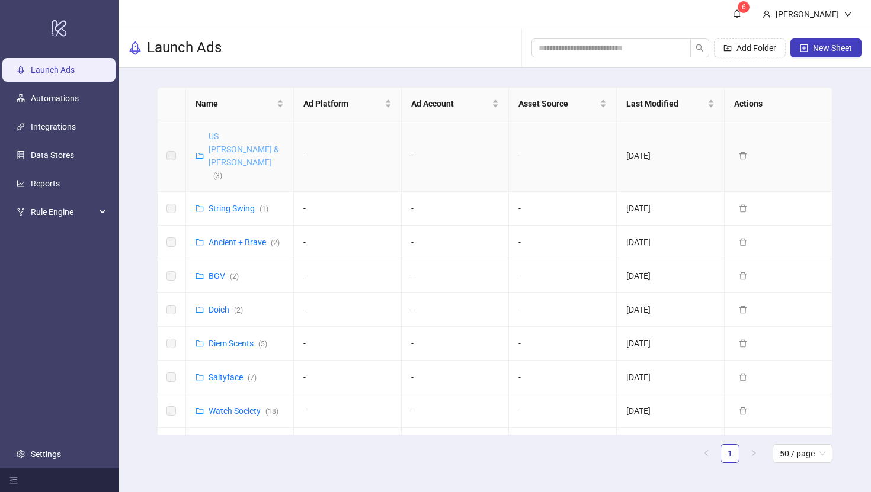
click at [248, 136] on link "US [PERSON_NAME] & [PERSON_NAME] ( 3 )" at bounding box center [244, 156] width 71 height 49
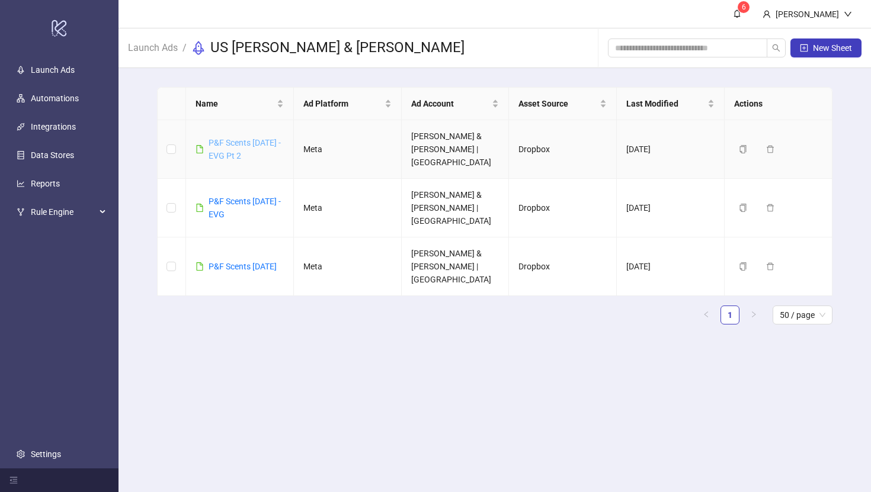
click at [235, 139] on link "P&F Scents [DATE] - EVG Pt 2" at bounding box center [245, 149] width 72 height 23
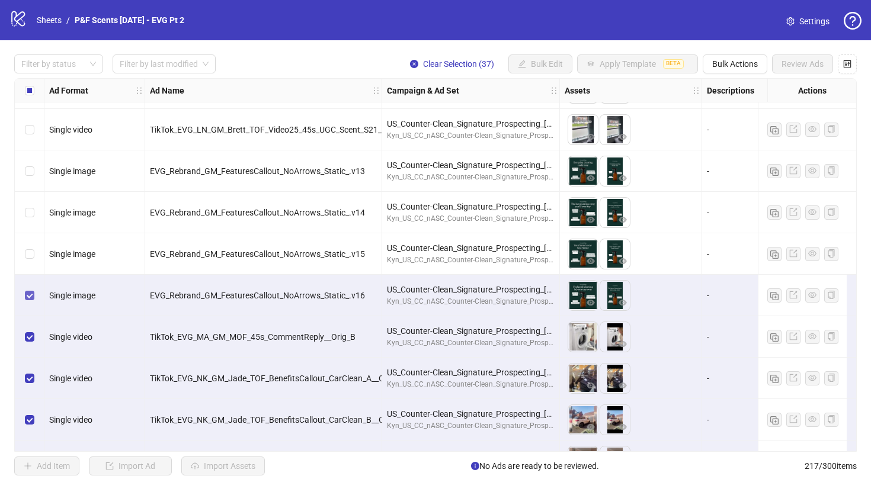
scroll to position [7292, 0]
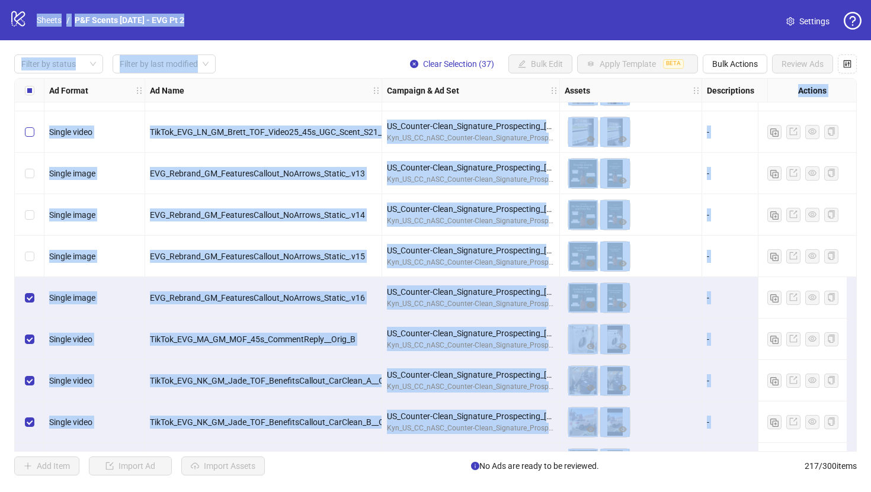
click at [28, 126] on label "Select row 177" at bounding box center [29, 132] width 9 height 13
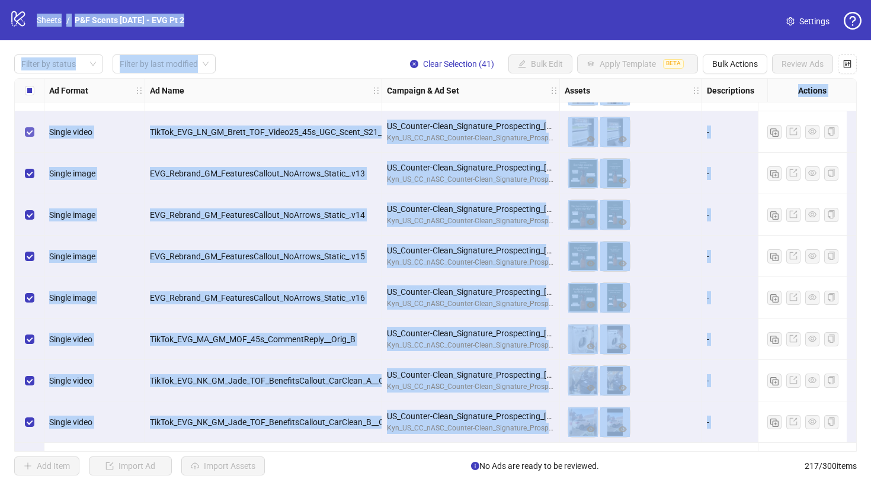
scroll to position [7220, 0]
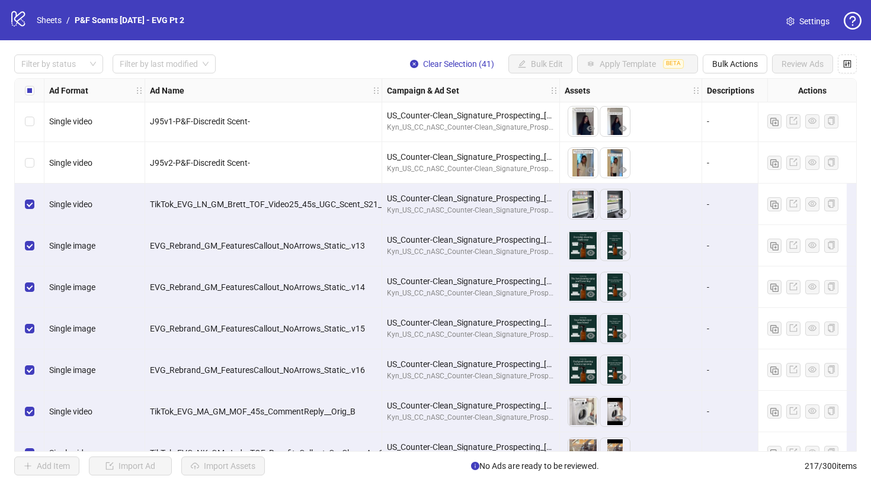
click at [347, 151] on div "J95v2-P&F-Discredit Scent-" at bounding box center [263, 162] width 237 height 41
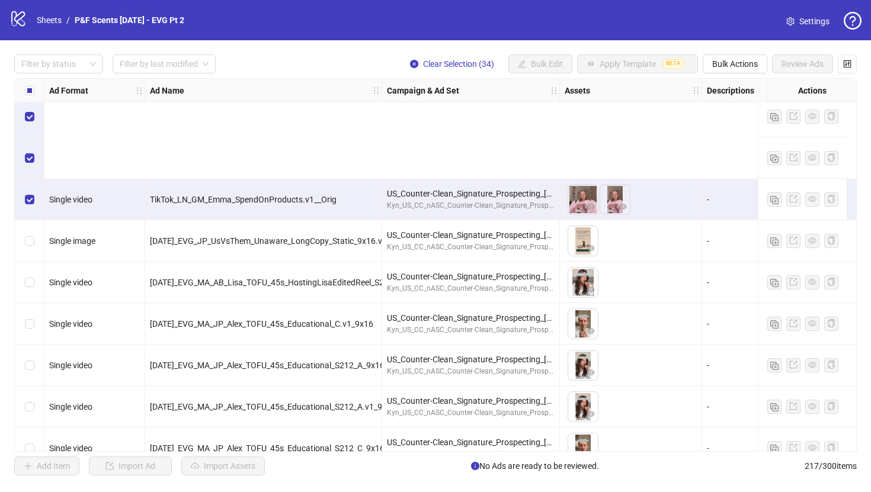
scroll to position [7740, 0]
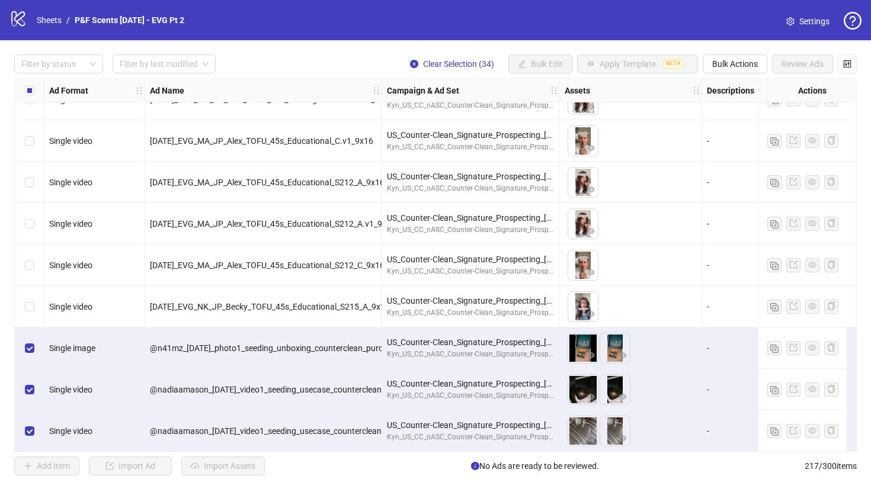
click at [411, 62] on icon "close-circle" at bounding box center [414, 64] width 8 height 8
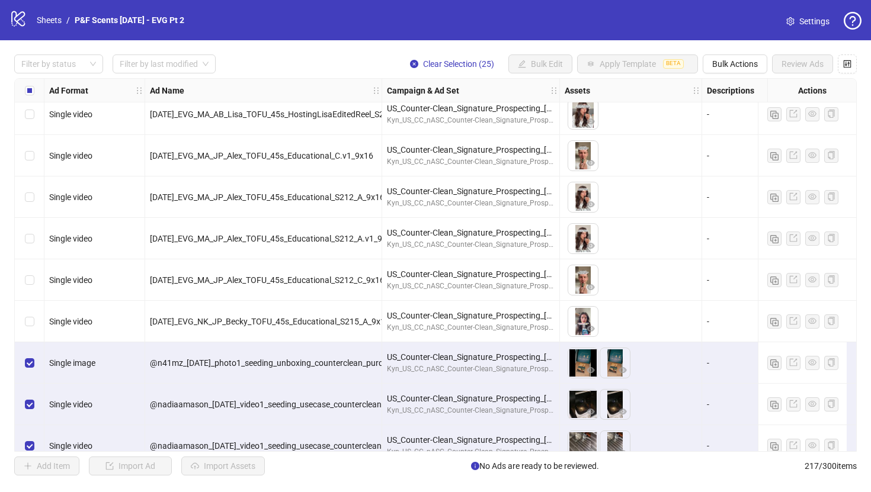
scroll to position [7776, 0]
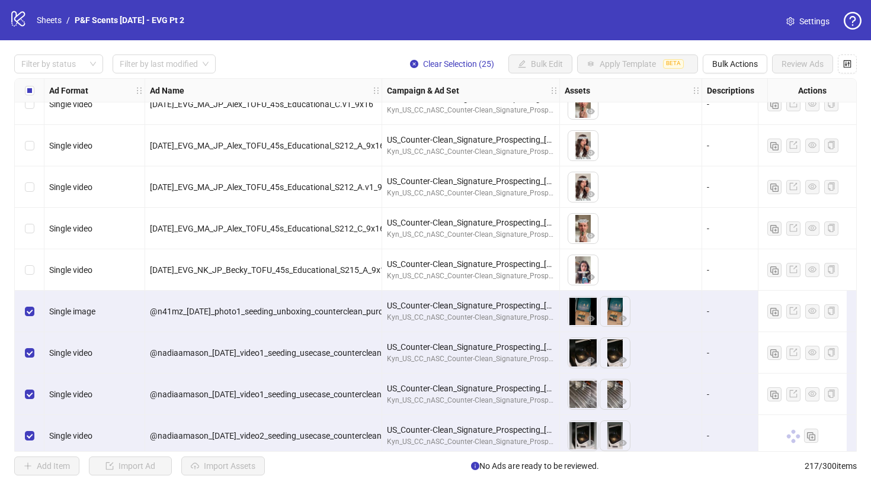
click at [348, 312] on span "@n41mz_[DATE]_photo1_seeding_unboxing_counterclean_purdy&figg_" at bounding box center [280, 311] width 261 height 9
copy span "@n41mz_[DATE]_photo1_seeding_unboxing_counterclean_purdy&figg_"
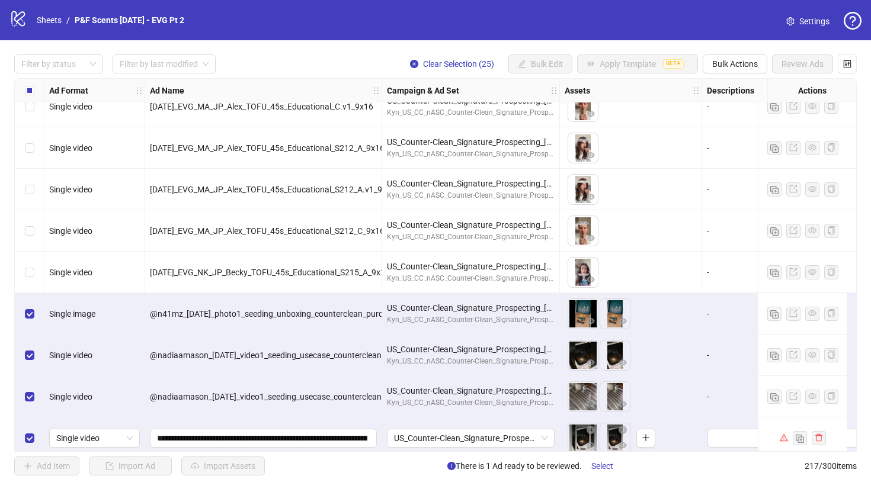
scroll to position [7853, 0]
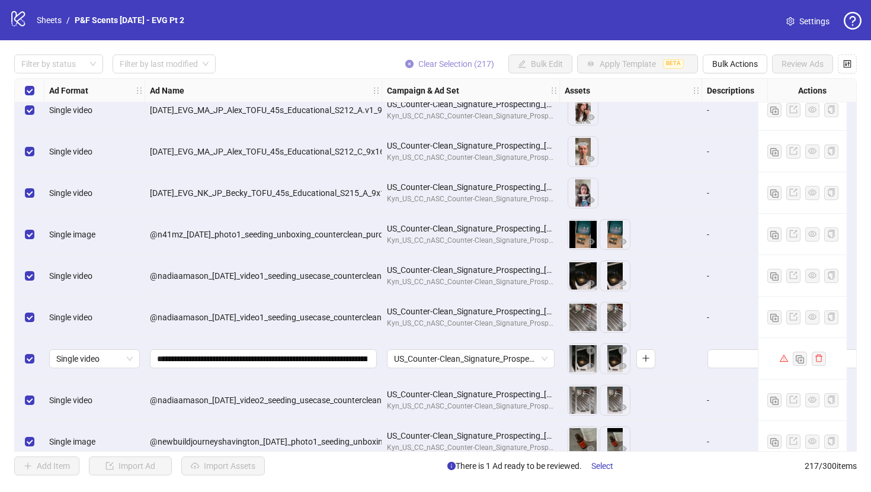
click at [405, 63] on icon "close-circle" at bounding box center [409, 64] width 8 height 8
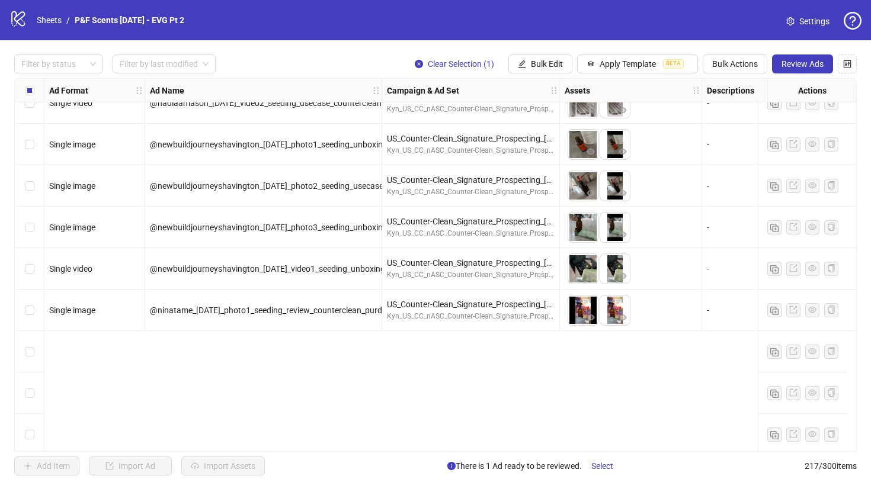
scroll to position [7954, 0]
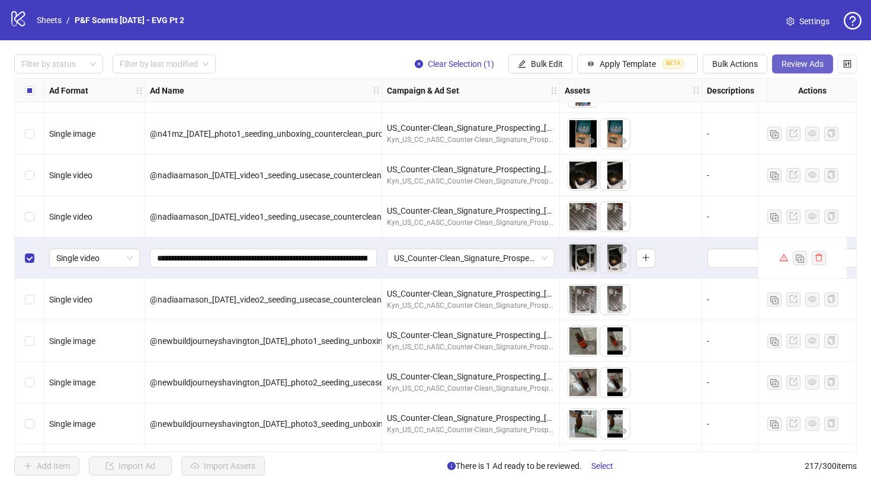
click at [794, 65] on span "Review Ads" at bounding box center [803, 63] width 42 height 9
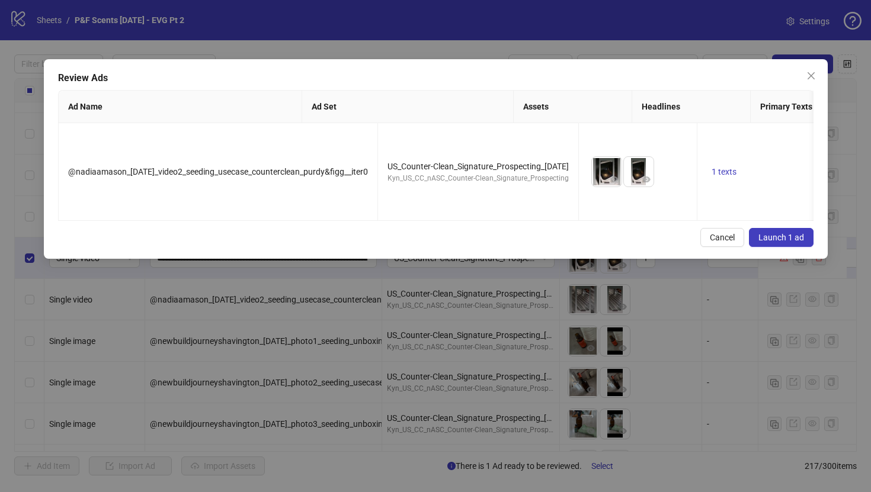
click at [794, 239] on span "Launch 1 ad" at bounding box center [782, 237] width 46 height 9
